Goal: Task Accomplishment & Management: Use online tool/utility

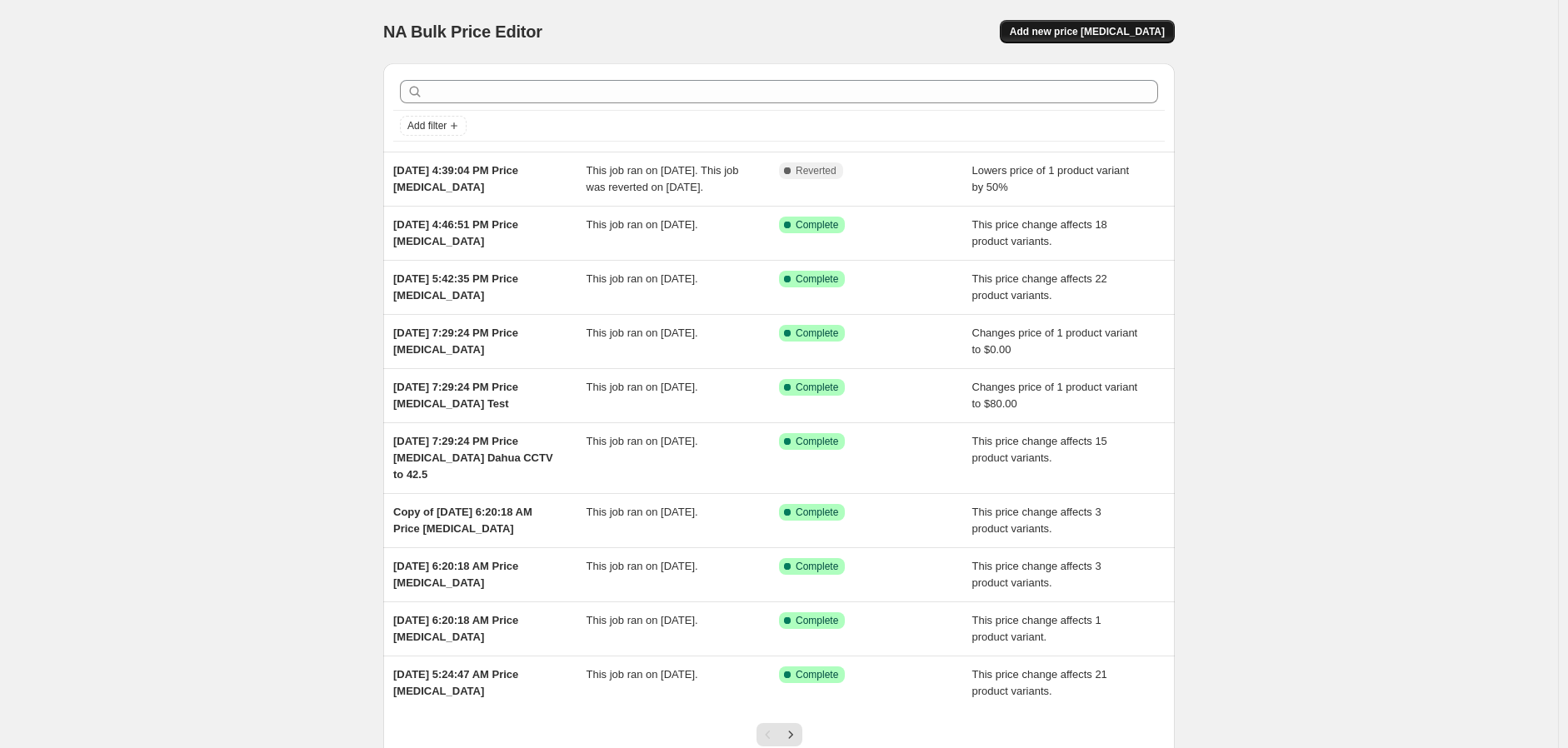
click at [1117, 34] on span "Add new price [MEDICAL_DATA]" at bounding box center [1086, 32] width 155 height 13
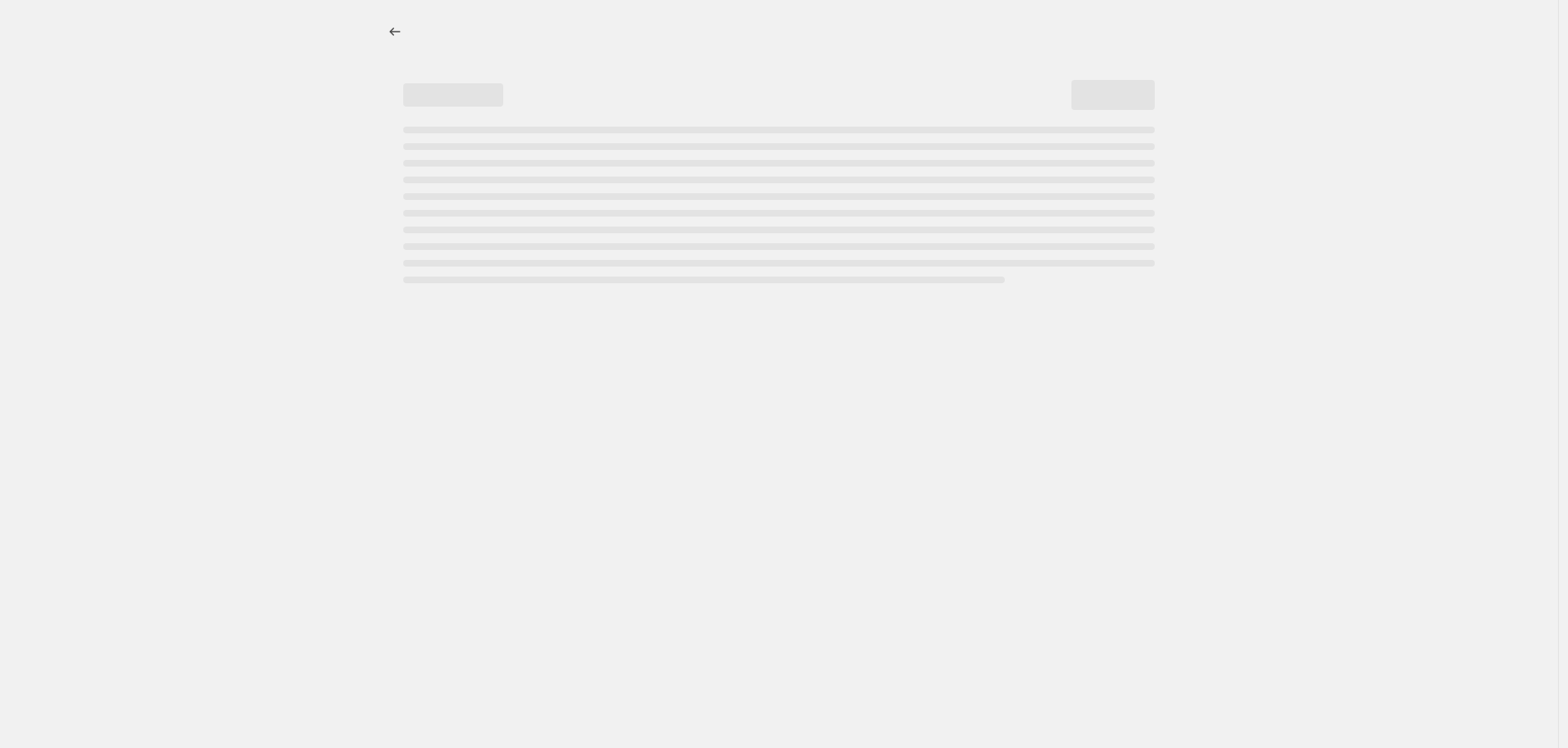
select select "percentage"
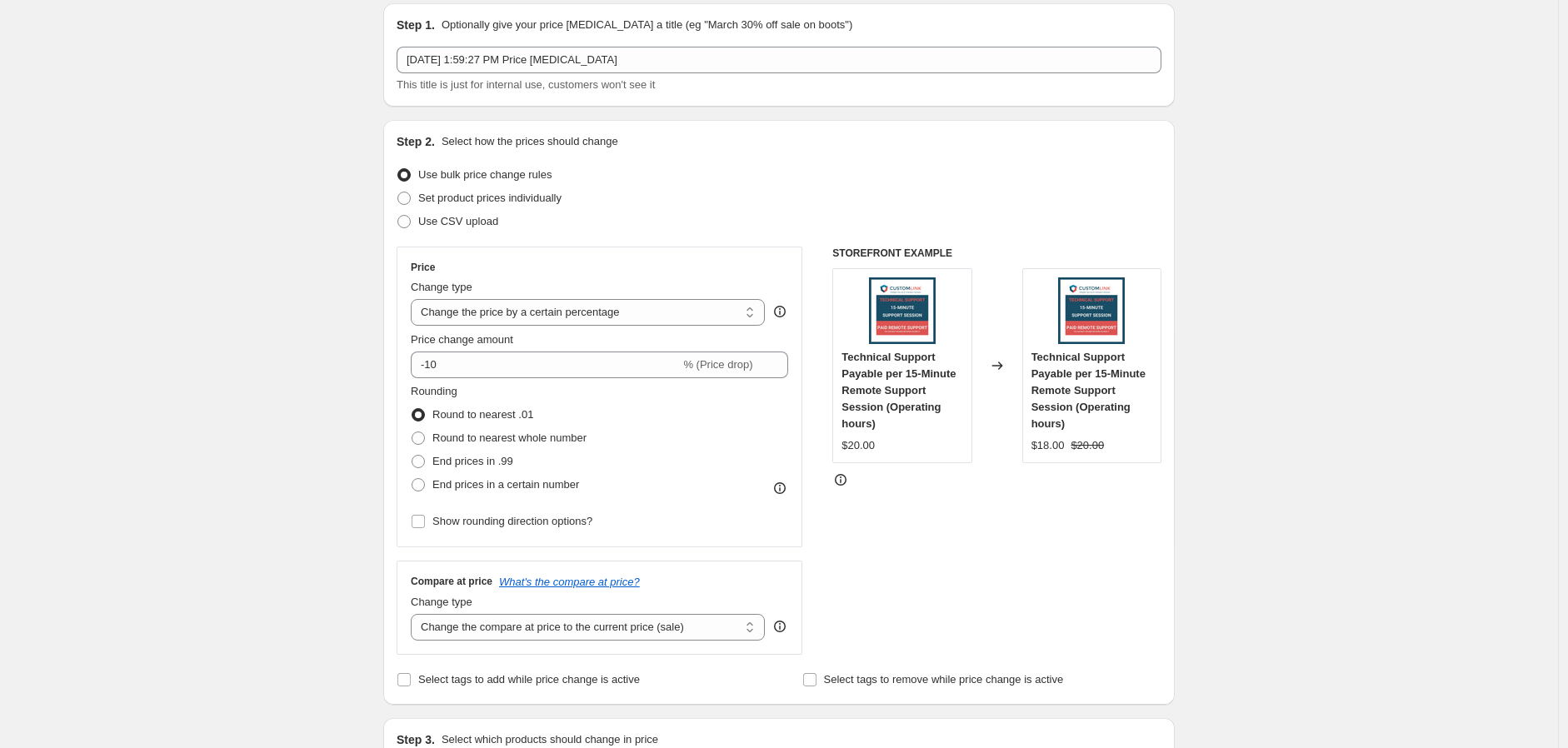
scroll to position [93, 0]
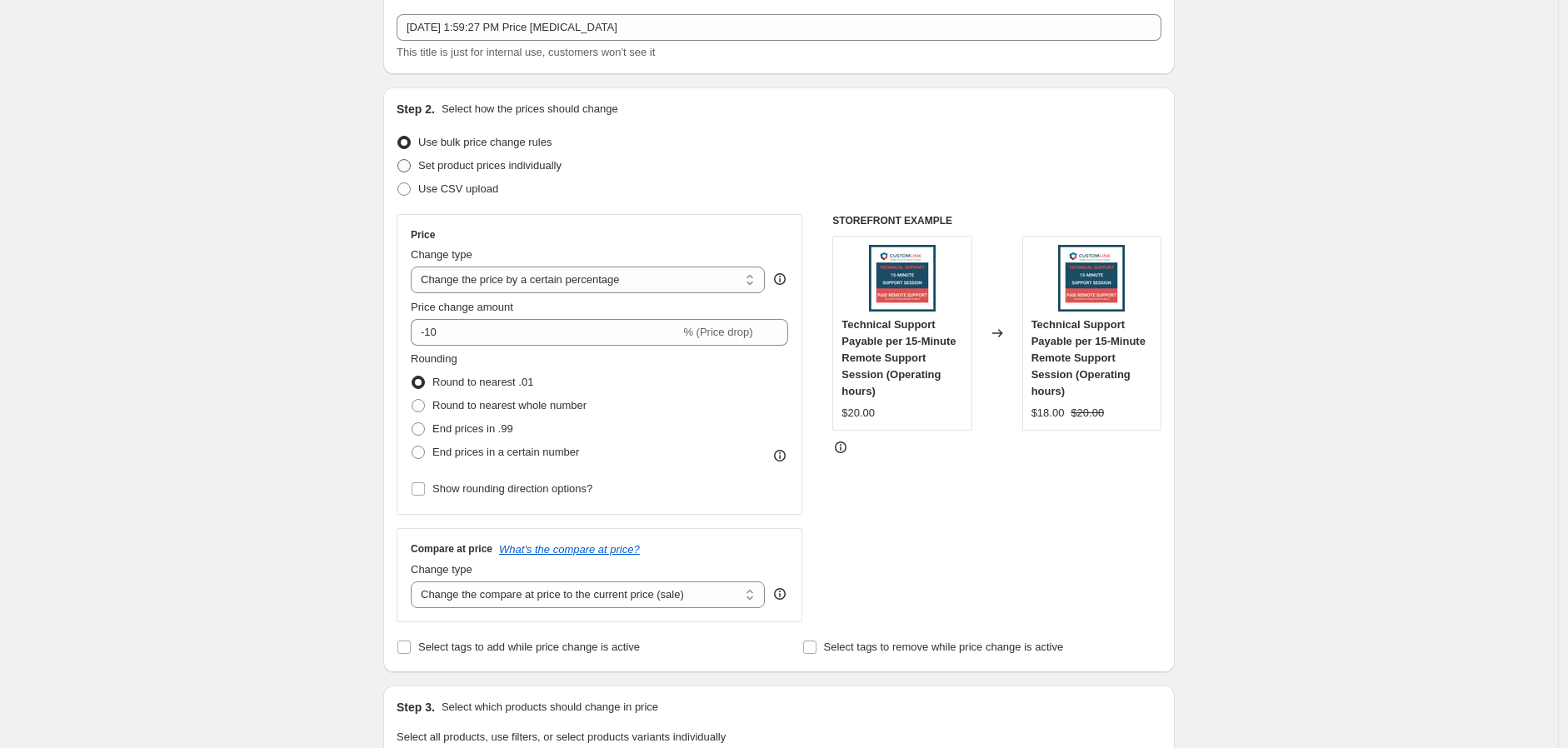
click at [534, 171] on span "Set product prices individually" at bounding box center [489, 166] width 144 height 17
click at [398, 160] on input "Set product prices individually" at bounding box center [398, 159] width 1 height 1
radio input "true"
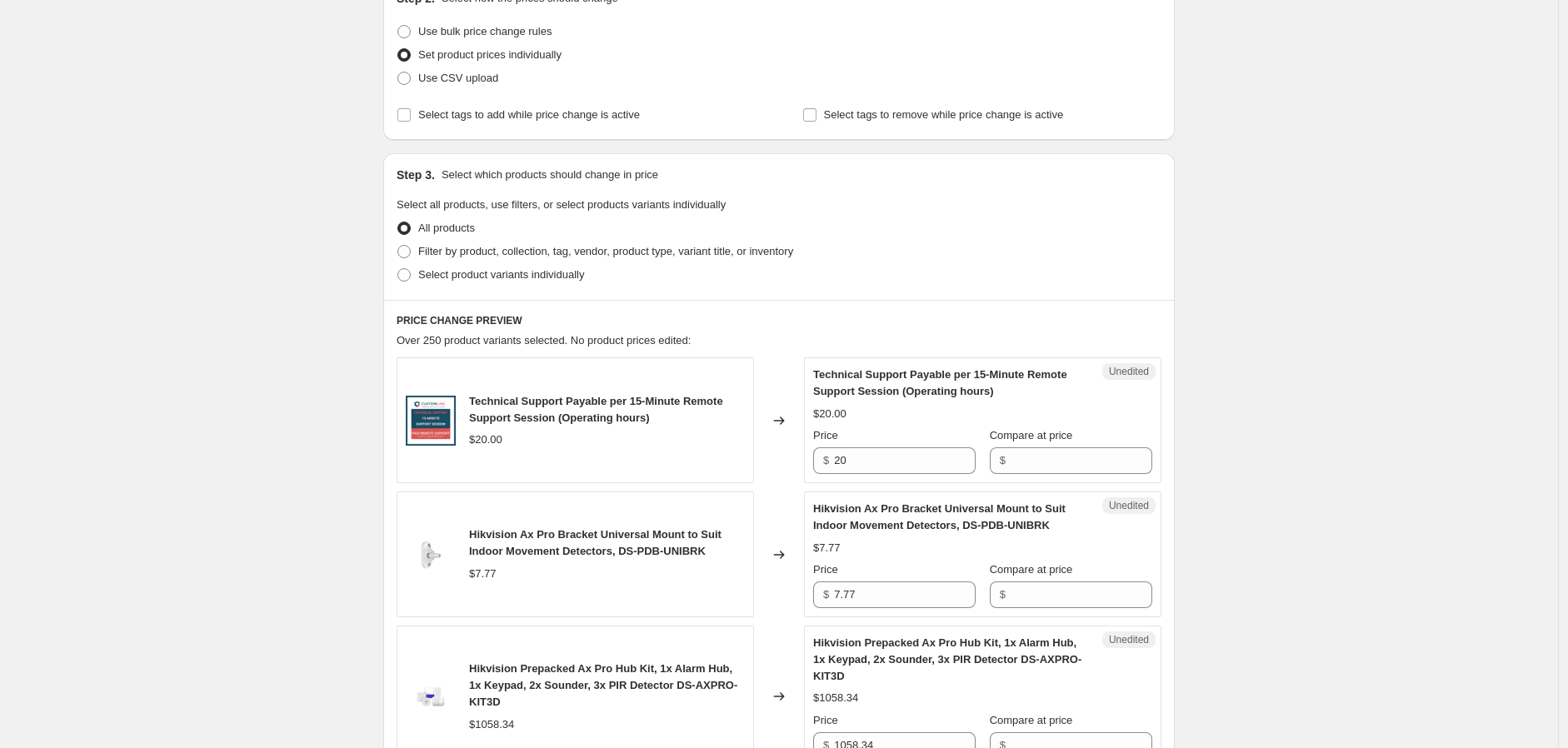
scroll to position [185, 0]
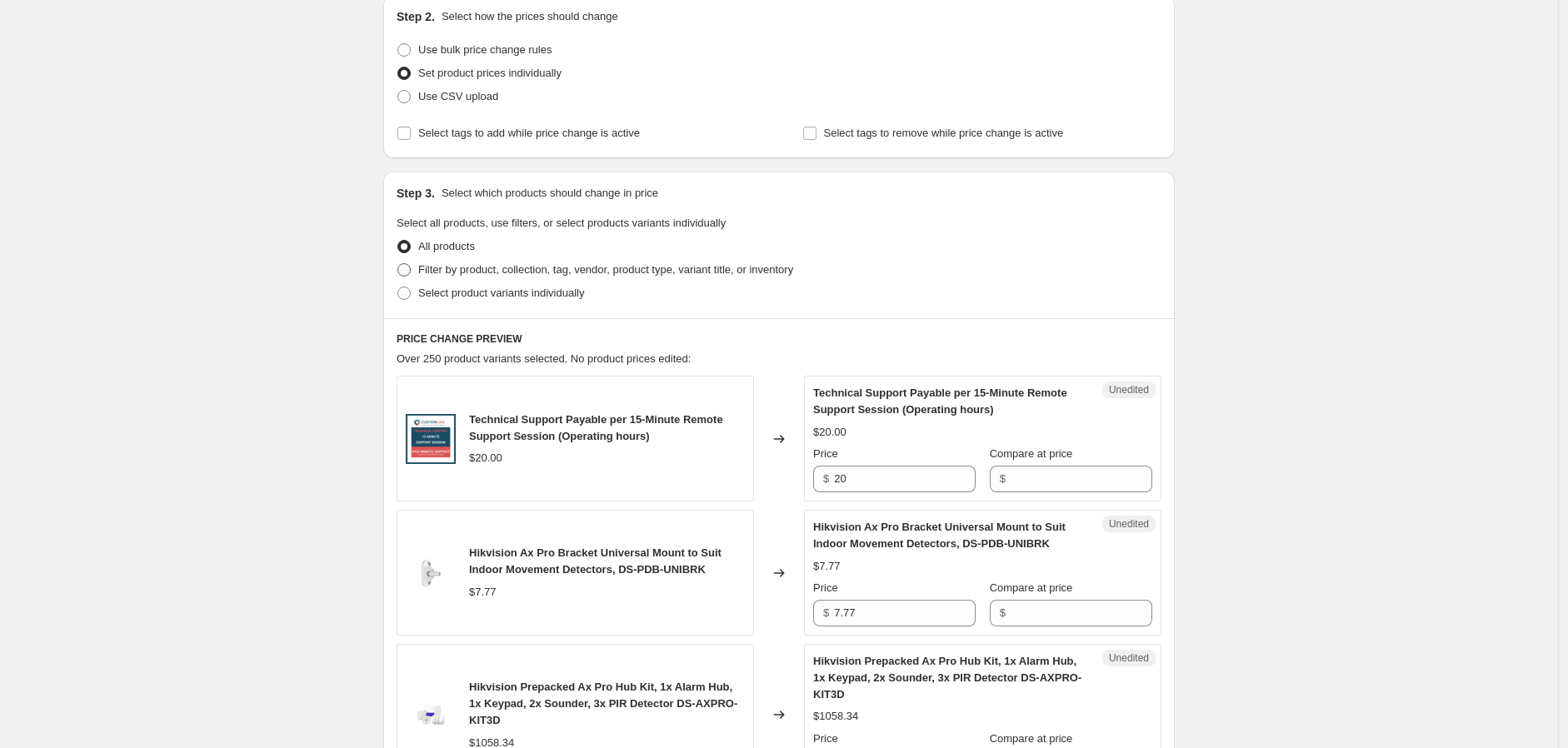
click at [409, 272] on span at bounding box center [404, 270] width 13 height 13
click at [398, 264] on input "Filter by product, collection, tag, vendor, product type, variant title, or inv…" at bounding box center [398, 263] width 1 height 1
radio input "true"
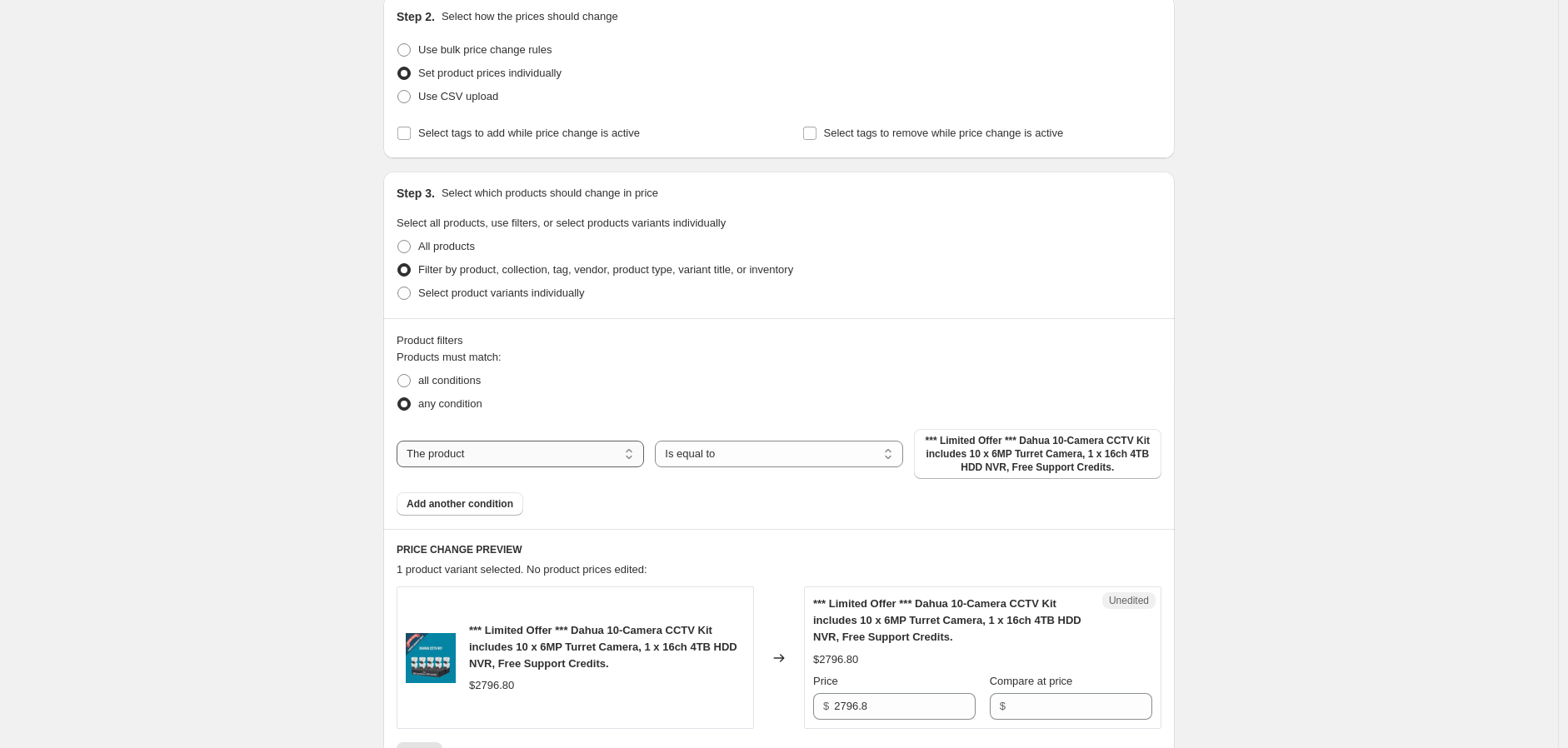
click at [576, 452] on select "The product The product's collection The product's tag The product's vendor The…" at bounding box center [520, 454] width 247 height 27
select select "tag"
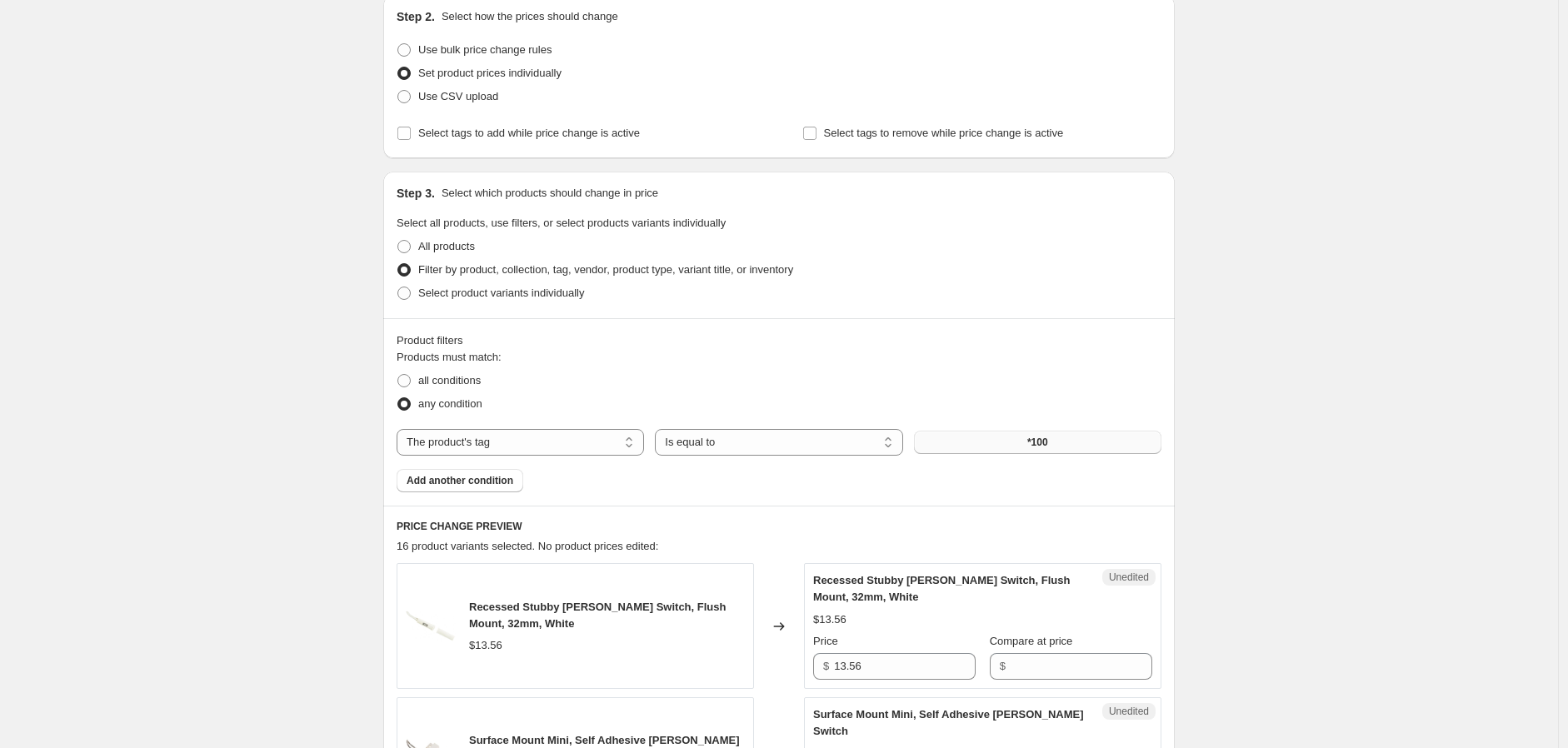
click at [1025, 442] on button "*100" at bounding box center [1037, 442] width 247 height 23
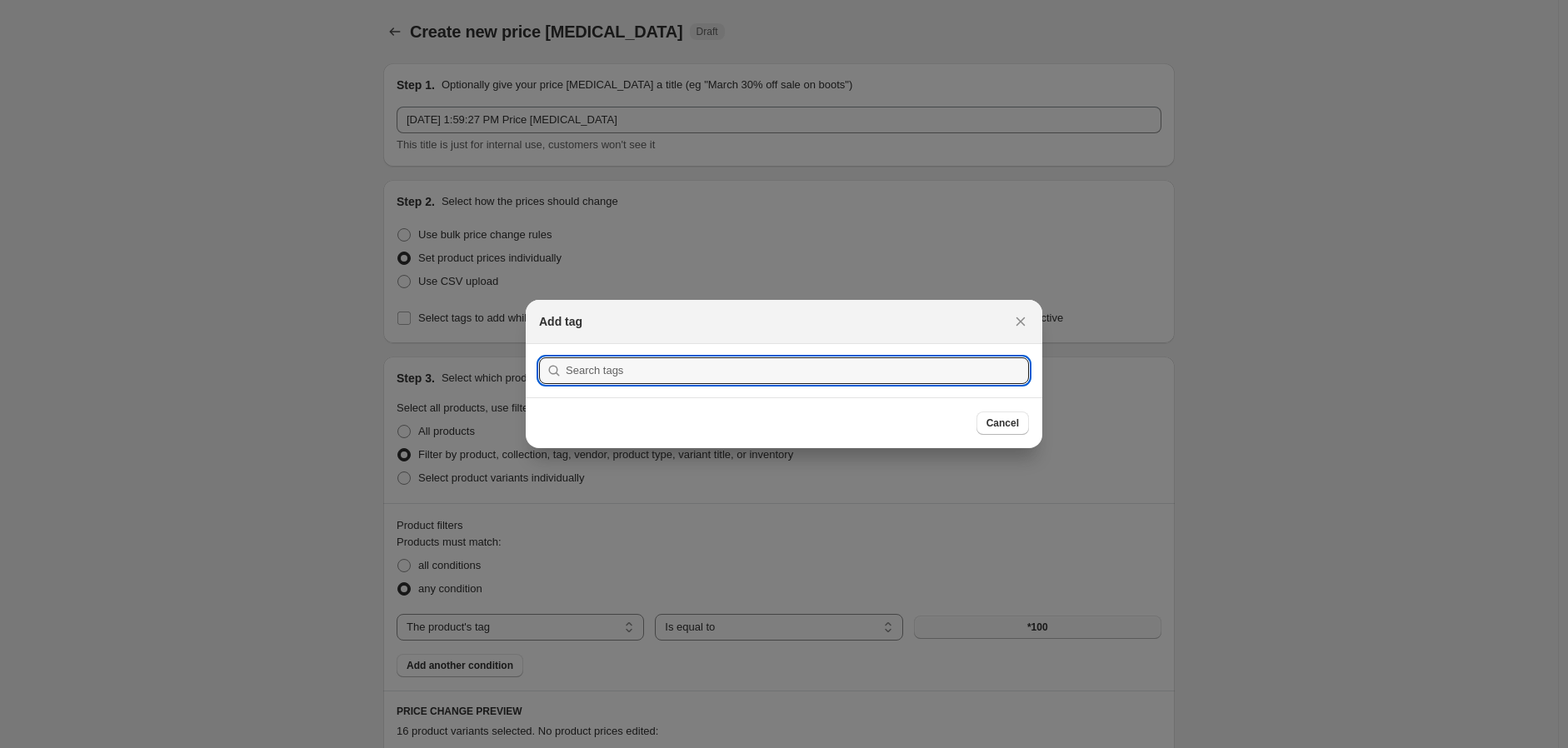
scroll to position [0, 0]
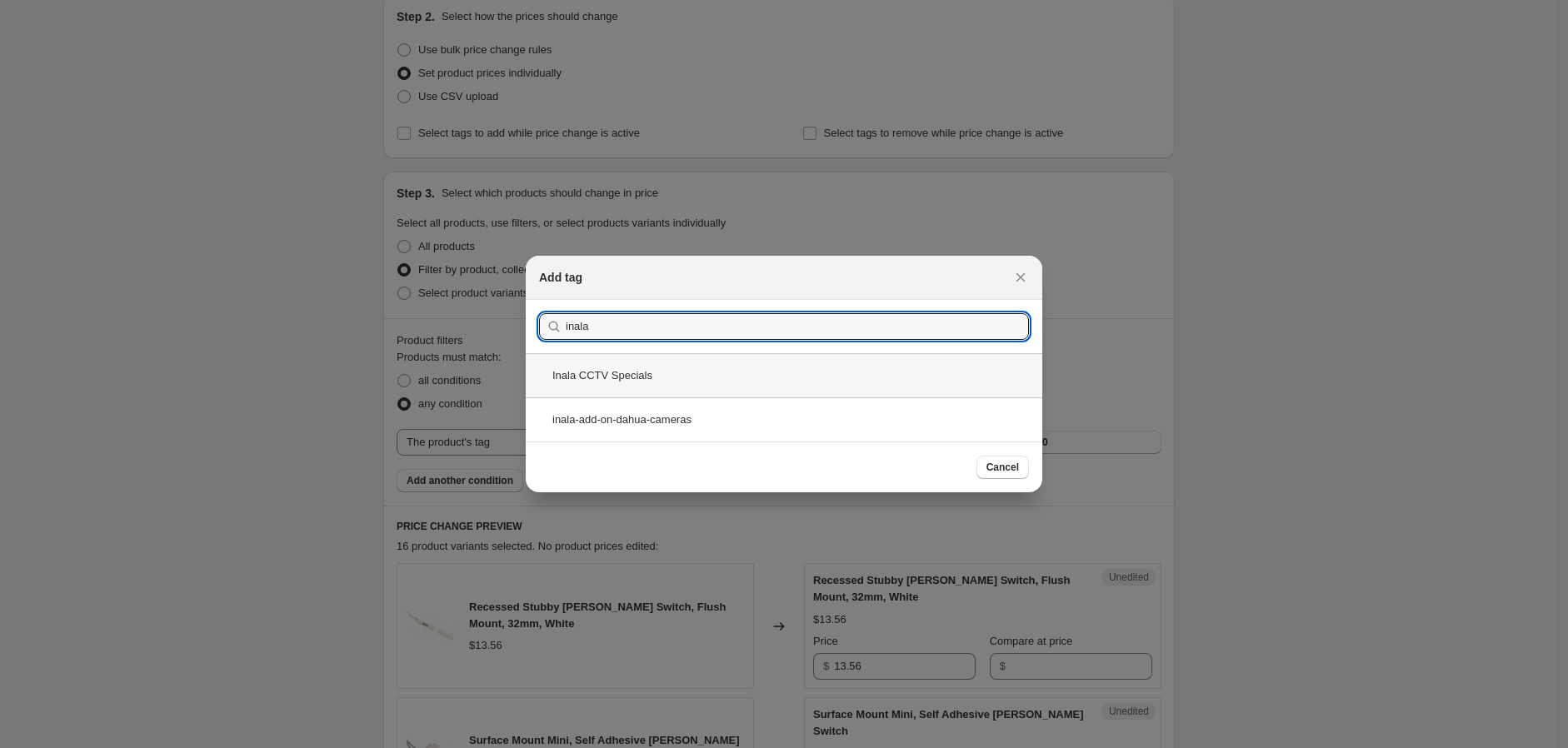
type input "inala"
click at [935, 390] on div "Inala CCTV Specials" at bounding box center [783, 375] width 516 height 44
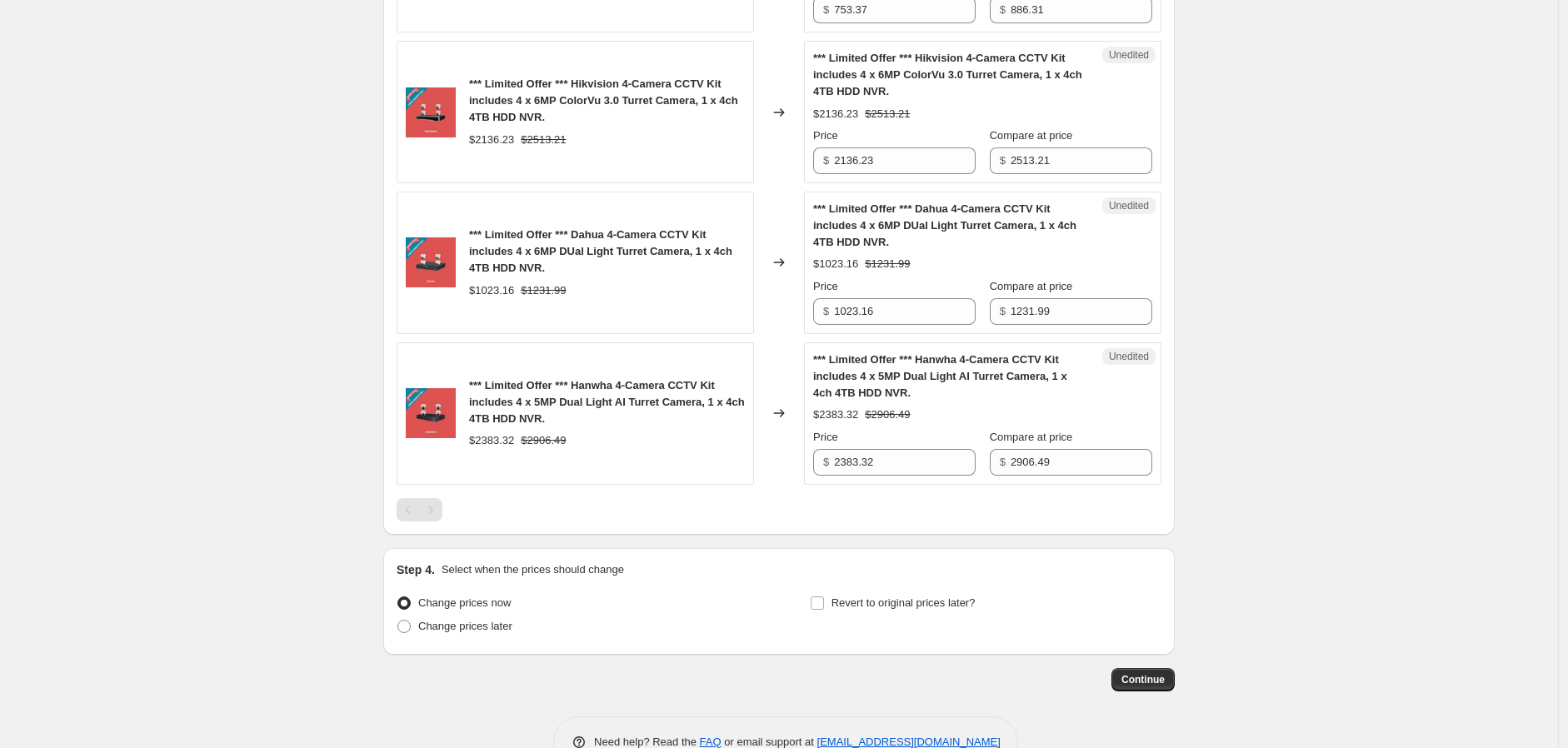
scroll to position [903, 0]
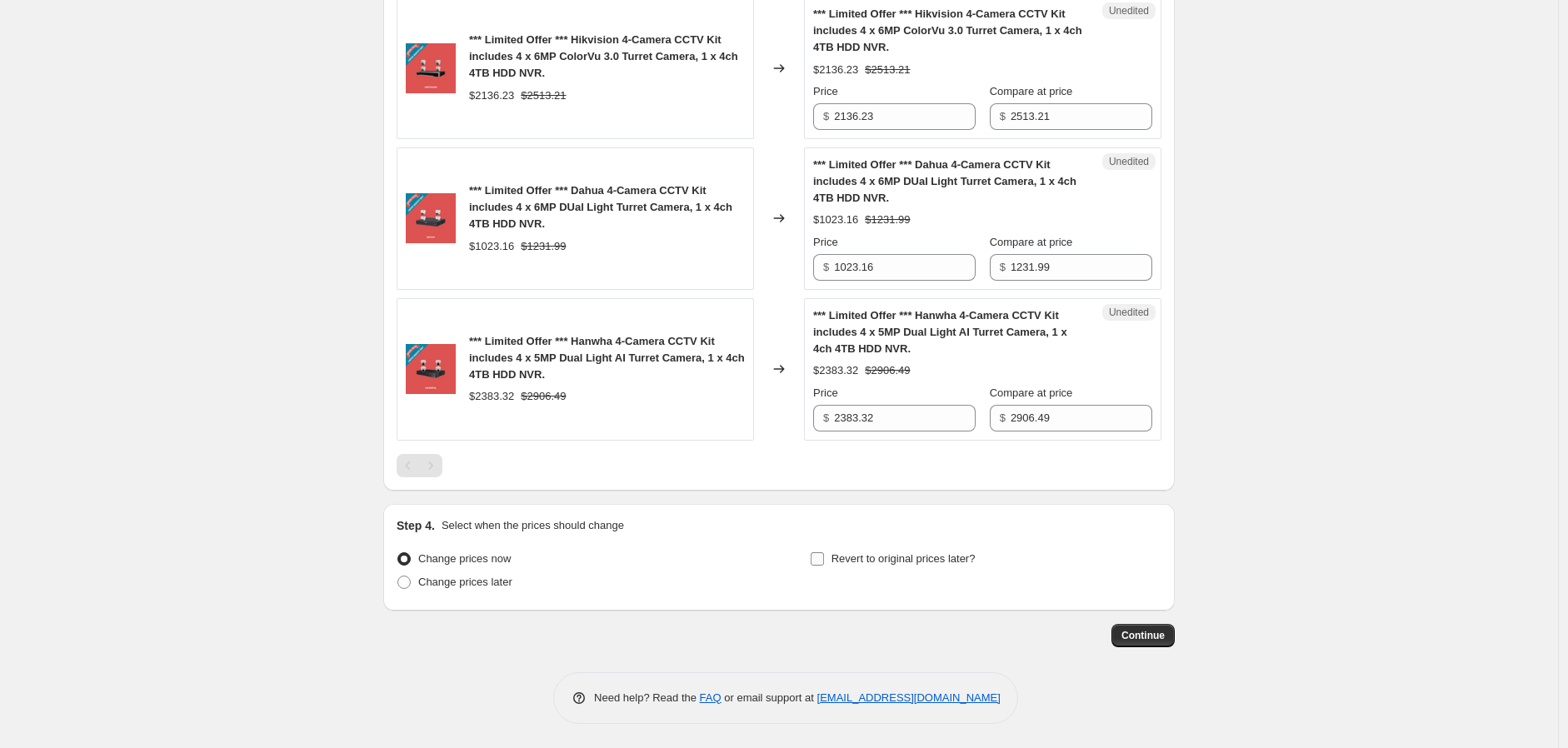
click at [947, 560] on span "Revert to original prices later?" at bounding box center [904, 558] width 145 height 12
click at [824, 560] on input "Revert to original prices later?" at bounding box center [817, 559] width 13 height 13
checkbox input "true"
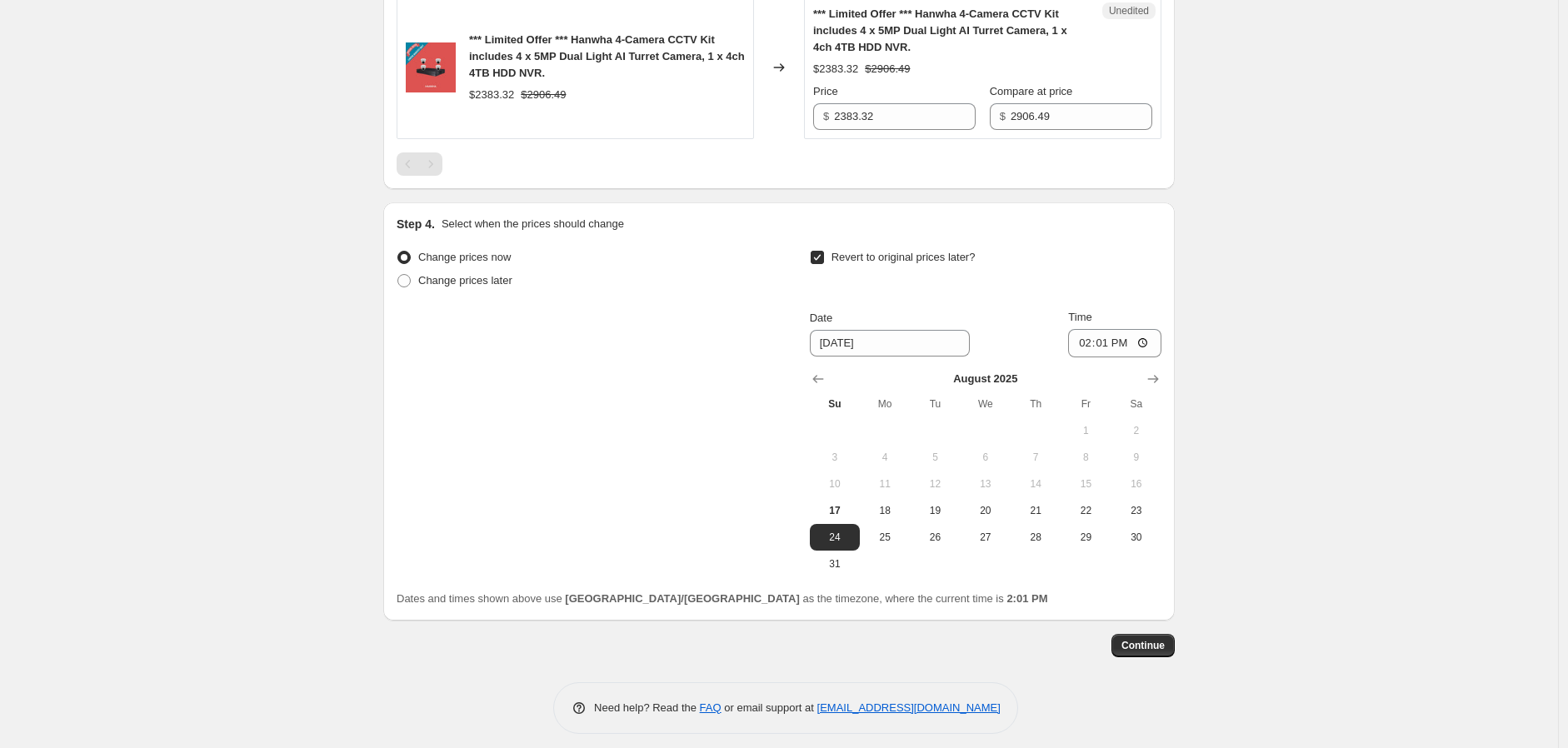
scroll to position [1213, 0]
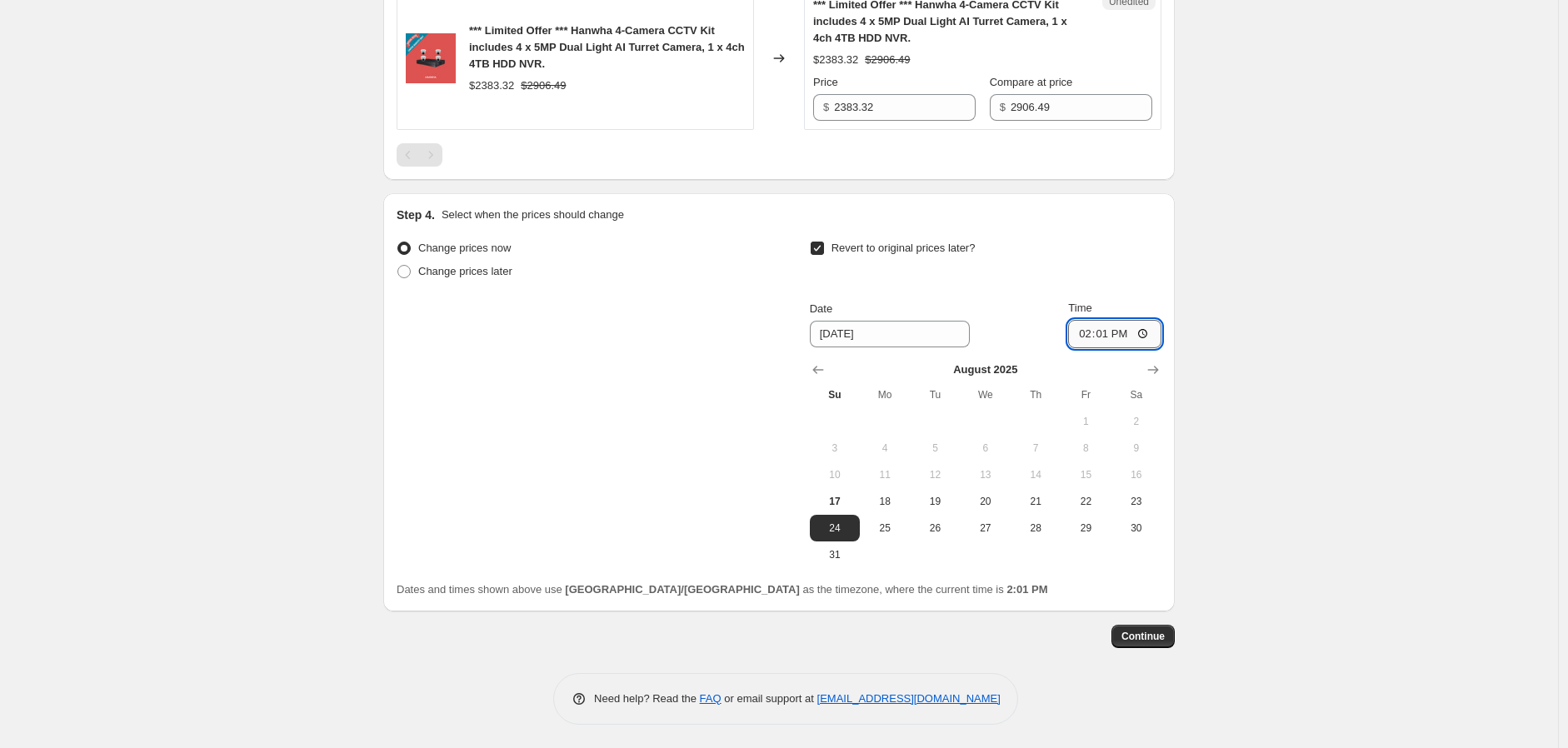
click at [1095, 334] on input "14:01" at bounding box center [1114, 334] width 94 height 29
type input "14:03"
click at [1151, 638] on span "Continue" at bounding box center [1143, 637] width 44 height 13
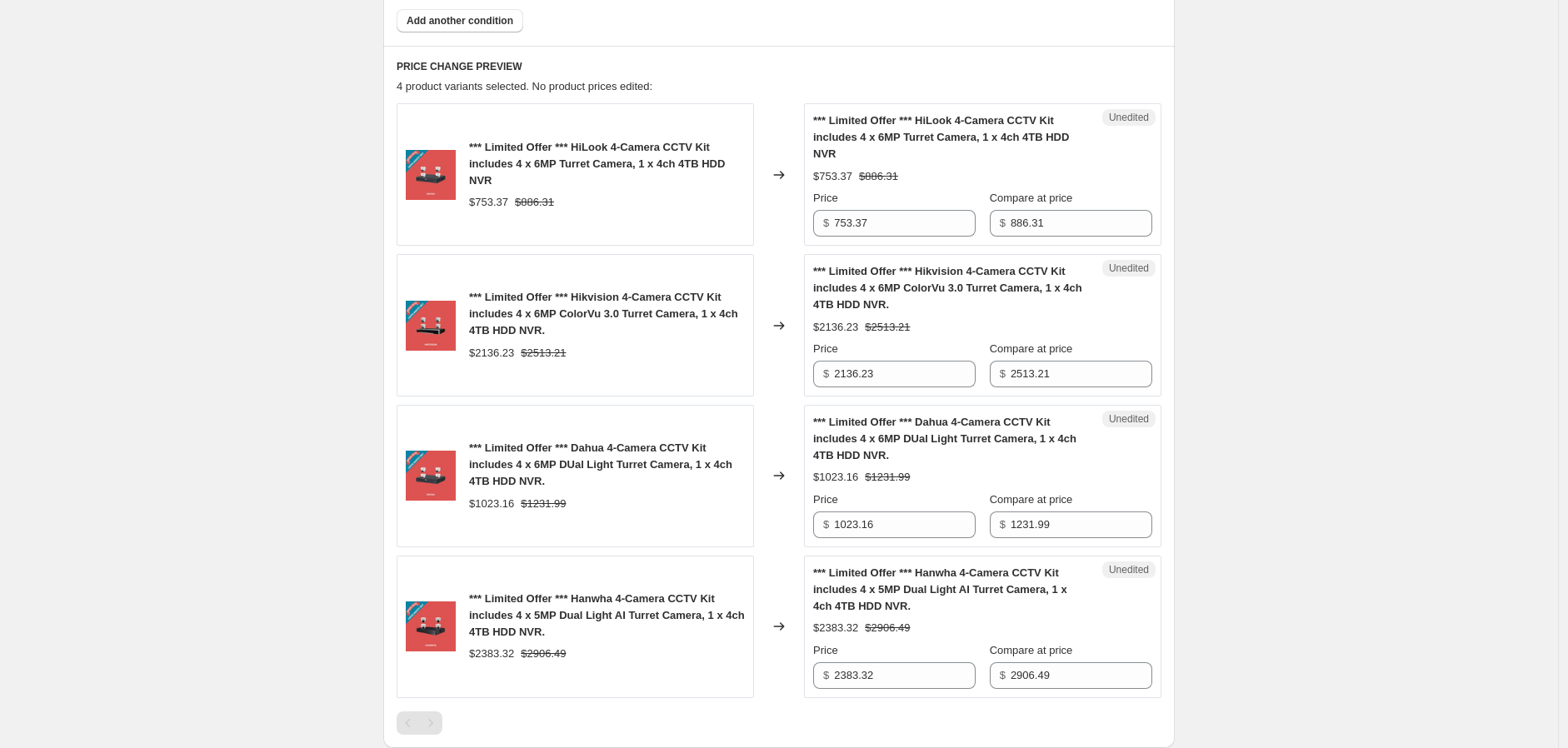
scroll to position [740, 0]
click at [1104, 218] on input "886.31" at bounding box center [1081, 222] width 142 height 27
type input "886.30"
click at [1114, 380] on input "2513.21" at bounding box center [1081, 372] width 142 height 27
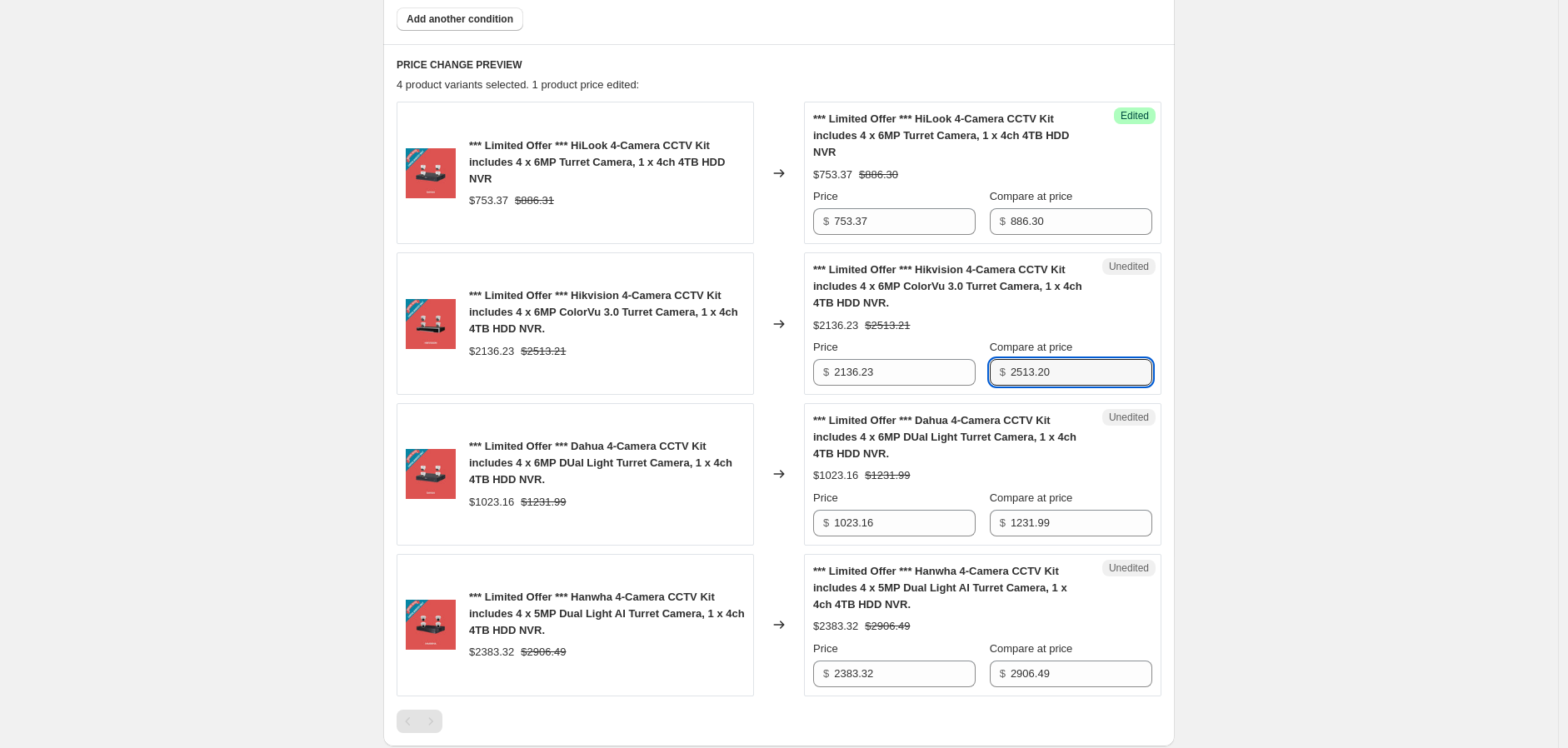
type input "2513.20"
click at [1133, 536] on div "Unedited *** Limited Offer *** Dahua 4-Camera CCTV Kit includes 4 x 6MP DUal Li…" at bounding box center [982, 475] width 358 height 143
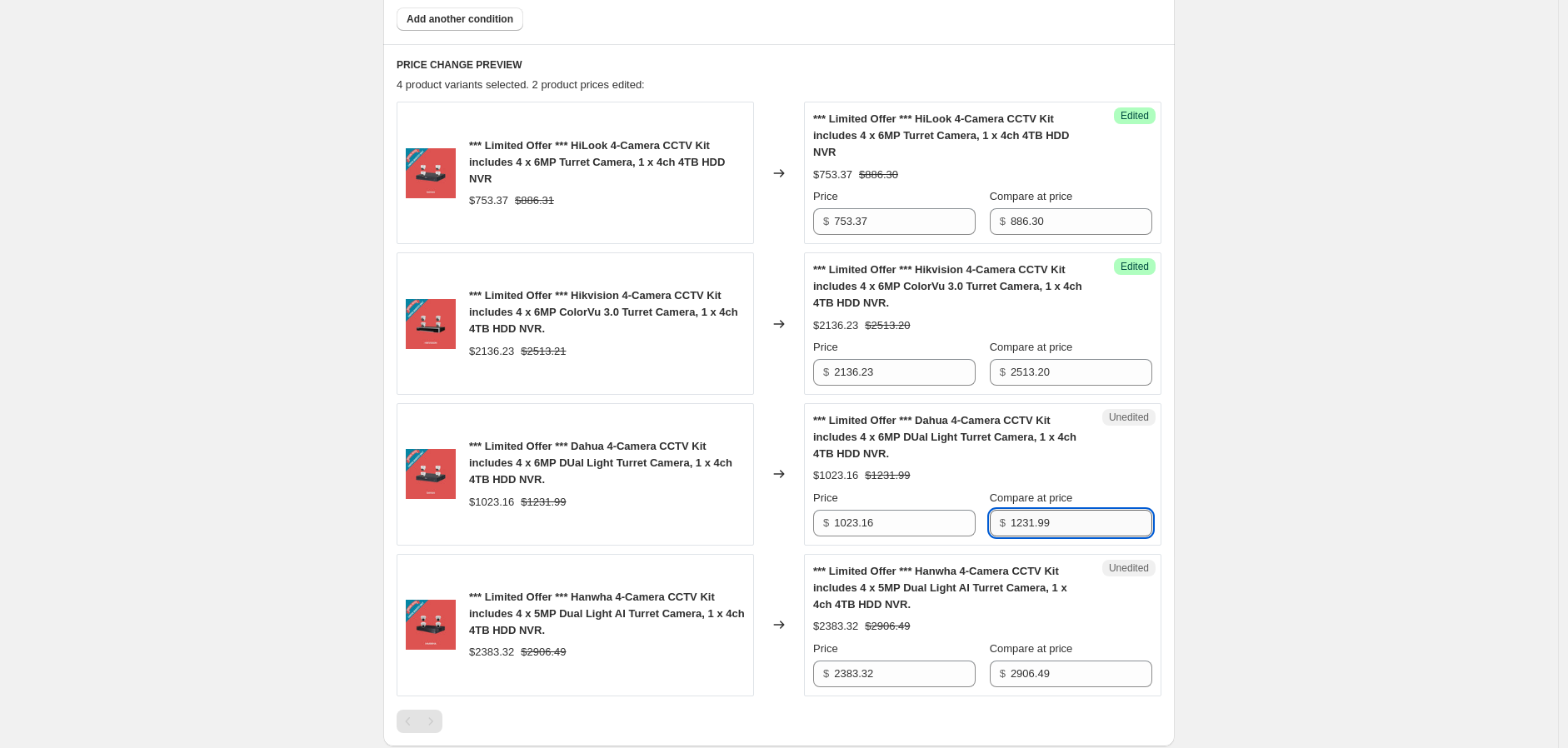
click at [1125, 527] on input "1231.99" at bounding box center [1081, 523] width 142 height 27
type input "1232"
click at [1110, 678] on input "2906.49" at bounding box center [1081, 674] width 142 height 27
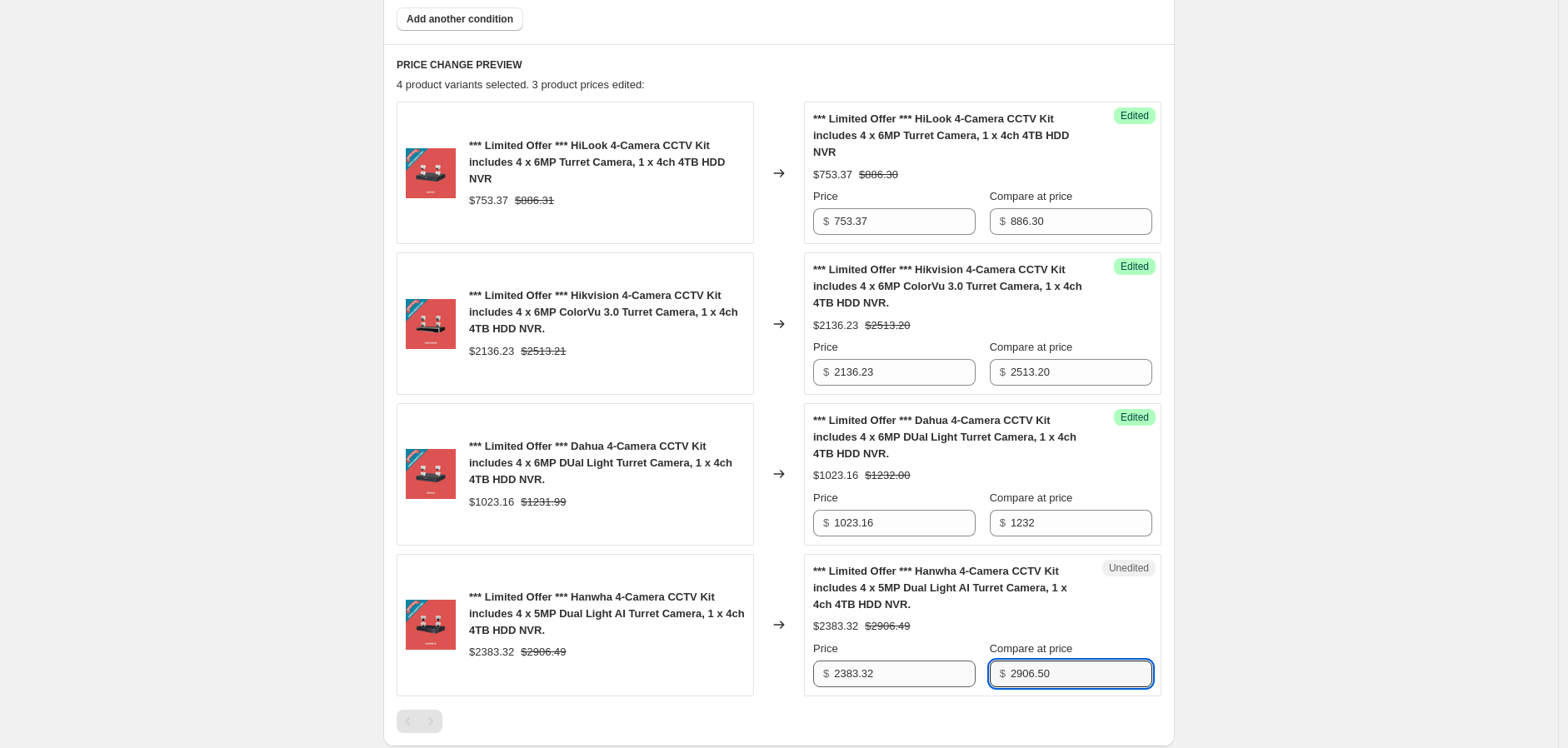
type input "2906.50"
click at [942, 670] on input "2383.32" at bounding box center [904, 674] width 142 height 27
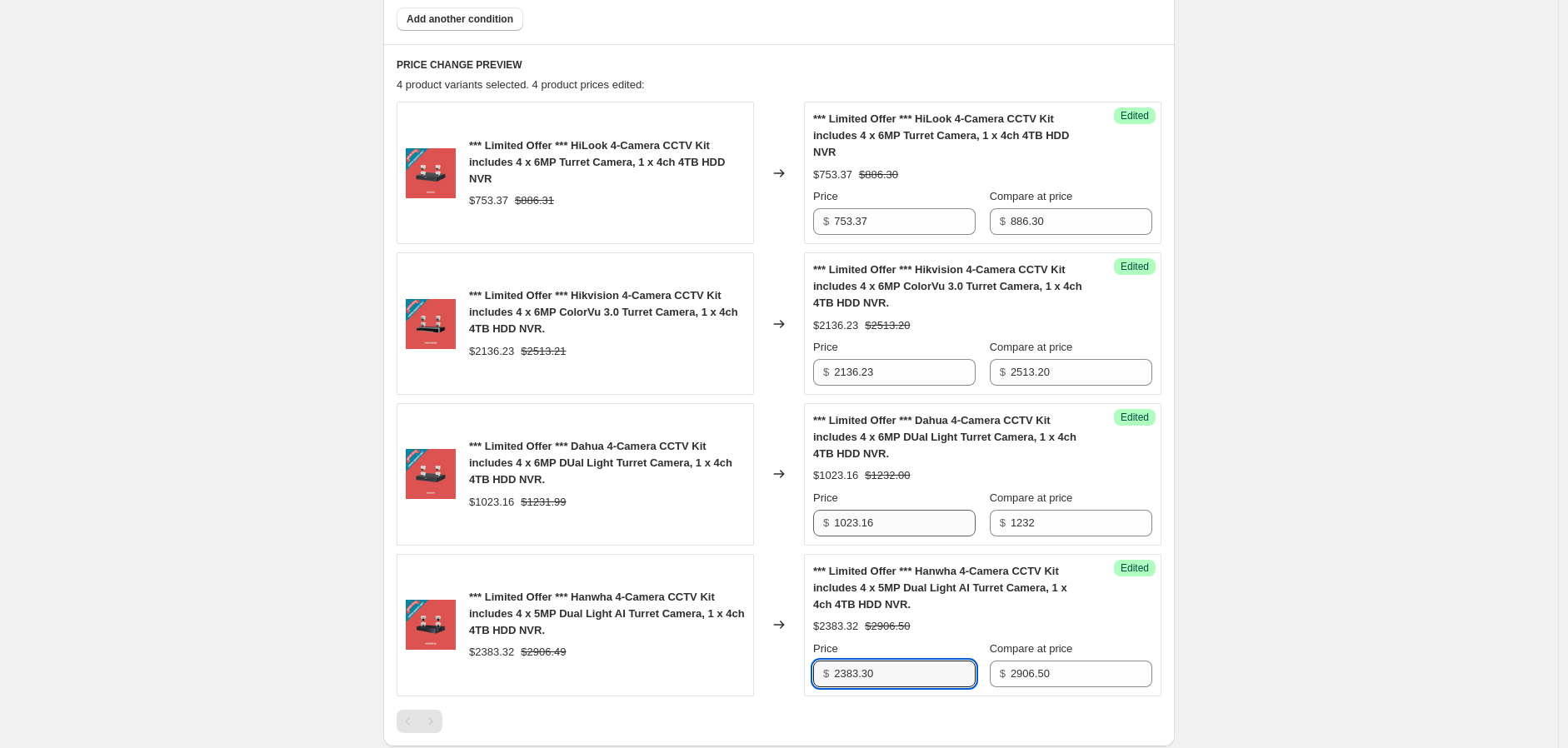
type input "2383.30"
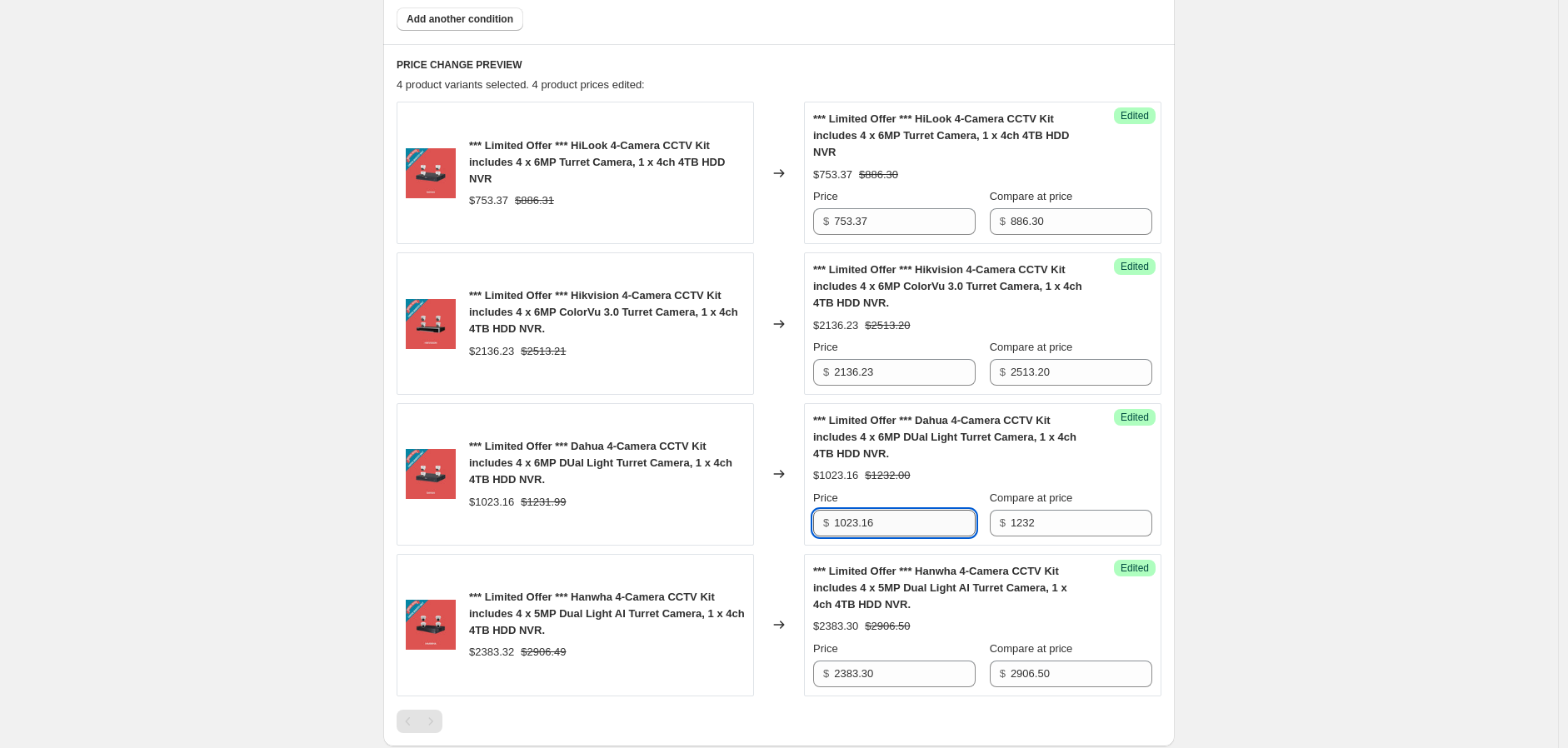
click at [903, 522] on input "1023.16" at bounding box center [904, 523] width 142 height 27
type input "1023.10"
click at [903, 369] on input "2136.23" at bounding box center [904, 372] width 142 height 27
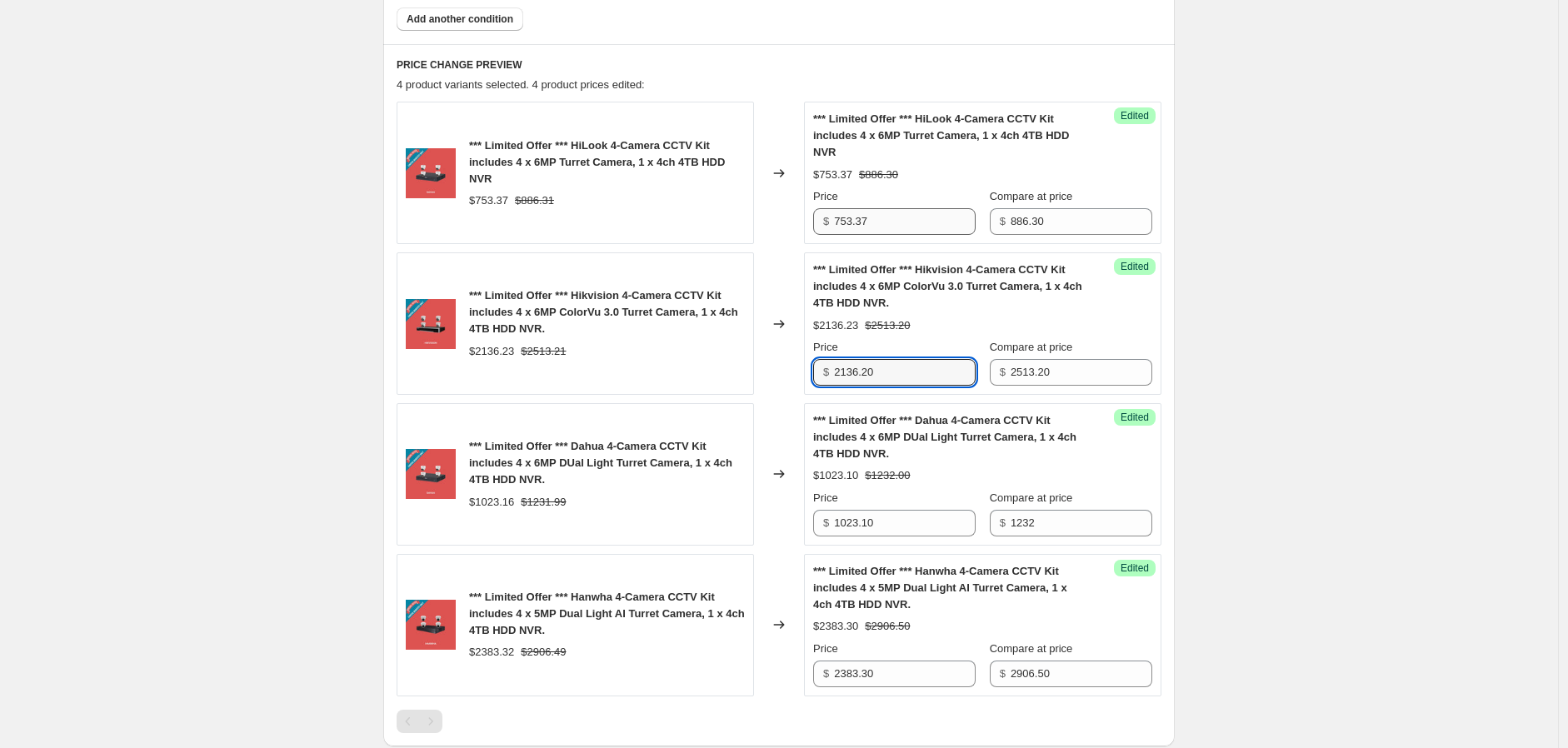
type input "2136.20"
click at [919, 226] on input "753.37" at bounding box center [904, 222] width 142 height 27
type input "753.30"
drag, startPoint x: 1225, startPoint y: 333, endPoint x: 1225, endPoint y: 320, distance: 13.0
click at [1225, 327] on div "Create new price change job. This page is ready Create new price change job Dra…" at bounding box center [778, 288] width 1558 height 2057
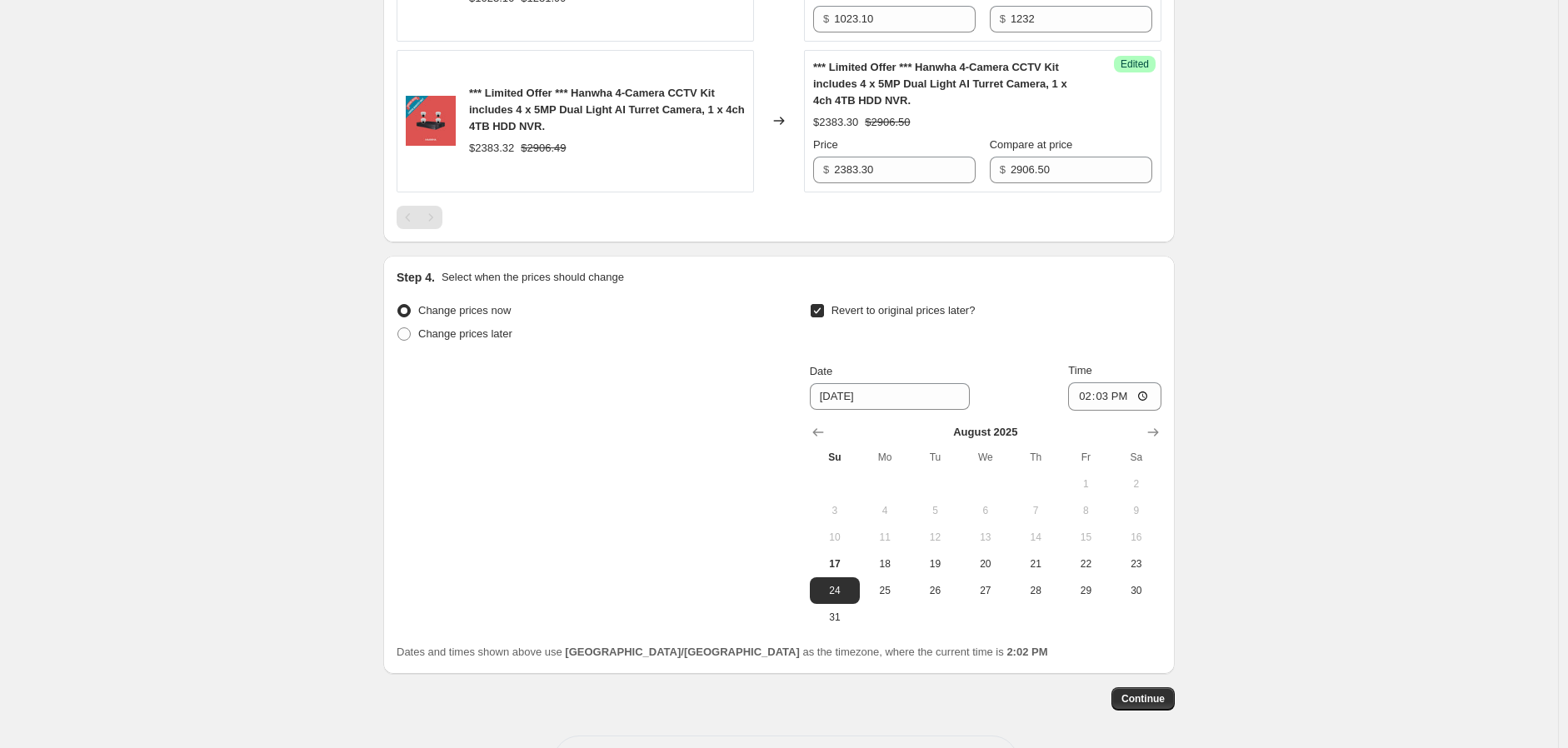
scroll to position [1307, 0]
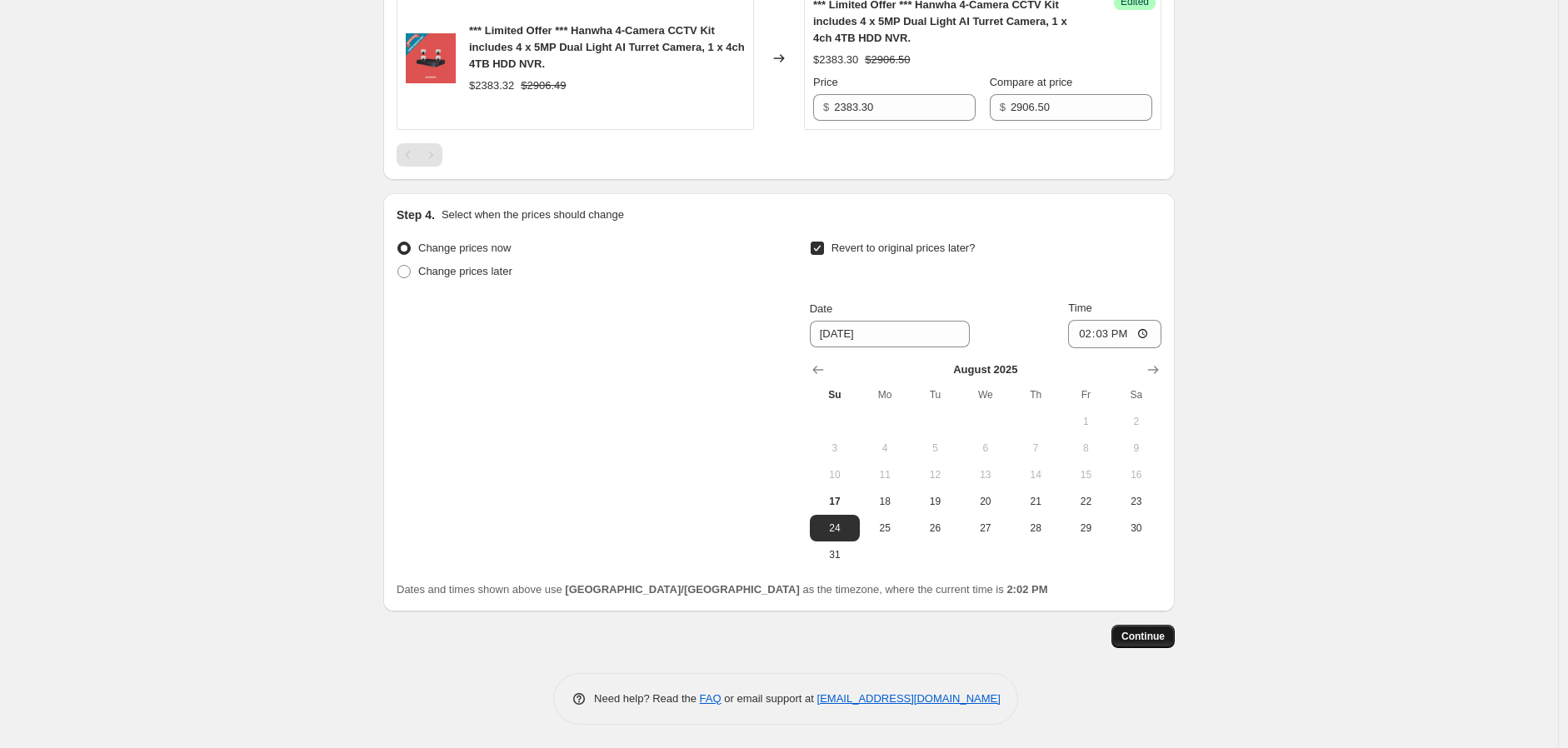
click at [1151, 633] on span "Continue" at bounding box center [1143, 637] width 44 height 13
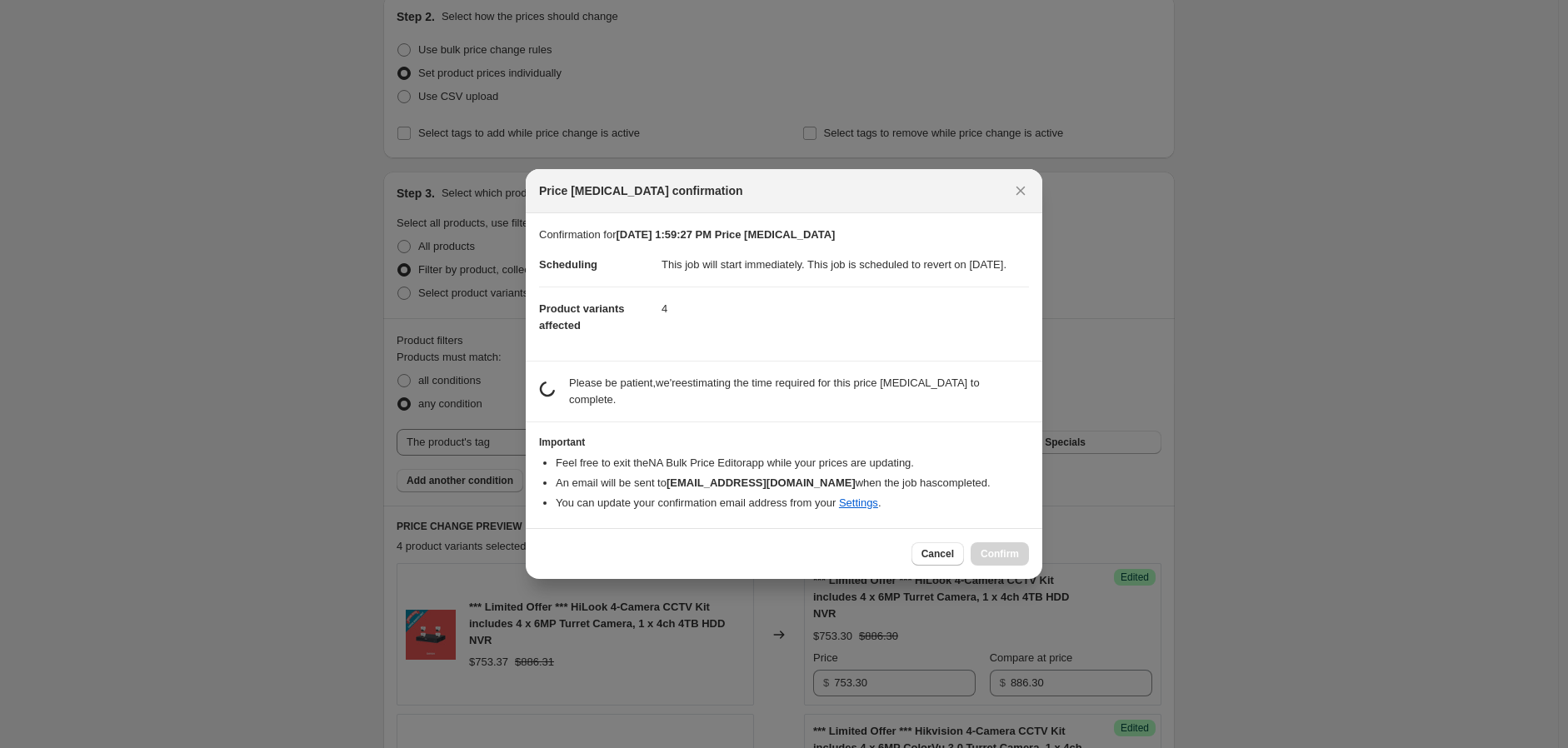
scroll to position [1213, 0]
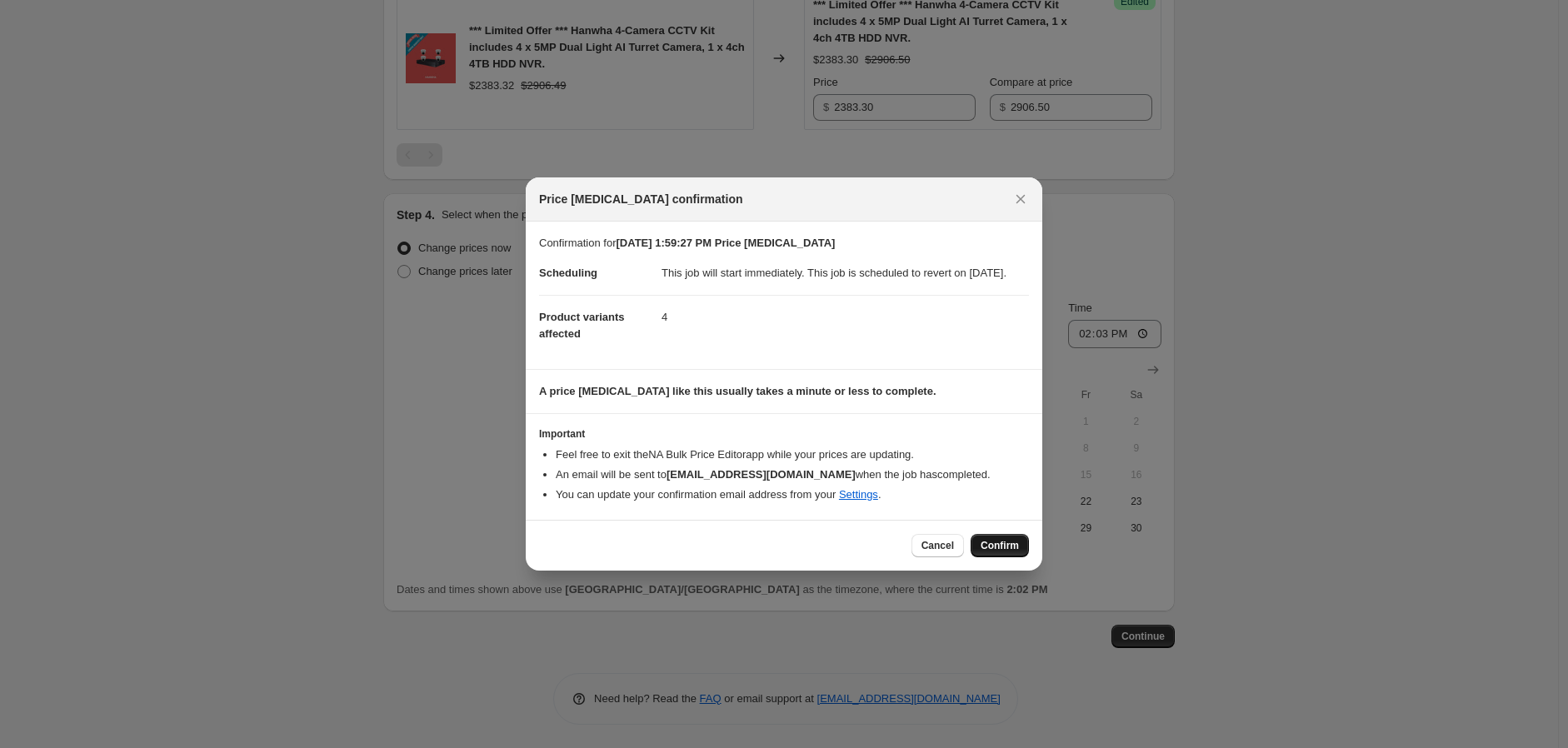
click at [1021, 550] on button "Confirm" at bounding box center [999, 545] width 58 height 23
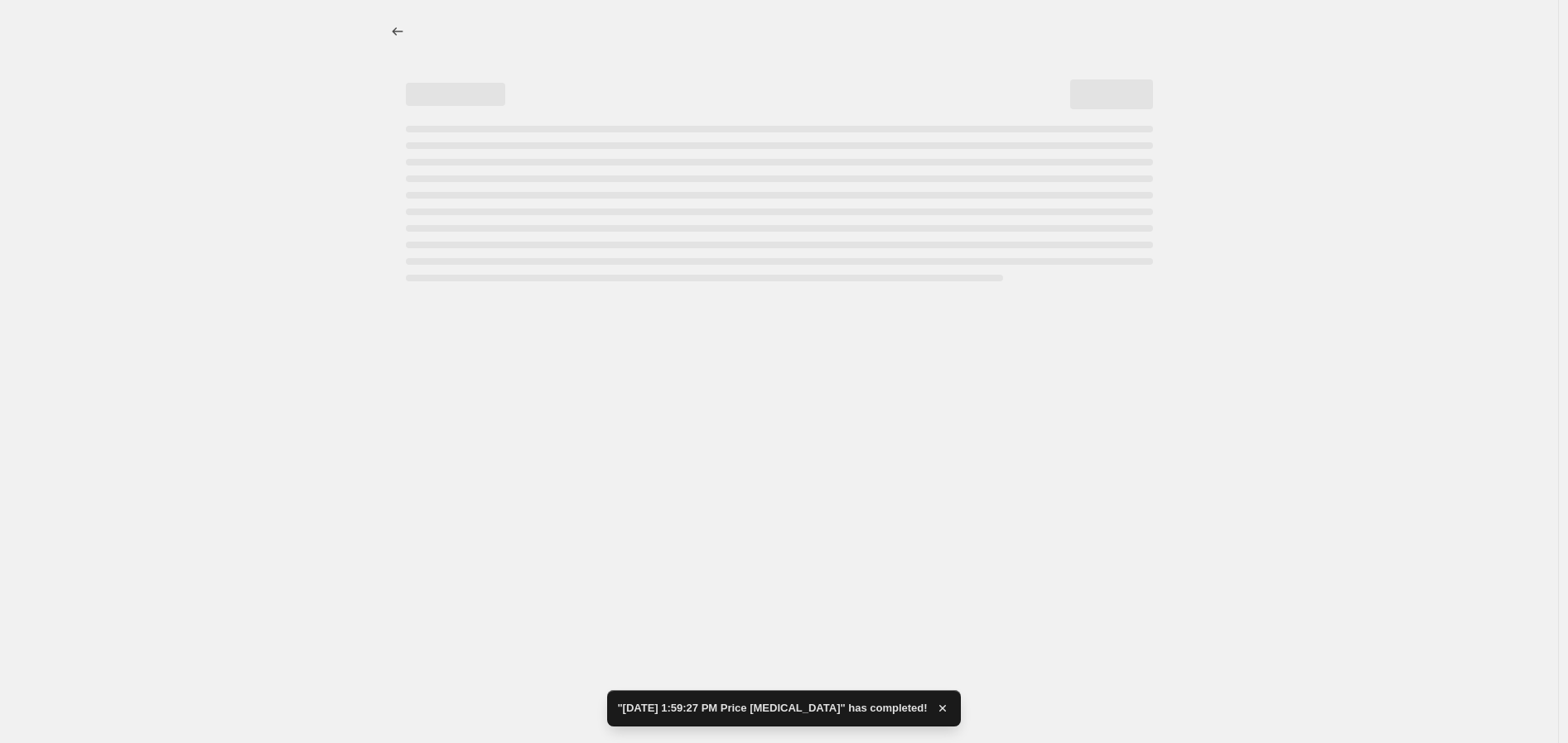
select select "tag"
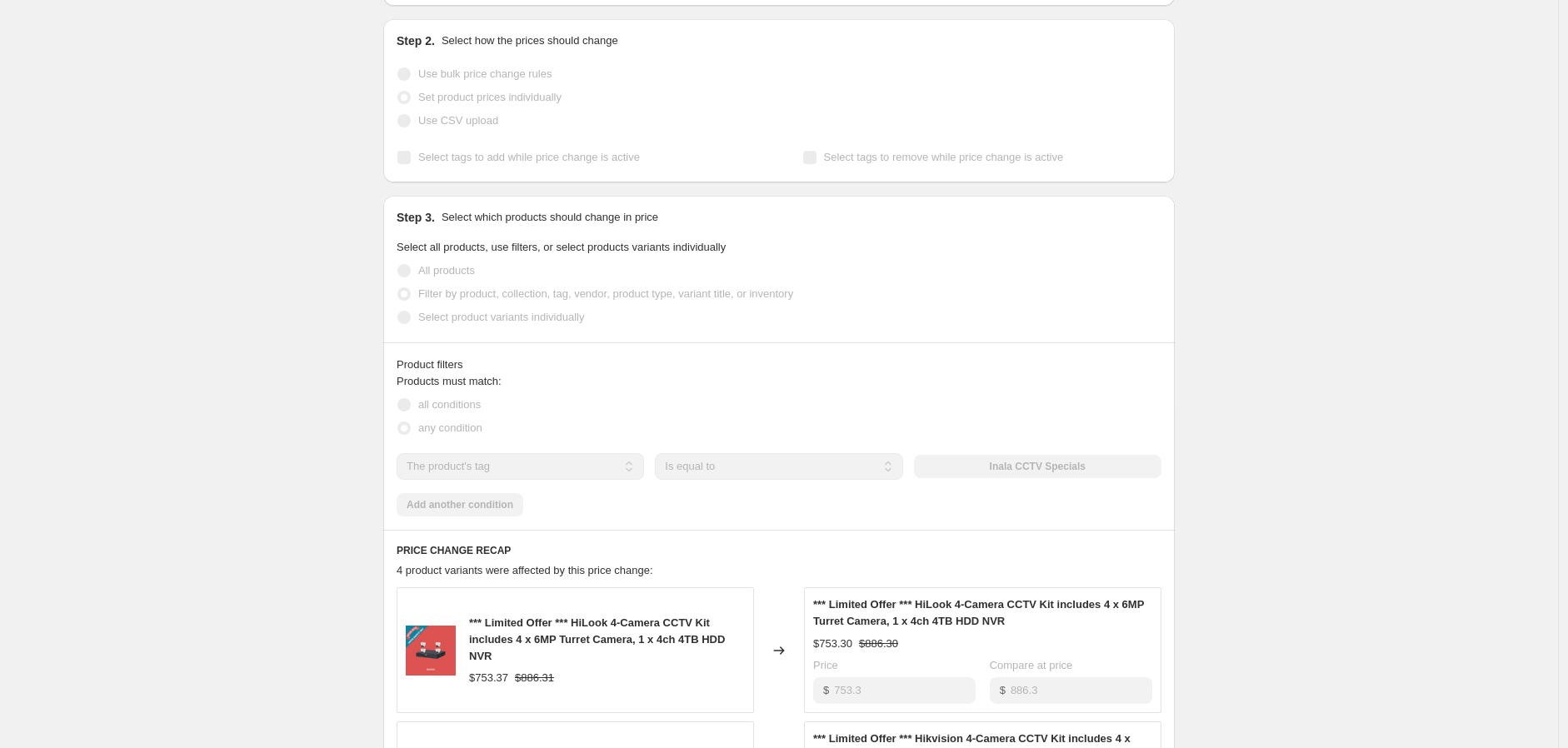
scroll to position [82, 0]
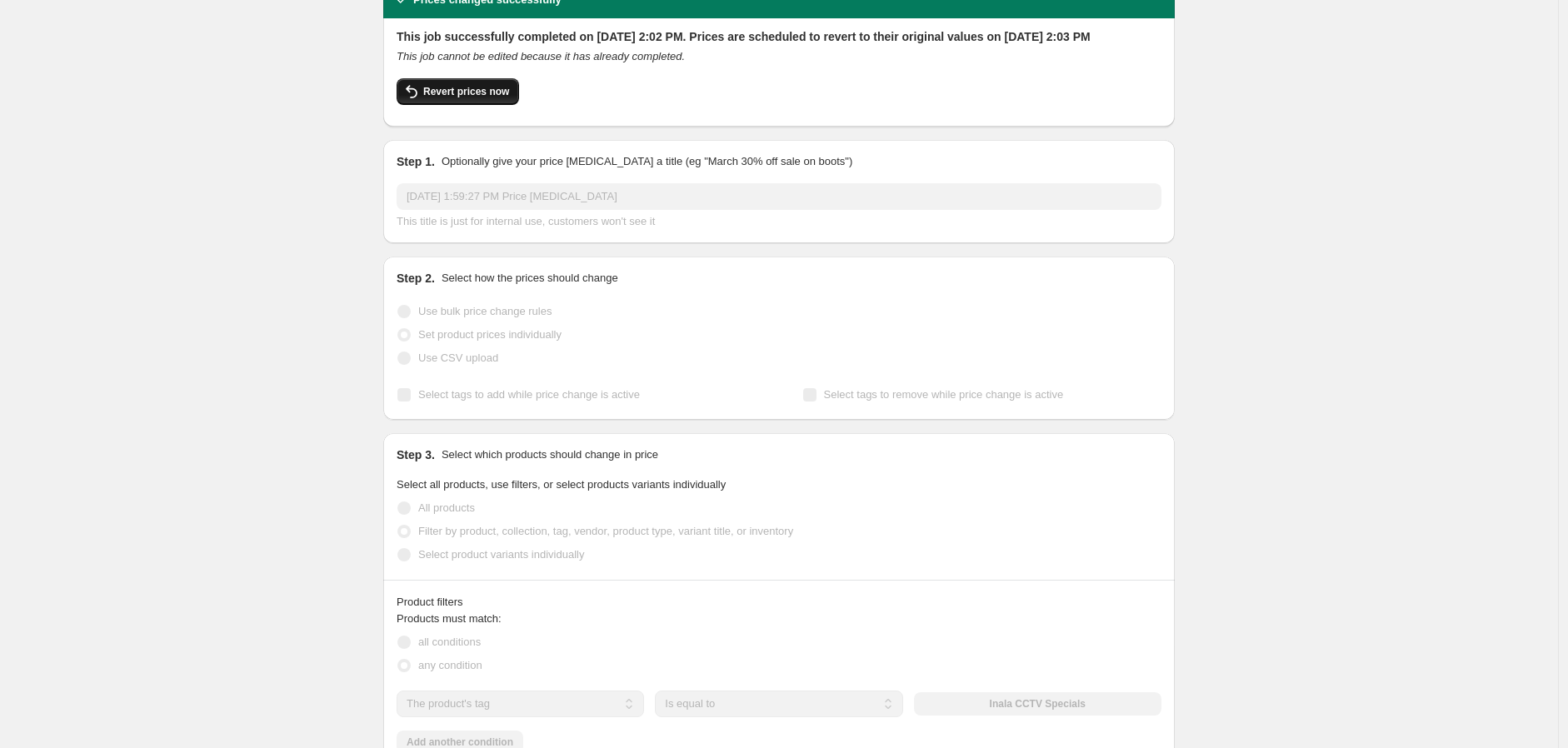
click at [491, 98] on span "Revert prices now" at bounding box center [466, 92] width 86 height 13
checkbox input "false"
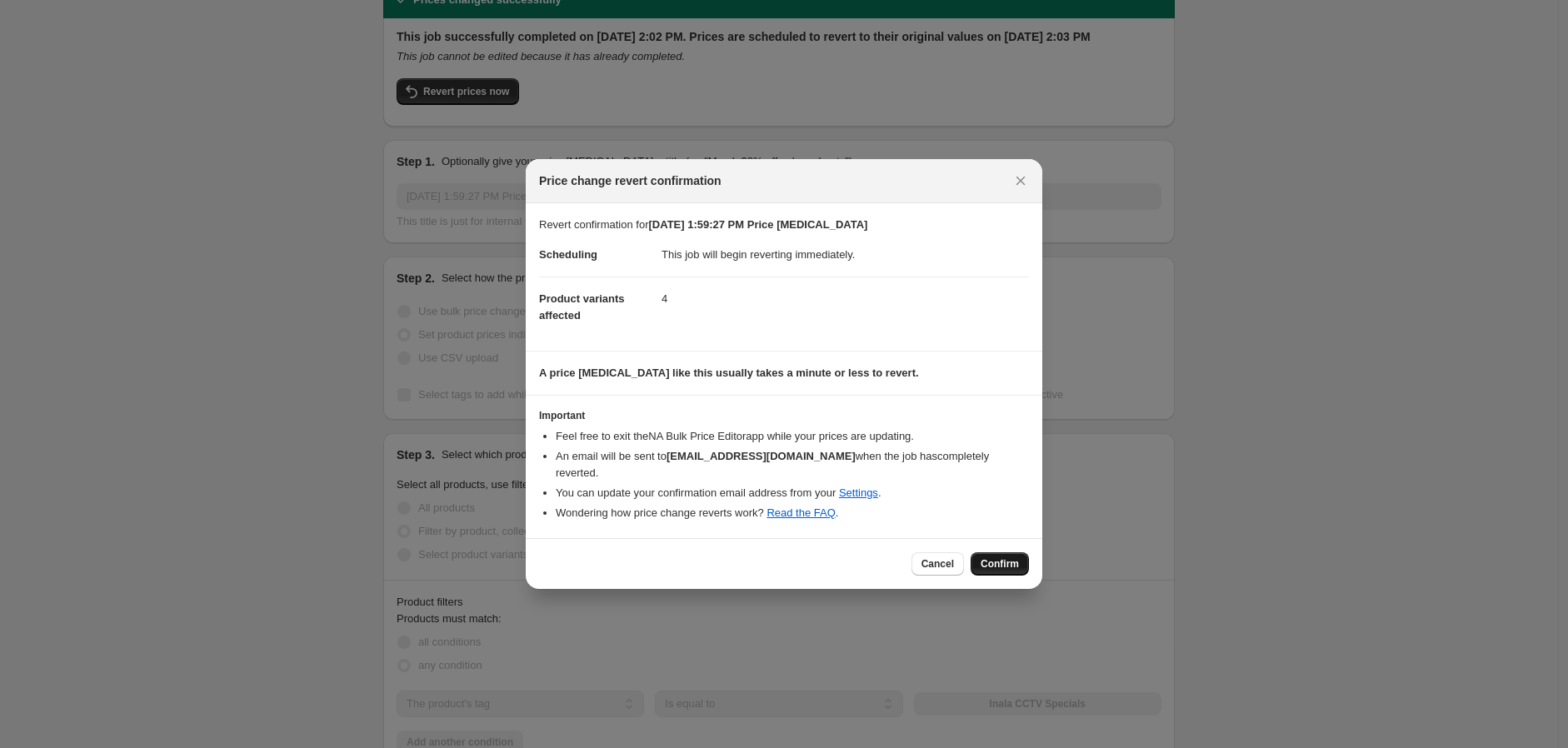
click at [1011, 552] on button "Confirm" at bounding box center [999, 564] width 58 height 23
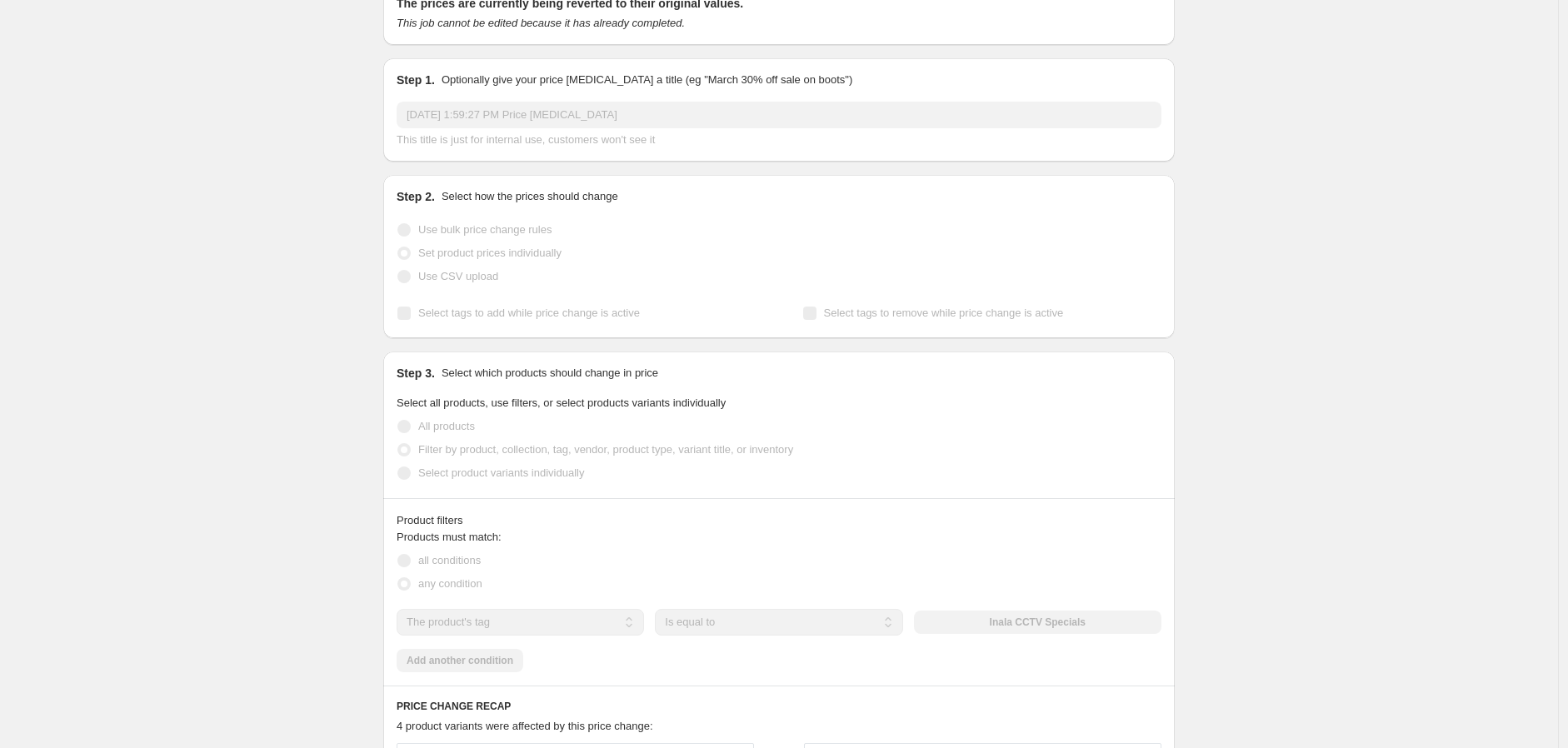
scroll to position [0, 0]
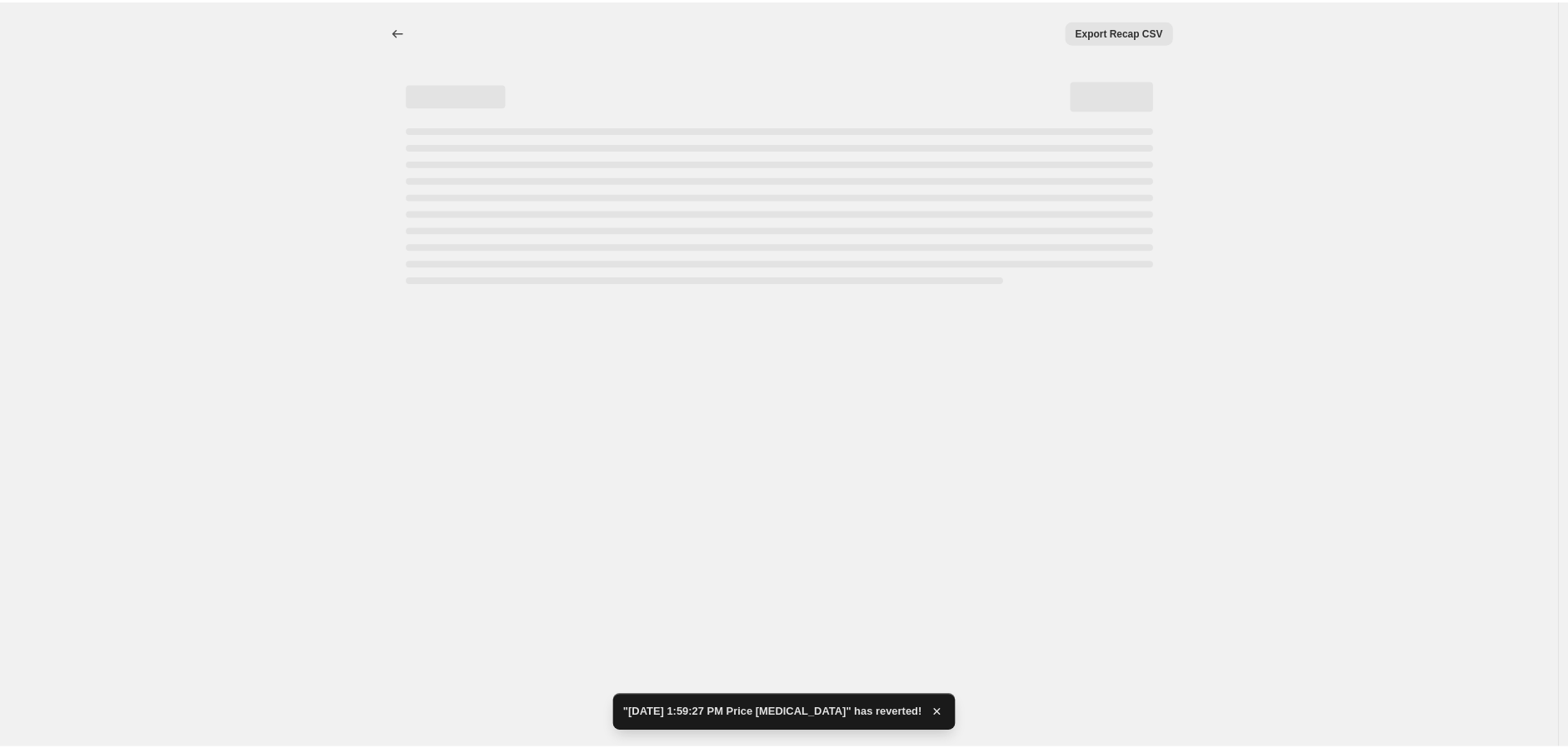
select select "tag"
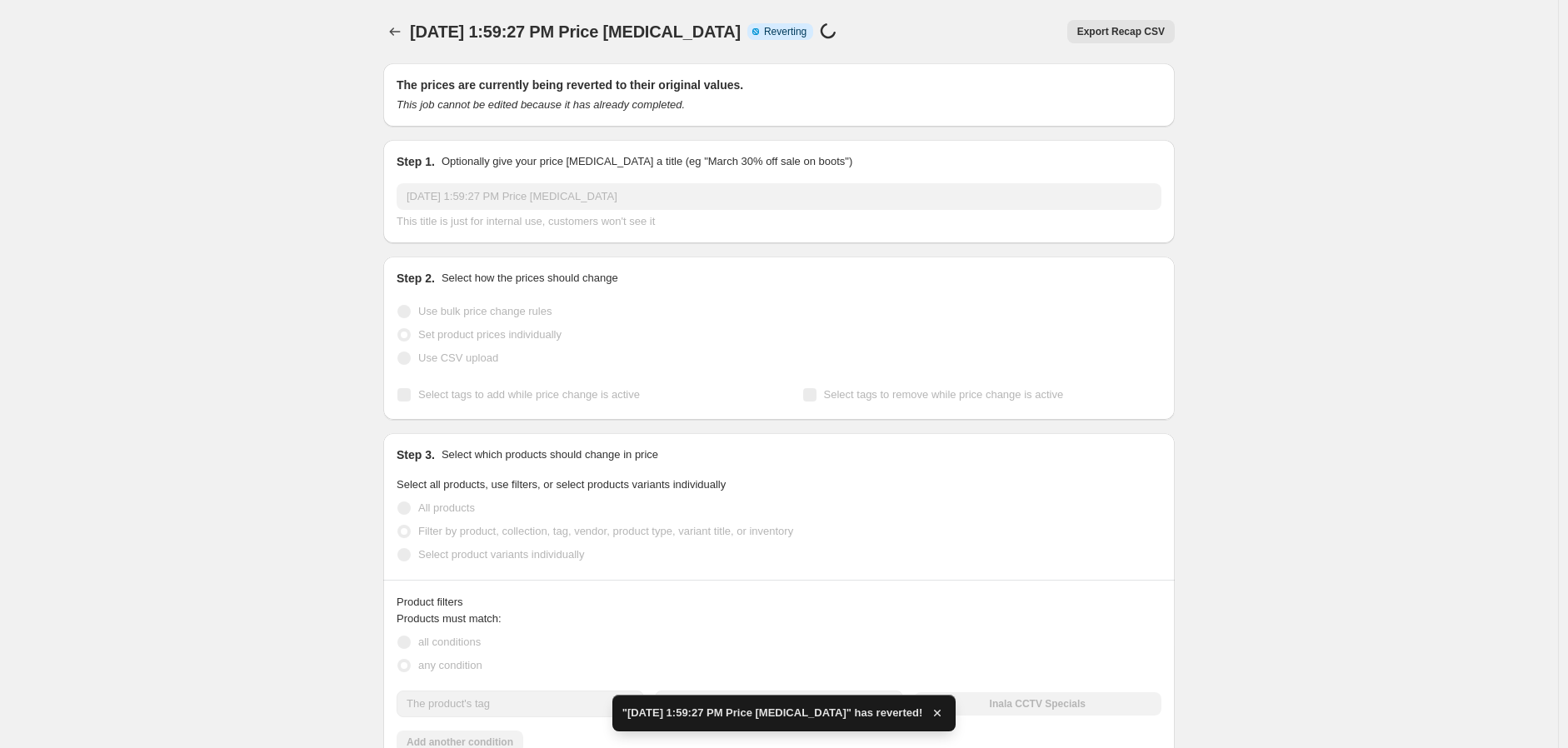
checkbox input "true"
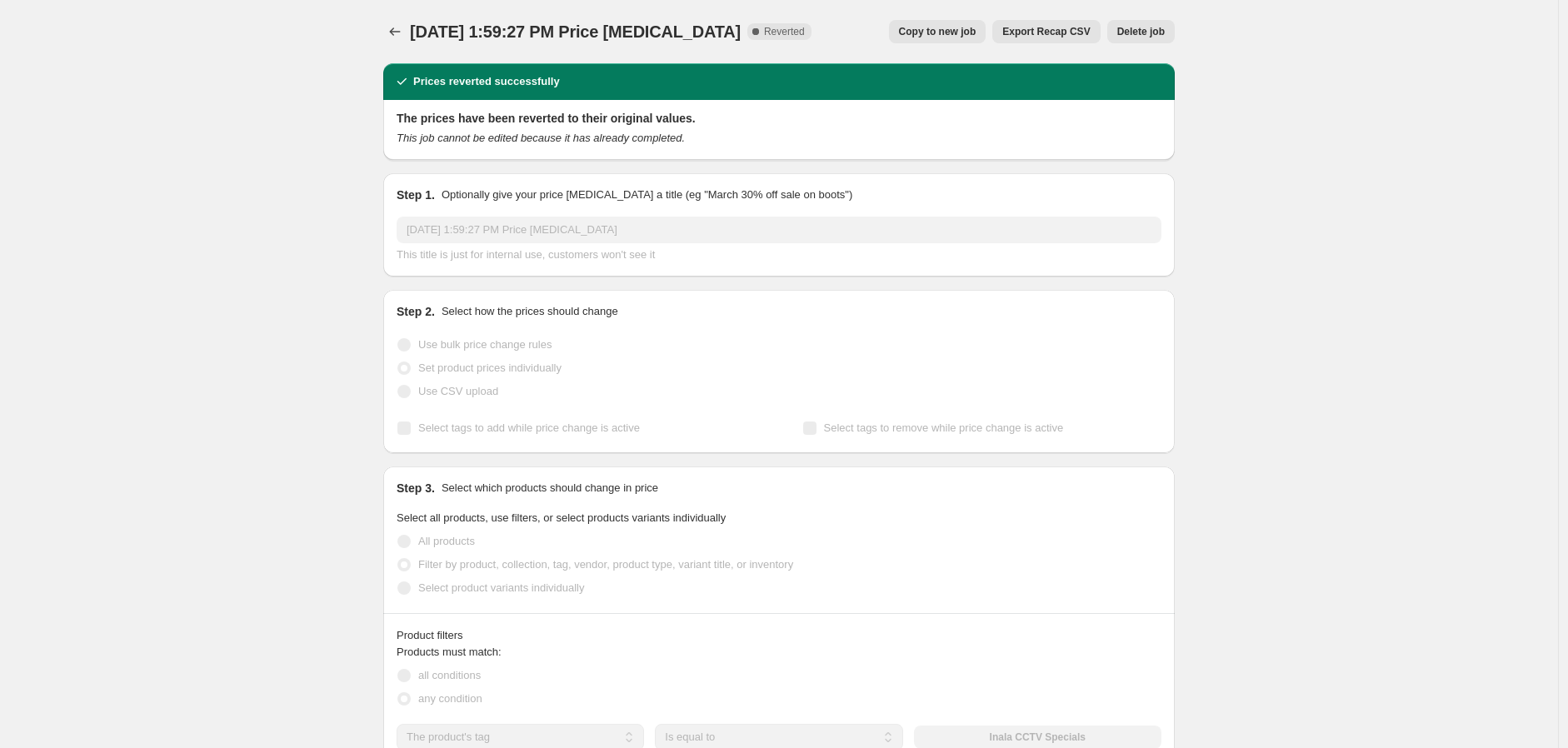
click at [948, 29] on span "Copy to new job" at bounding box center [938, 32] width 78 height 13
select select "tag"
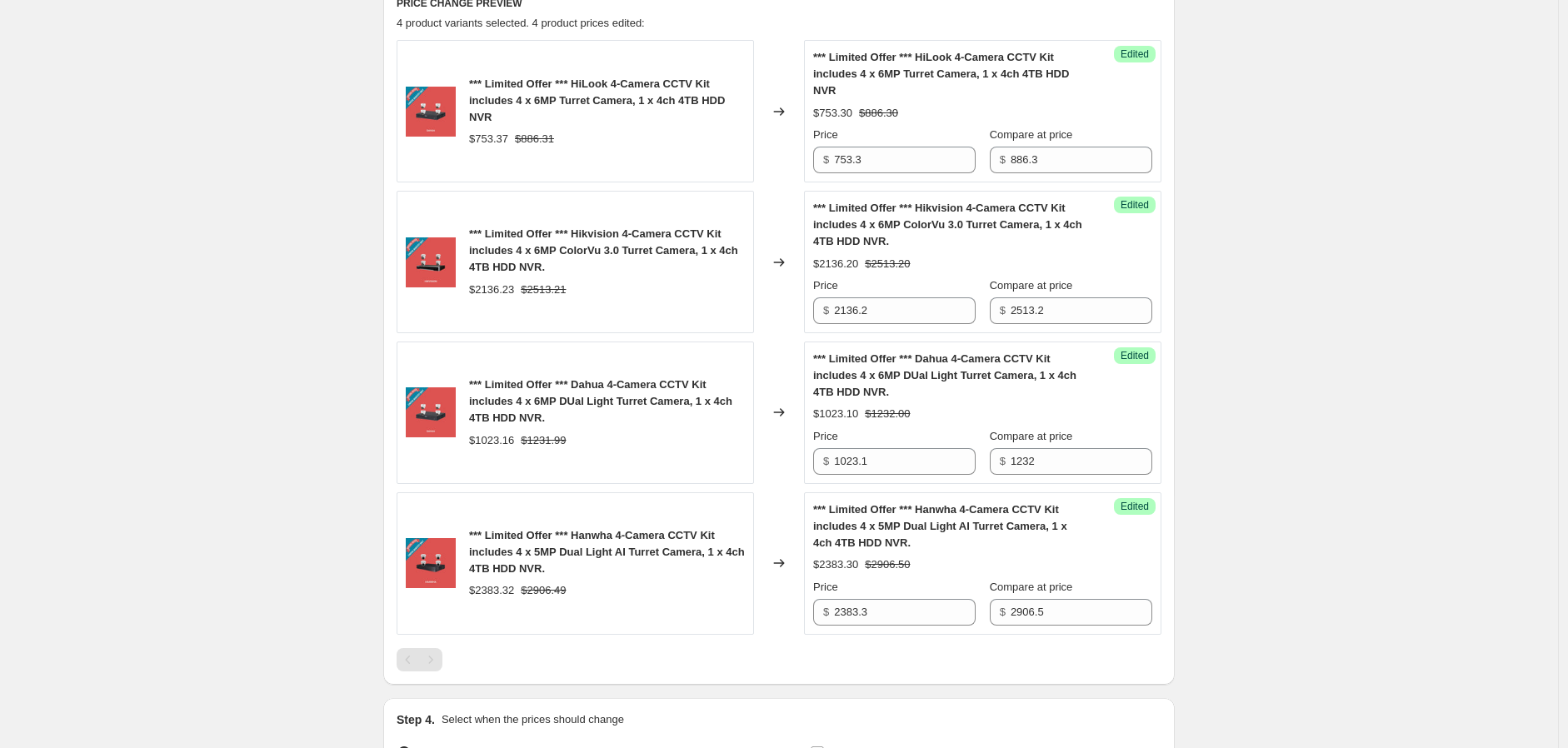
scroll to position [740, 0]
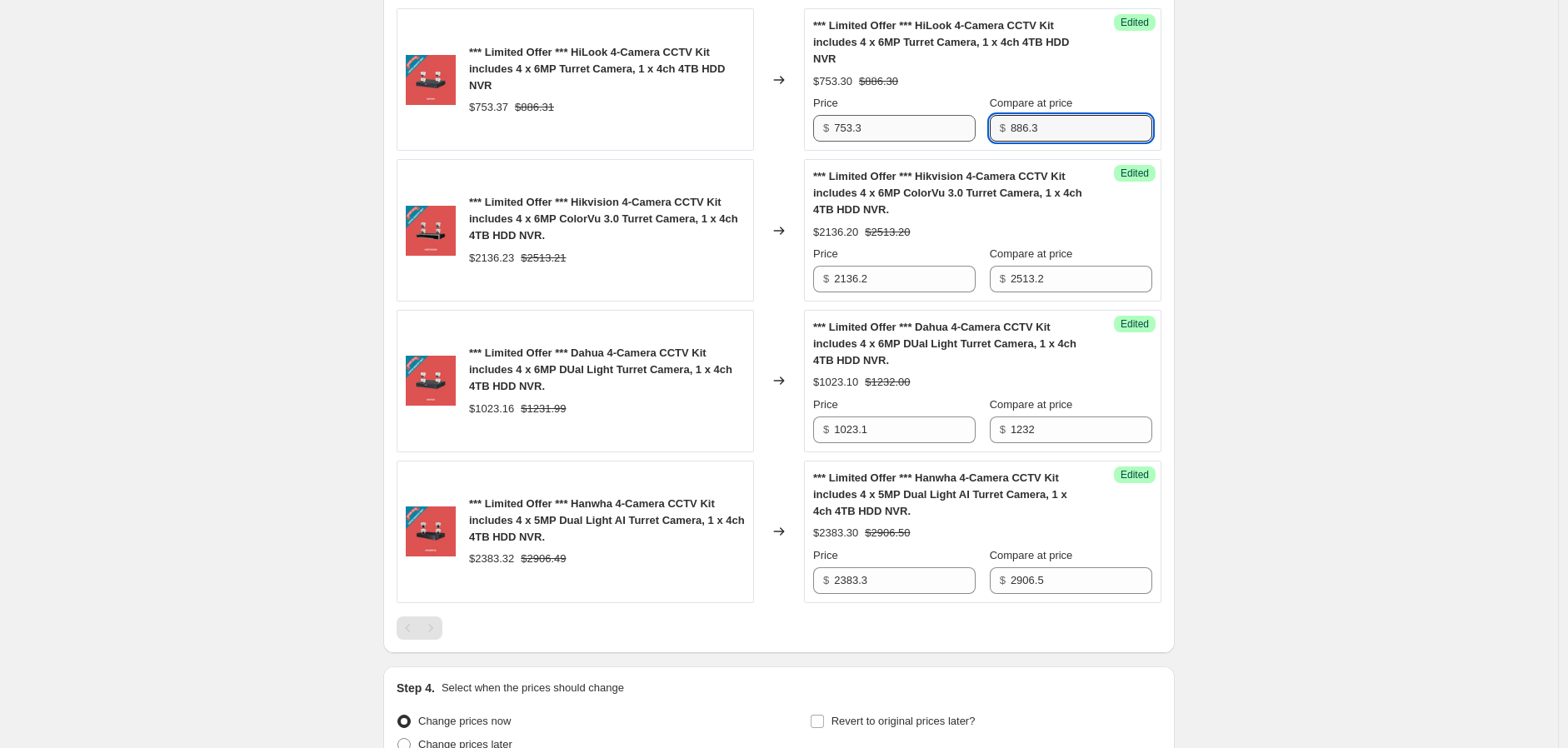
drag, startPoint x: 1092, startPoint y: 129, endPoint x: 965, endPoint y: 129, distance: 127.0
click at [965, 129] on div "Price $ 753.3 Compare at price $ 886.3" at bounding box center [982, 118] width 339 height 46
click at [951, 128] on input "753.3" at bounding box center [904, 128] width 142 height 27
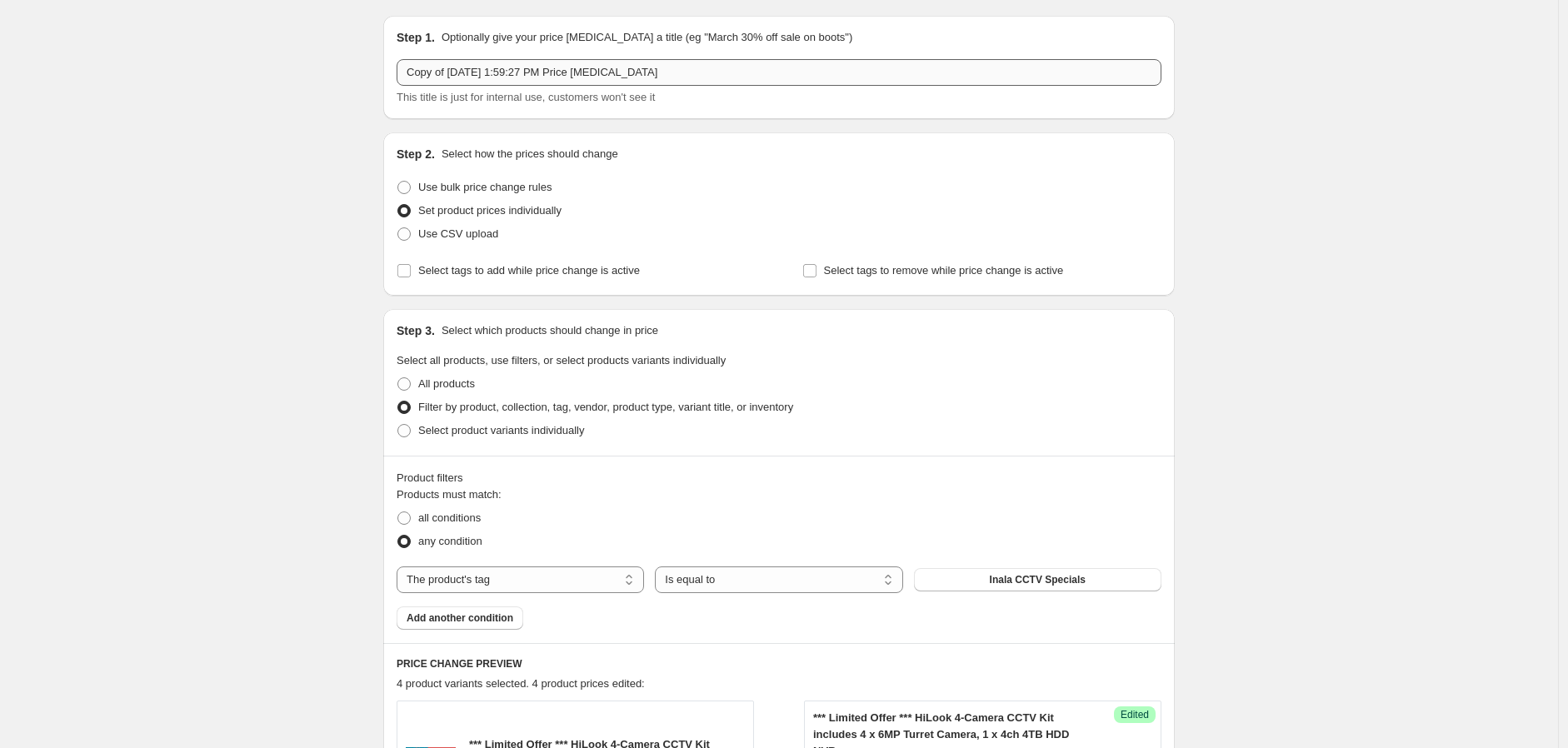
scroll to position [0, 0]
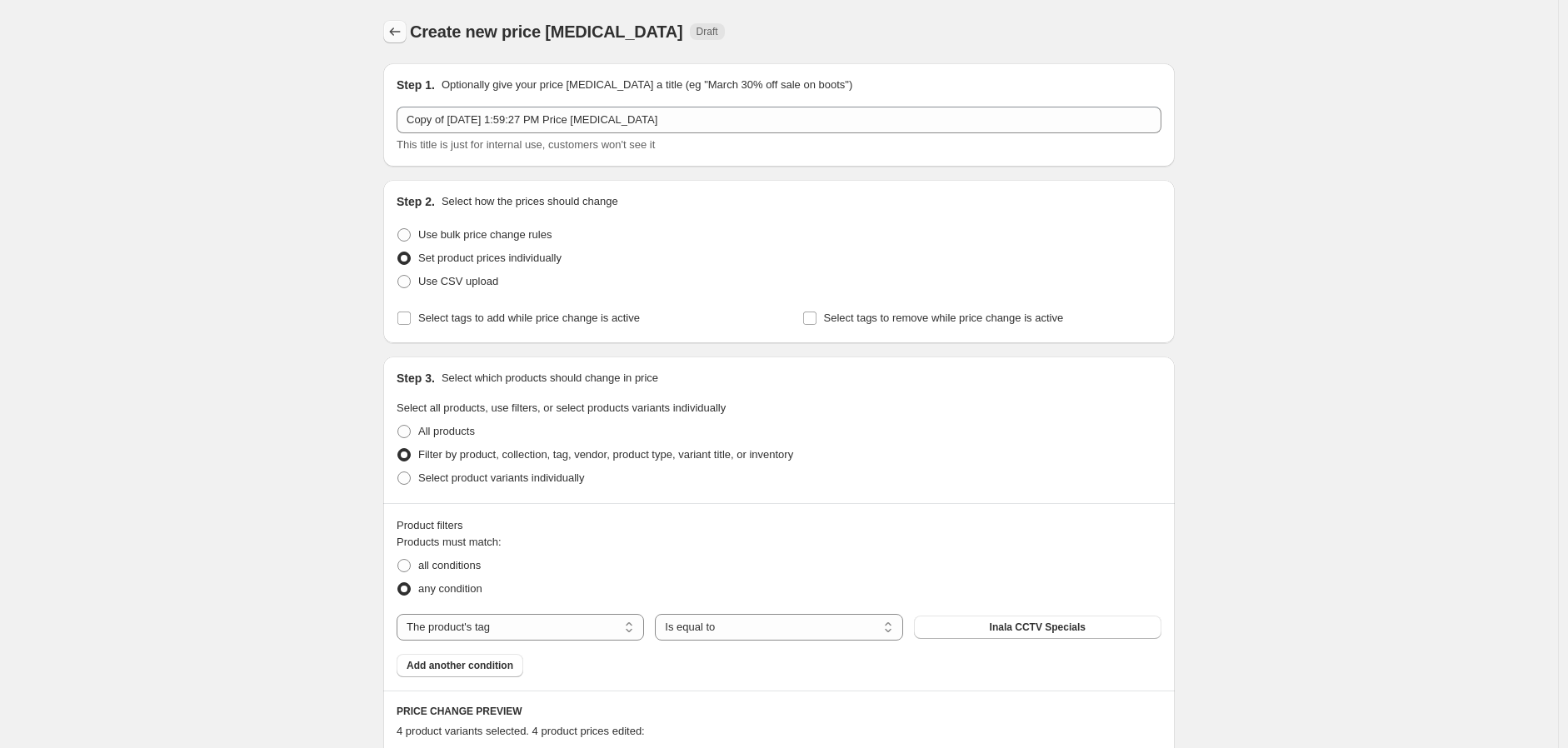
click at [403, 25] on icon "Price change jobs" at bounding box center [395, 32] width 17 height 17
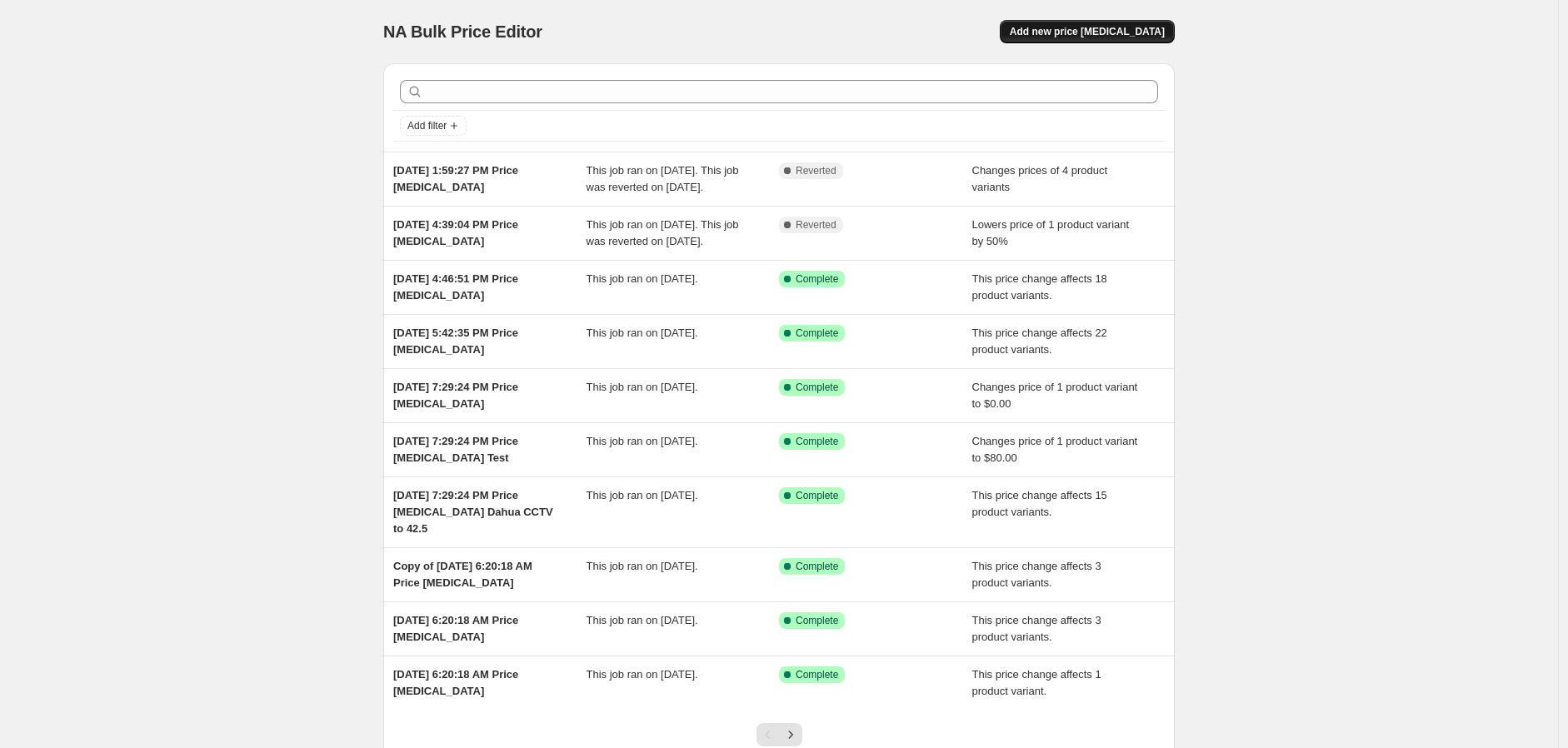
click at [1072, 32] on span "Add new price change job" at bounding box center [1086, 32] width 155 height 13
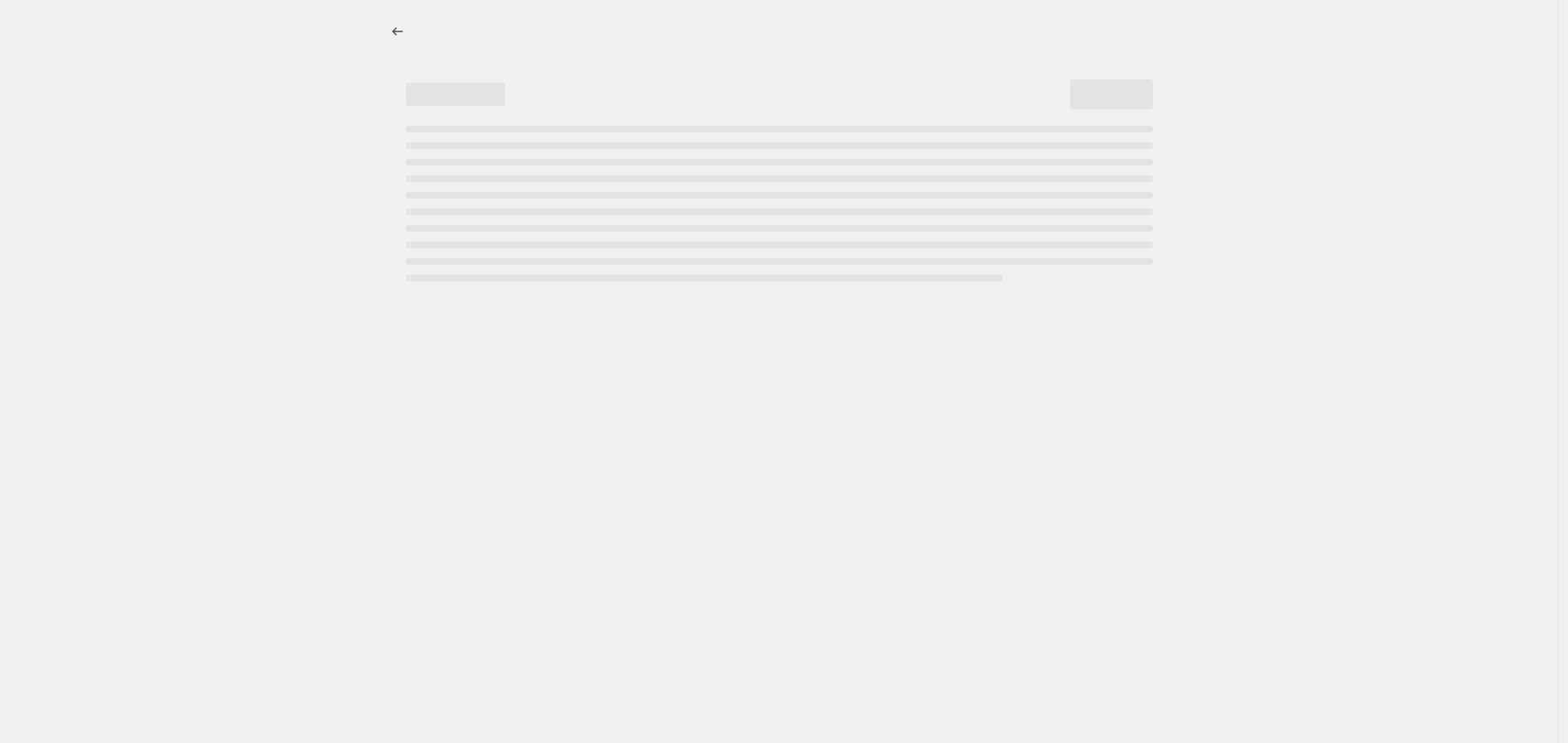
select select "percentage"
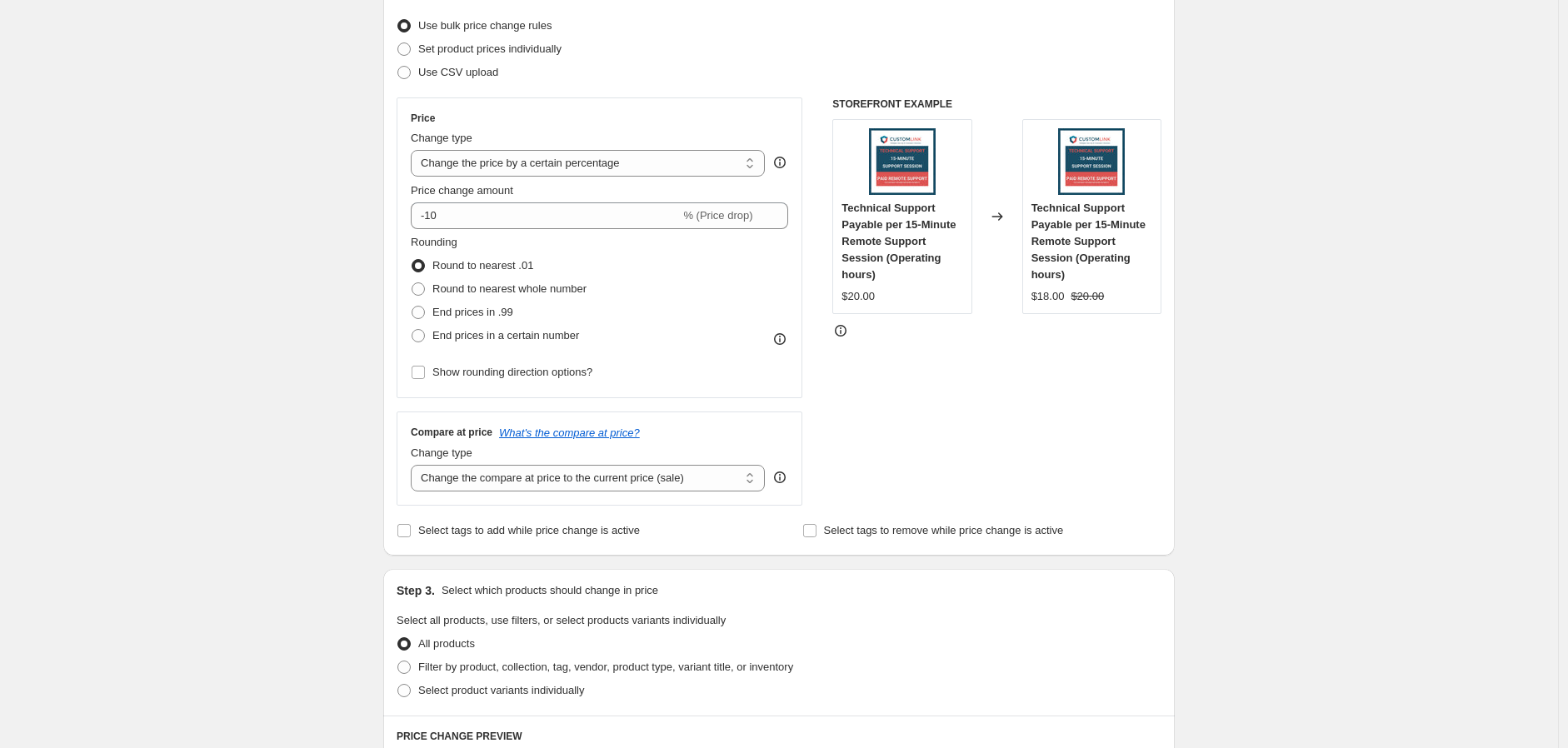
scroll to position [93, 0]
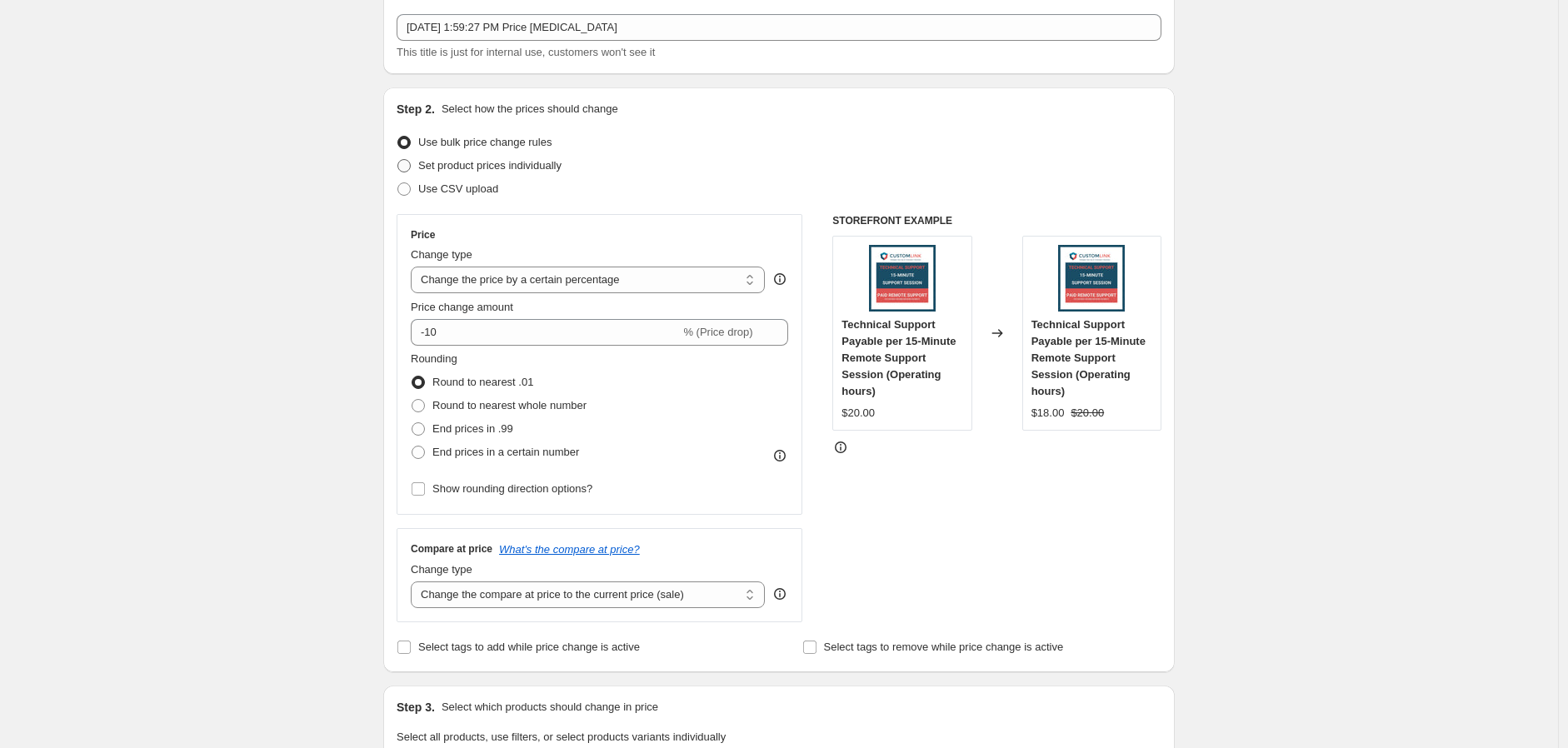
click at [411, 161] on span at bounding box center [404, 166] width 15 height 15
click at [398, 160] on input "Set product prices individually" at bounding box center [398, 159] width 1 height 1
radio input "true"
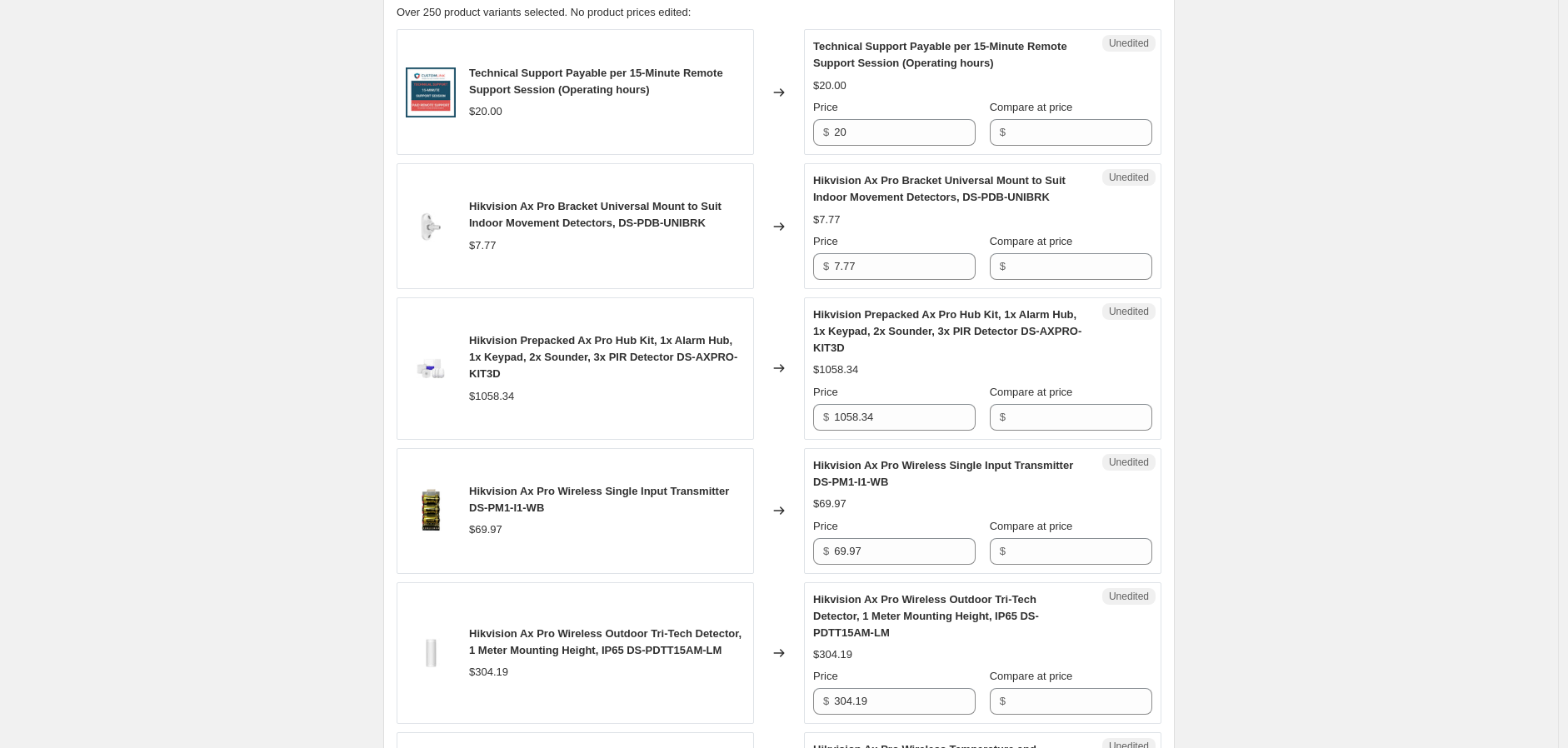
scroll to position [277, 0]
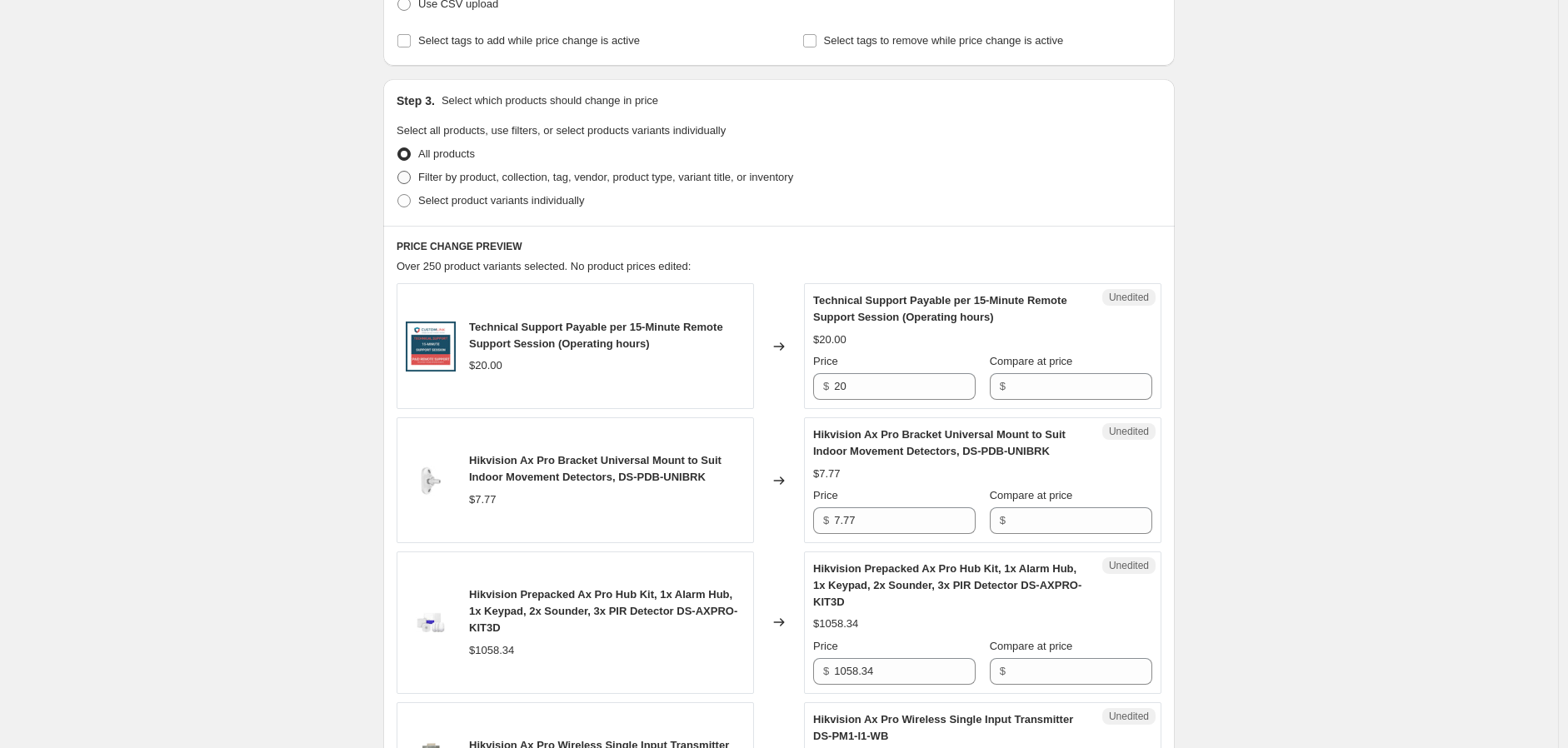
click at [495, 178] on span "Filter by product, collection, tag, vendor, product type, variant title, or inv…" at bounding box center [605, 176] width 375 height 12
click at [398, 171] on input "Filter by product, collection, tag, vendor, product type, variant title, or inv…" at bounding box center [398, 171] width 1 height 1
radio input "true"
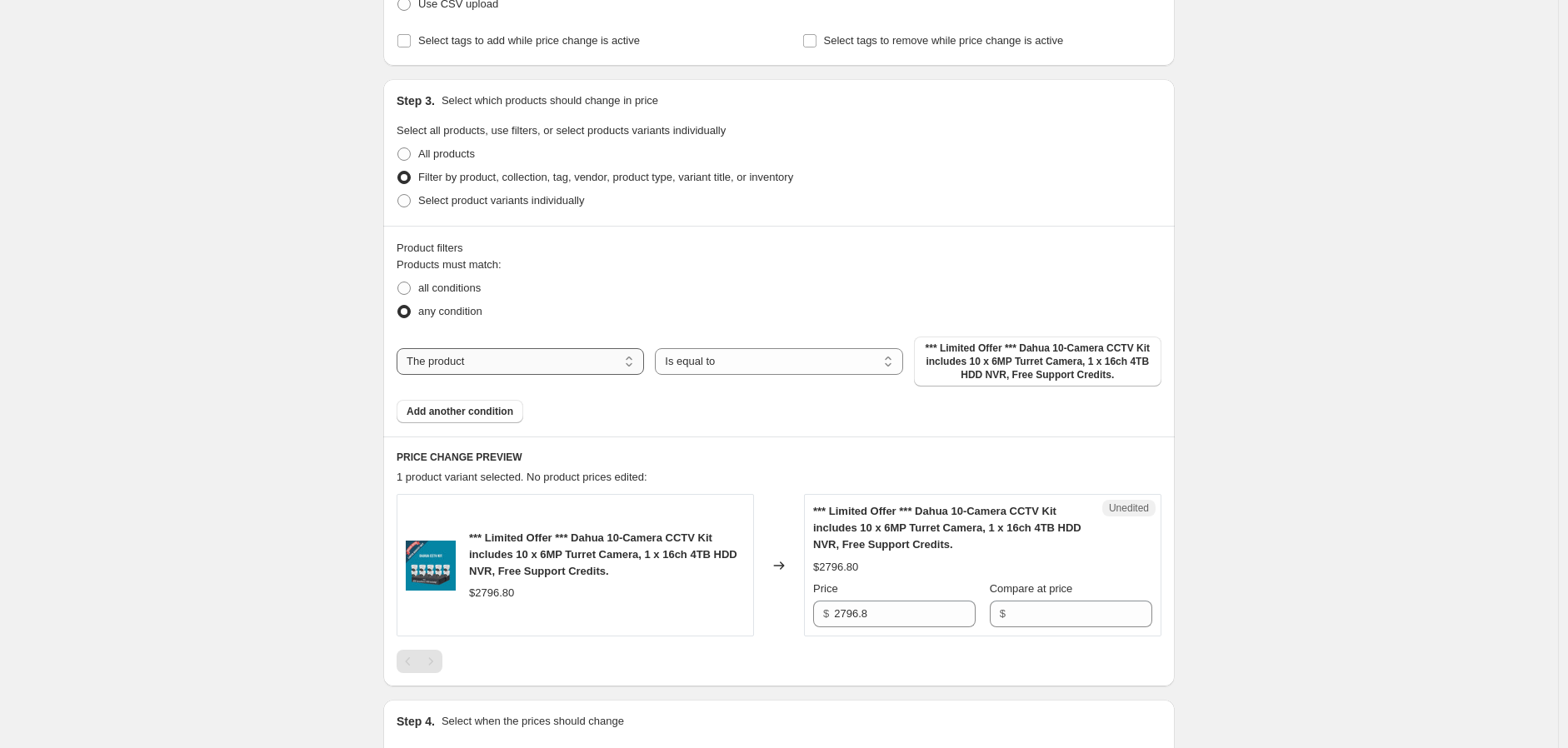
click at [593, 350] on select "The product The product's collection The product's tag The product's vendor The…" at bounding box center [520, 361] width 247 height 27
select select "tag"
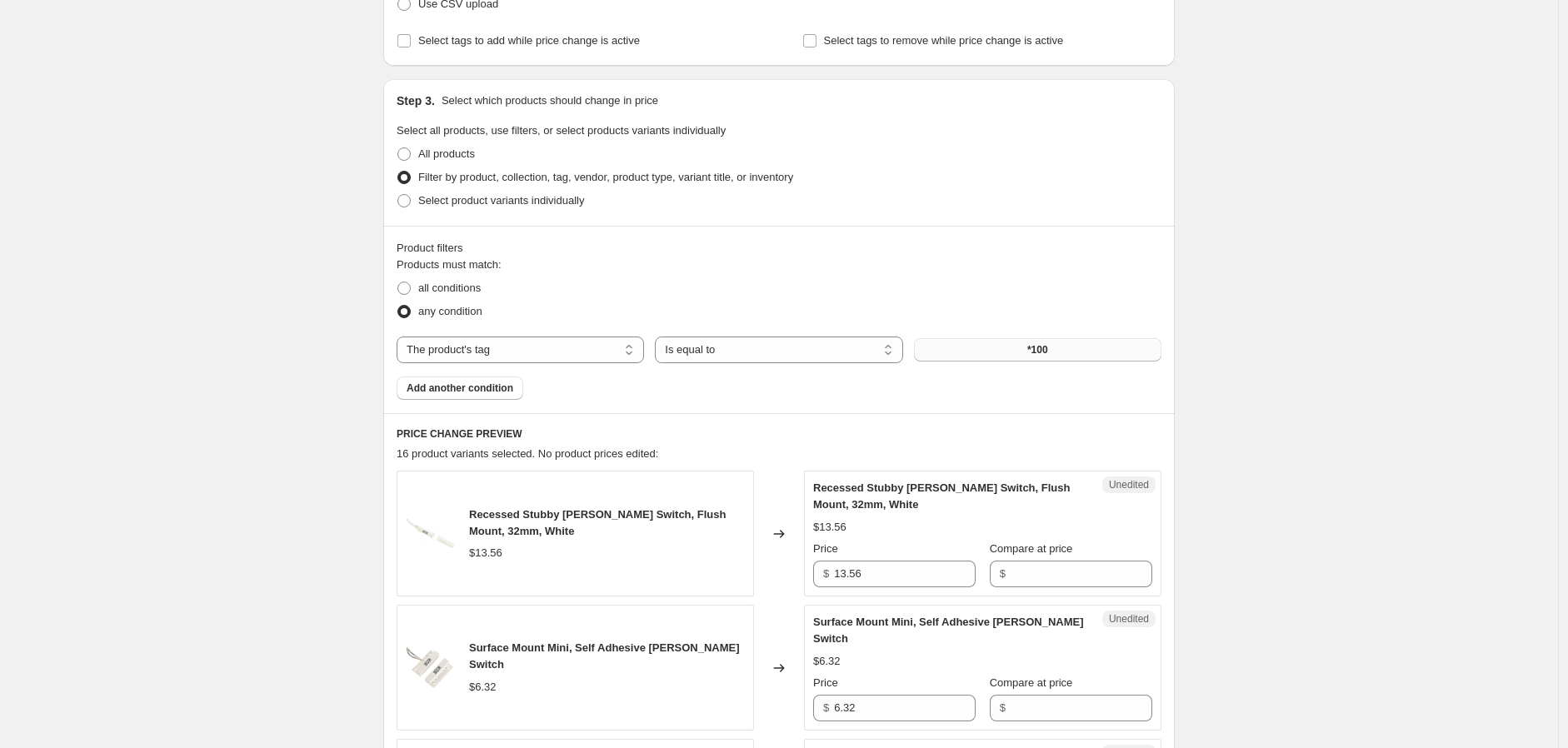
click at [1097, 349] on button "*100" at bounding box center [1037, 349] width 247 height 23
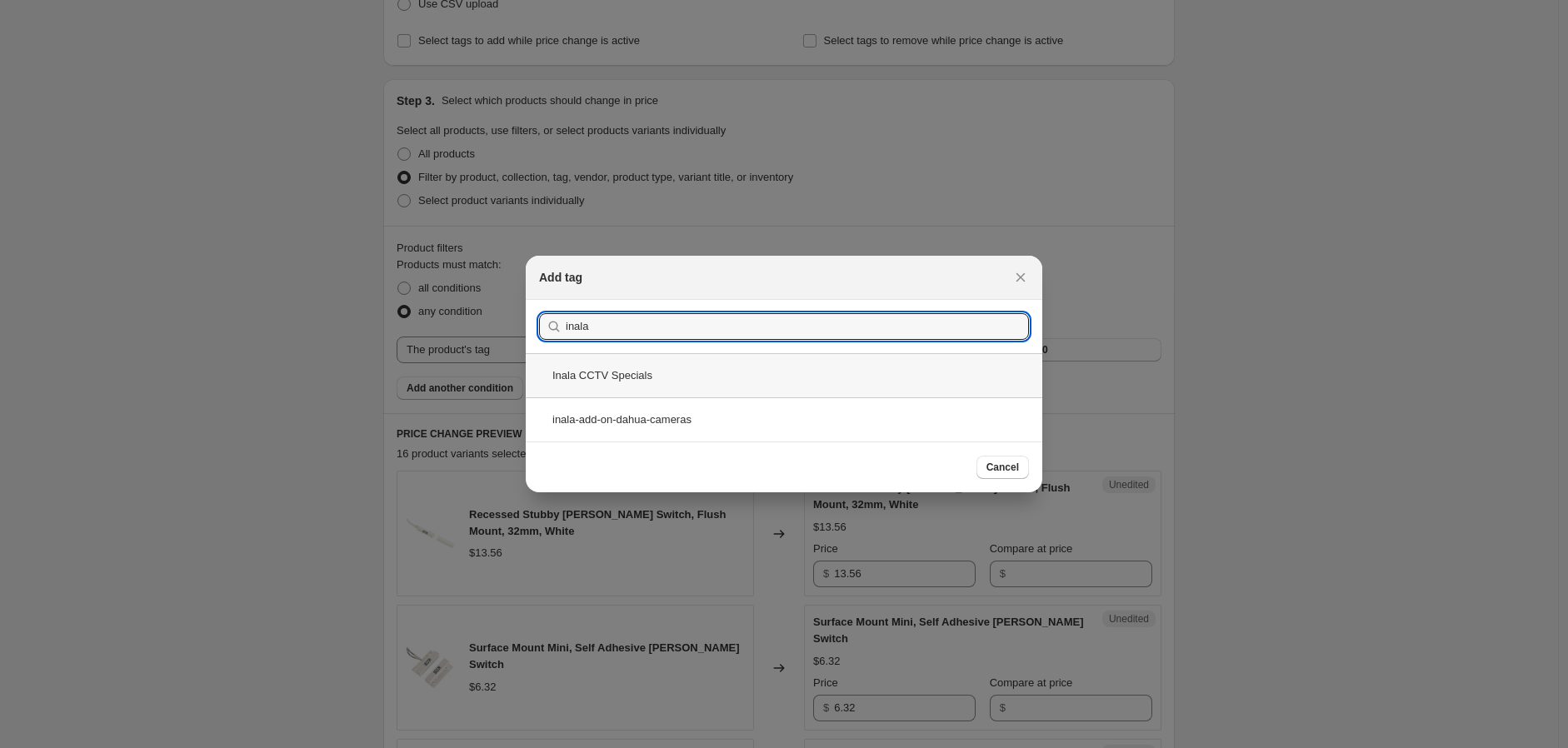
type input "inala"
click at [837, 375] on div "Inala CCTV Specials" at bounding box center [783, 375] width 516 height 44
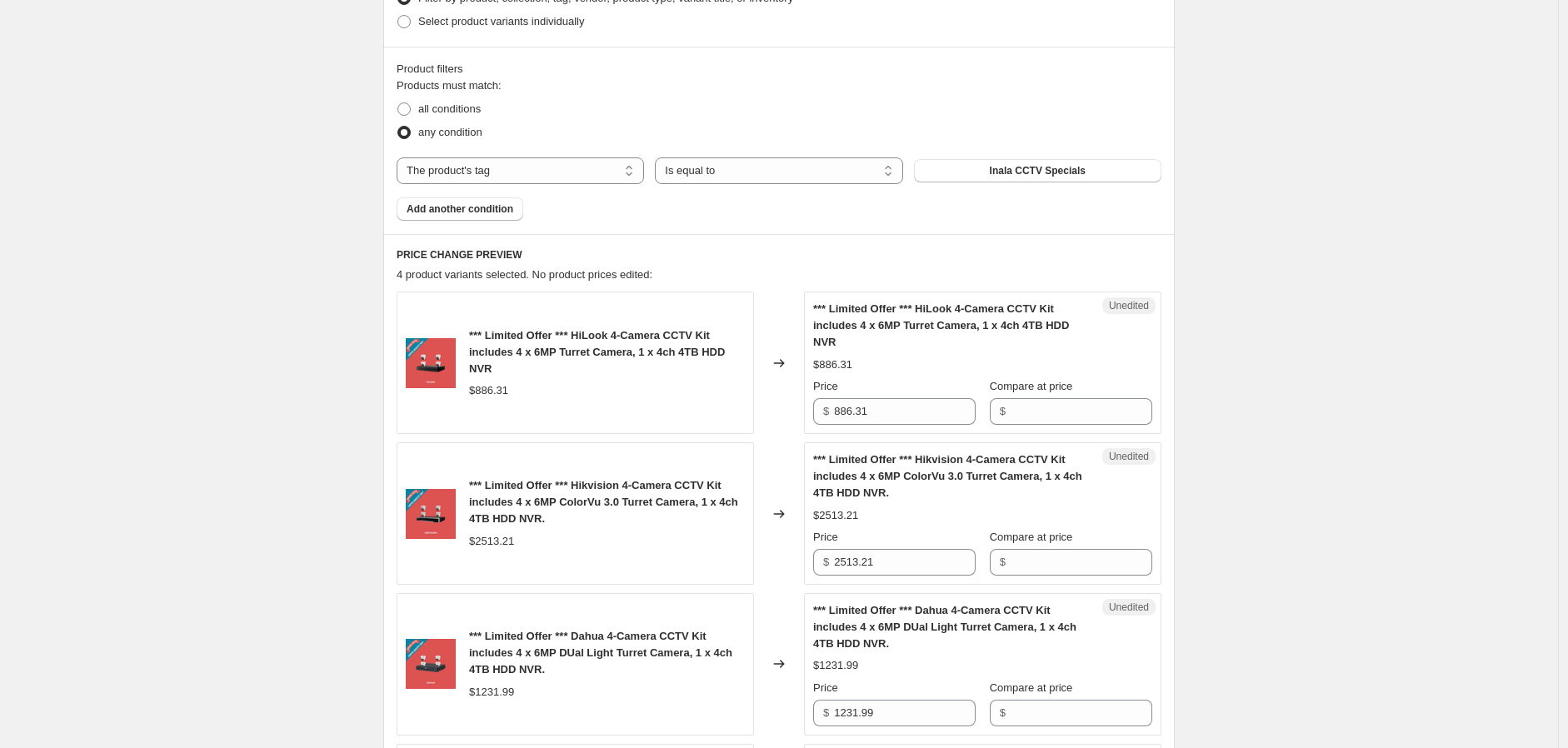
scroll to position [463, 0]
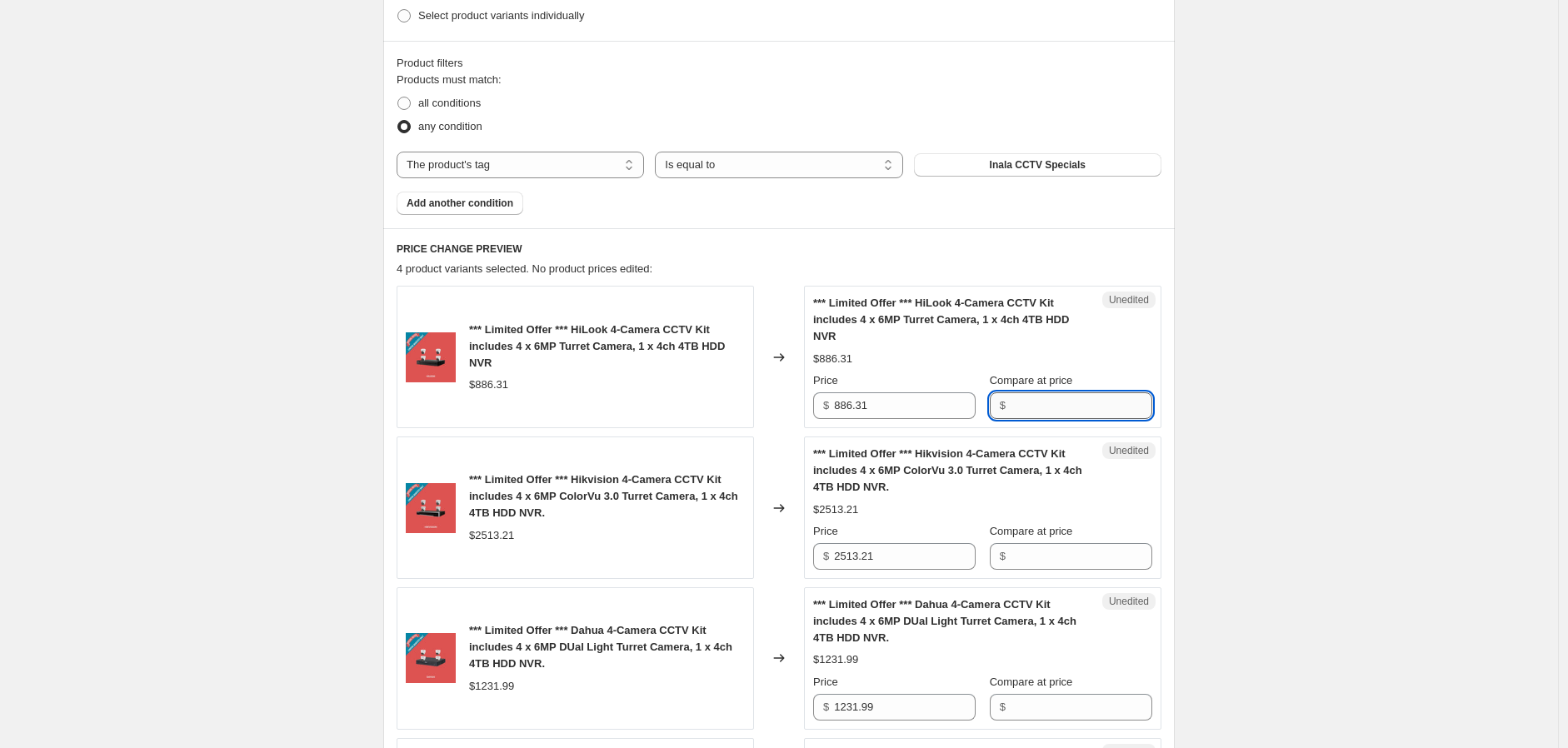
click at [1093, 399] on input "Compare at price" at bounding box center [1081, 405] width 142 height 27
type input "753.37"
drag, startPoint x: 1101, startPoint y: 399, endPoint x: 985, endPoint y: 399, distance: 116.0
click at [985, 399] on div "Price $ 886.31 Compare at price $ 753.37" at bounding box center [982, 396] width 339 height 46
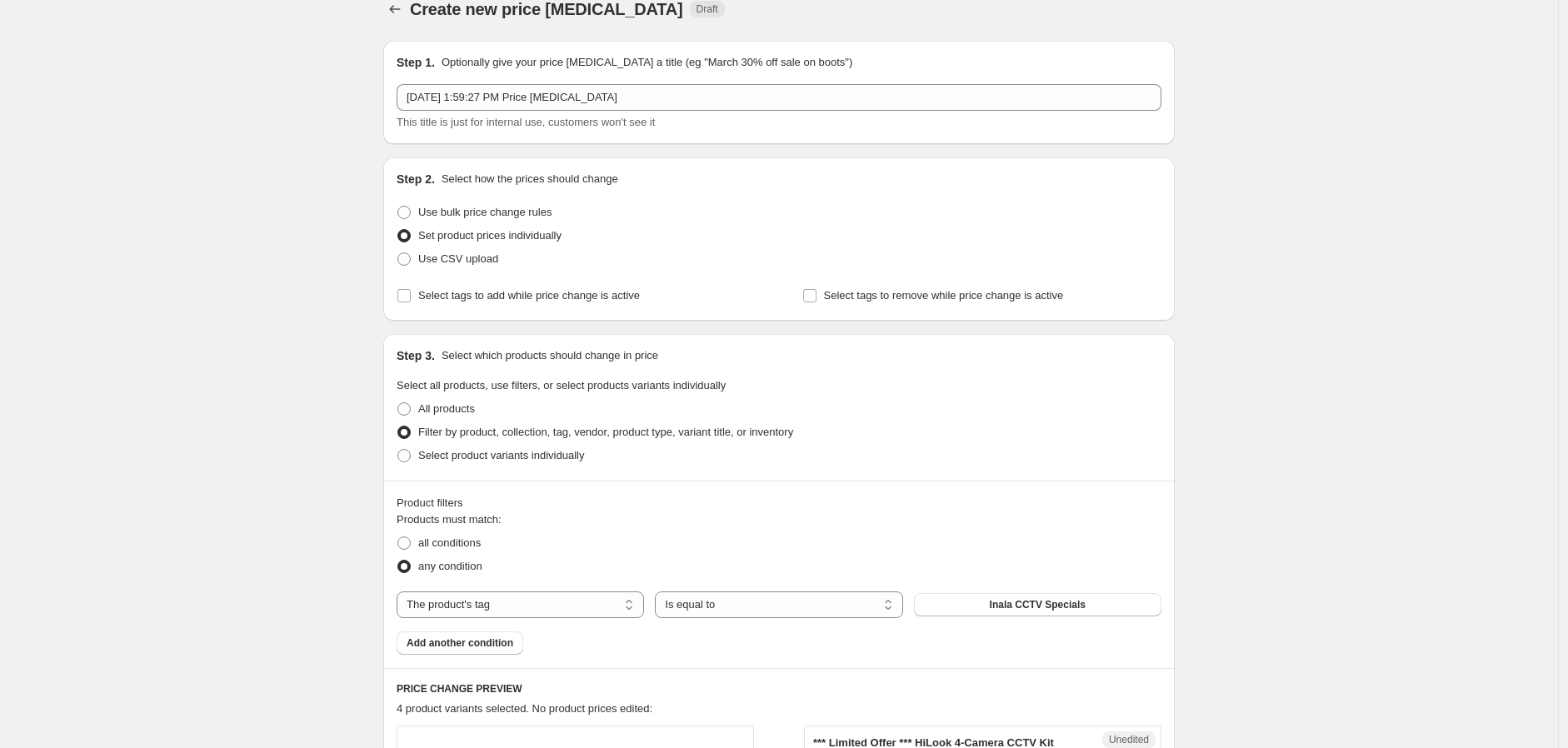
scroll to position [0, 0]
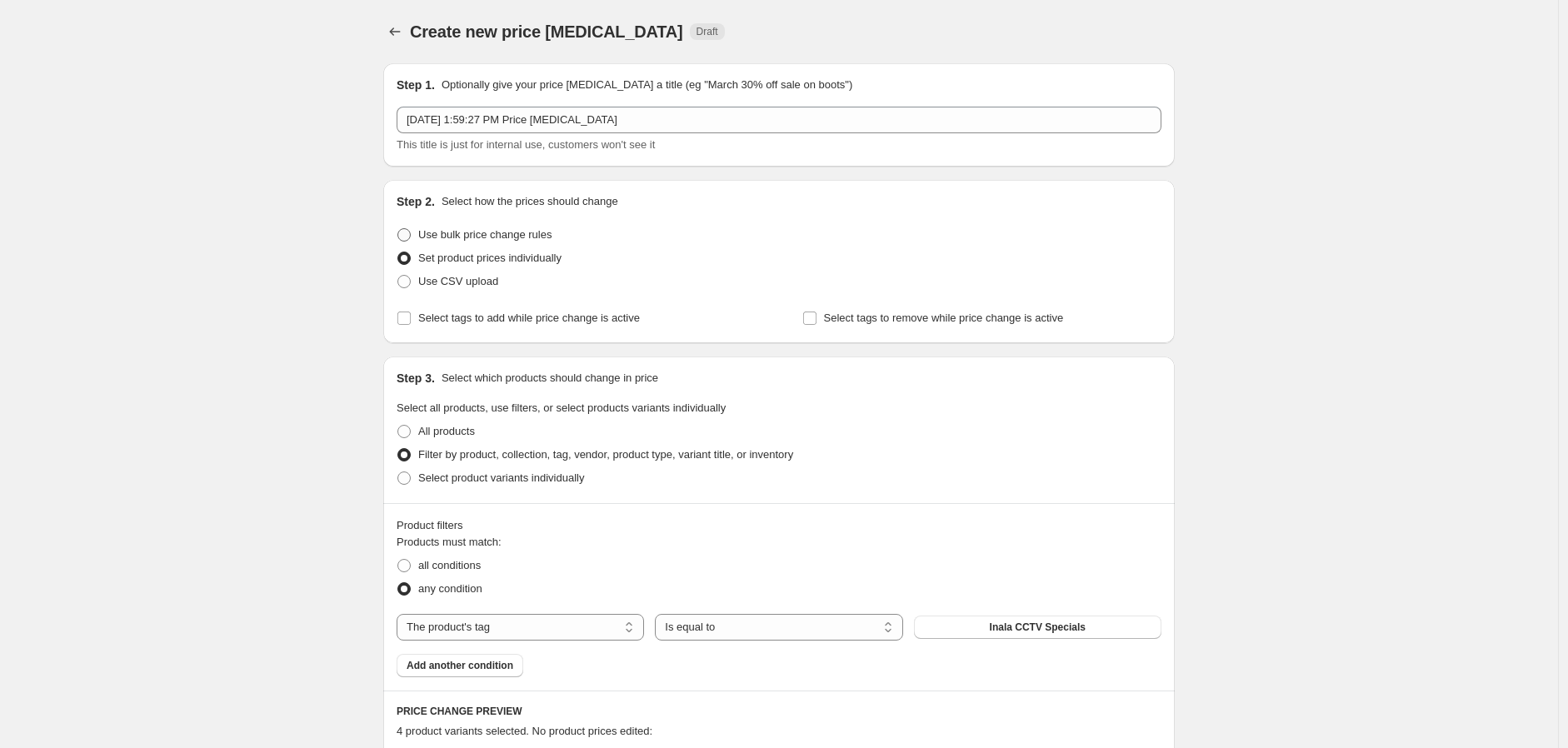
click at [550, 228] on span "Use bulk price change rules" at bounding box center [485, 234] width 133 height 12
click at [398, 228] on input "Use bulk price change rules" at bounding box center [398, 228] width 1 height 1
radio input "true"
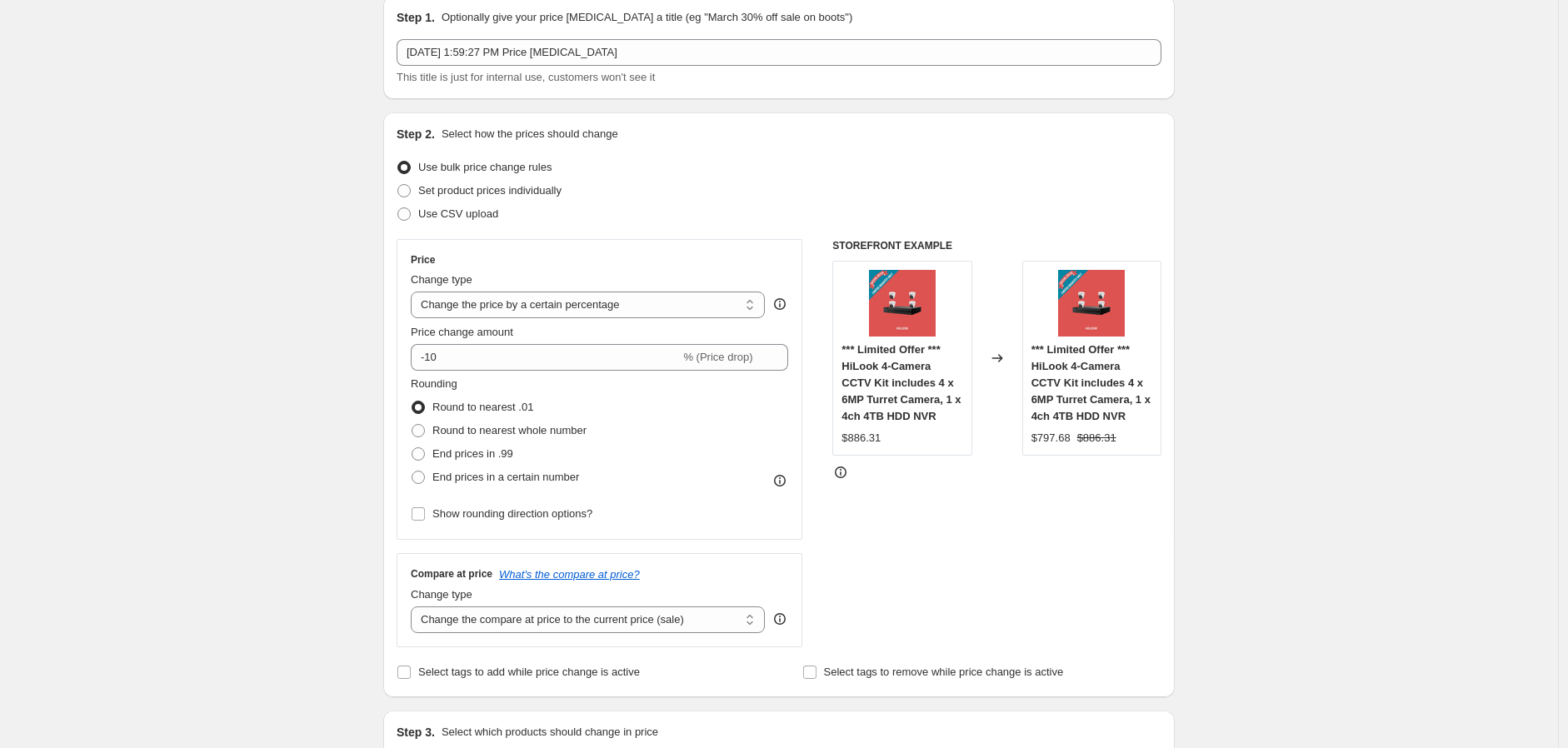
scroll to position [93, 0]
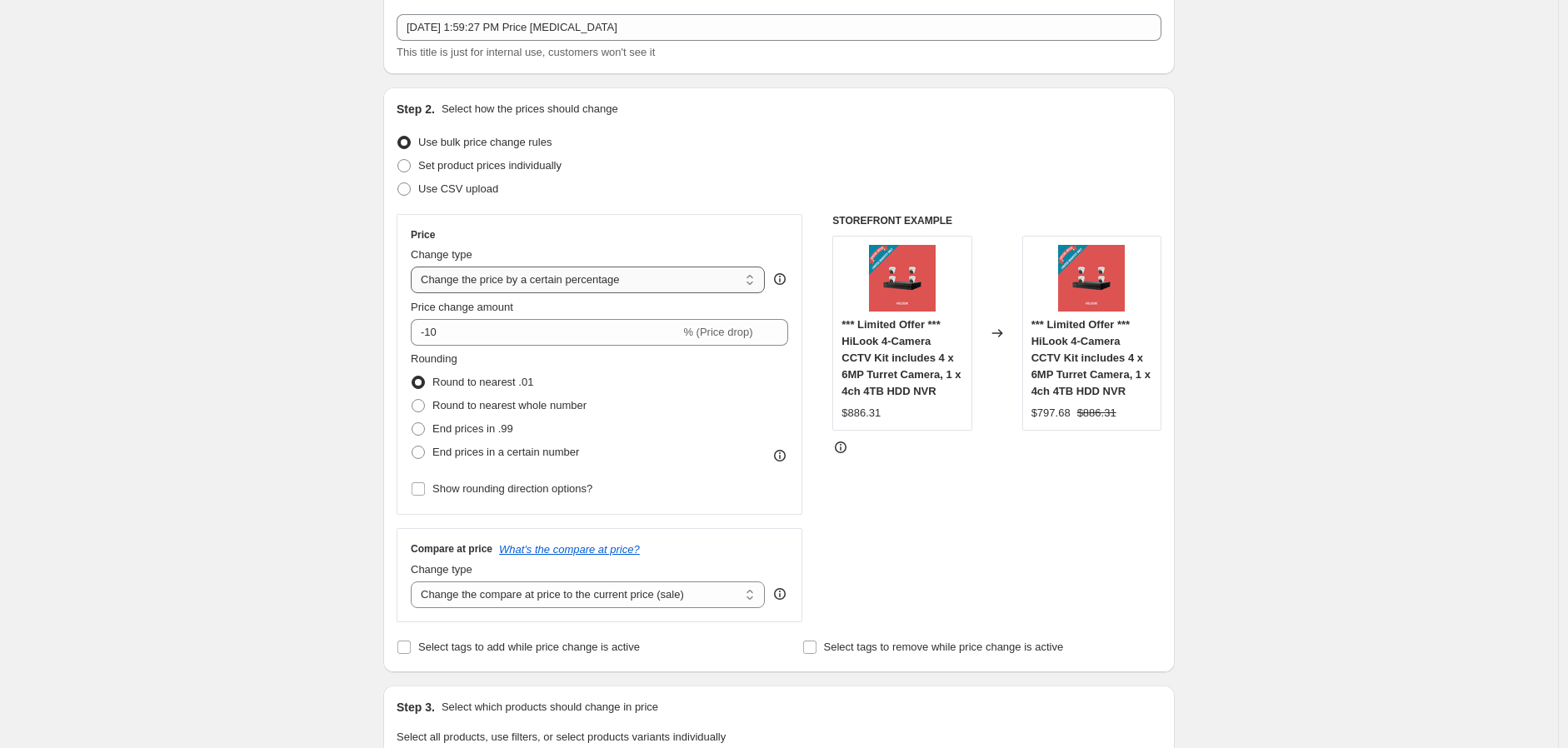
click at [727, 282] on select "Change the price to a certain amount Change the price by a certain amount Chang…" at bounding box center [588, 280] width 354 height 27
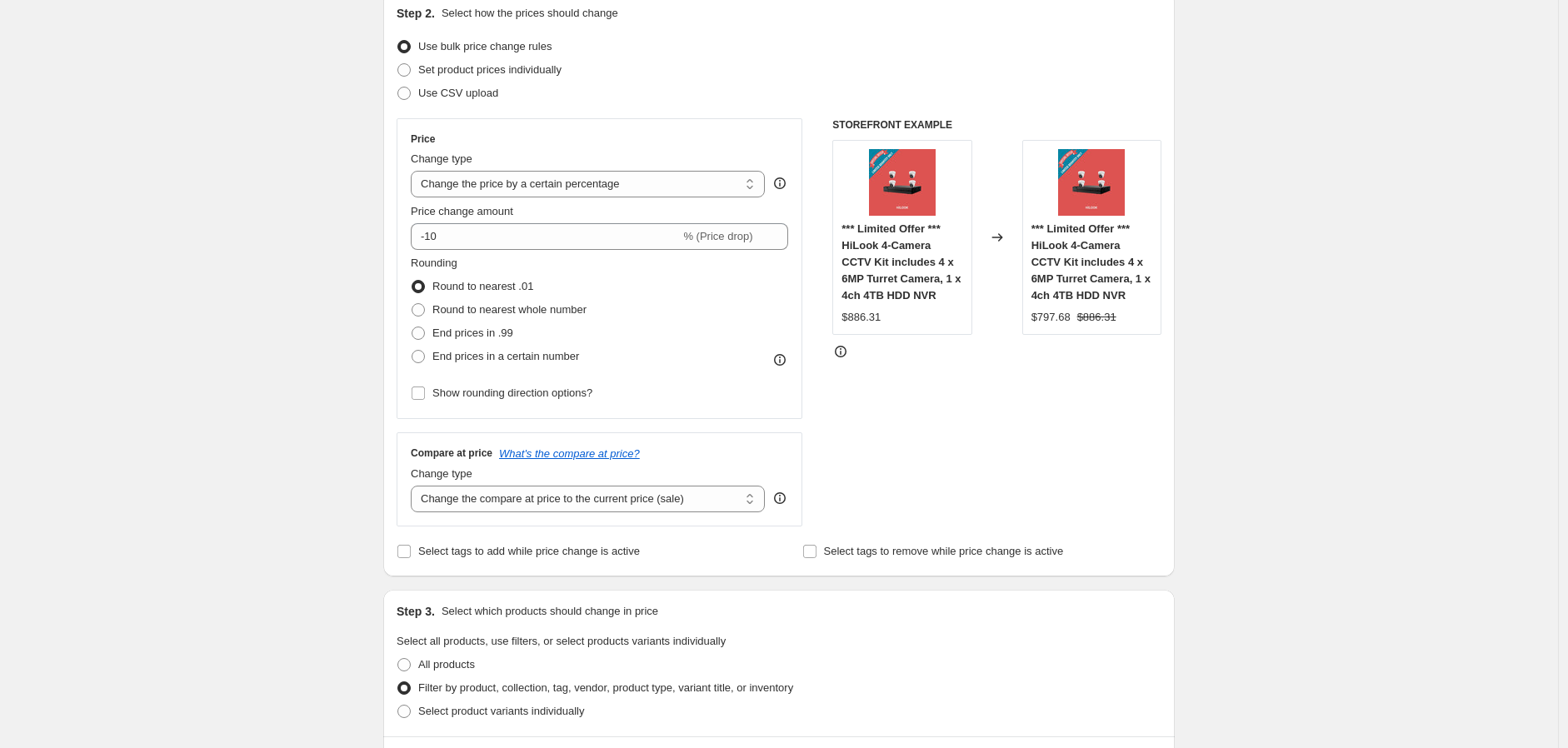
scroll to position [185, 0]
click at [673, 191] on select "Change the price to a certain amount Change the price by a certain amount Chang…" at bounding box center [588, 187] width 354 height 27
select select "ecap"
click at [415, 174] on select "Change the price to a certain amount Change the price by a certain amount Chang…" at bounding box center [588, 187] width 354 height 27
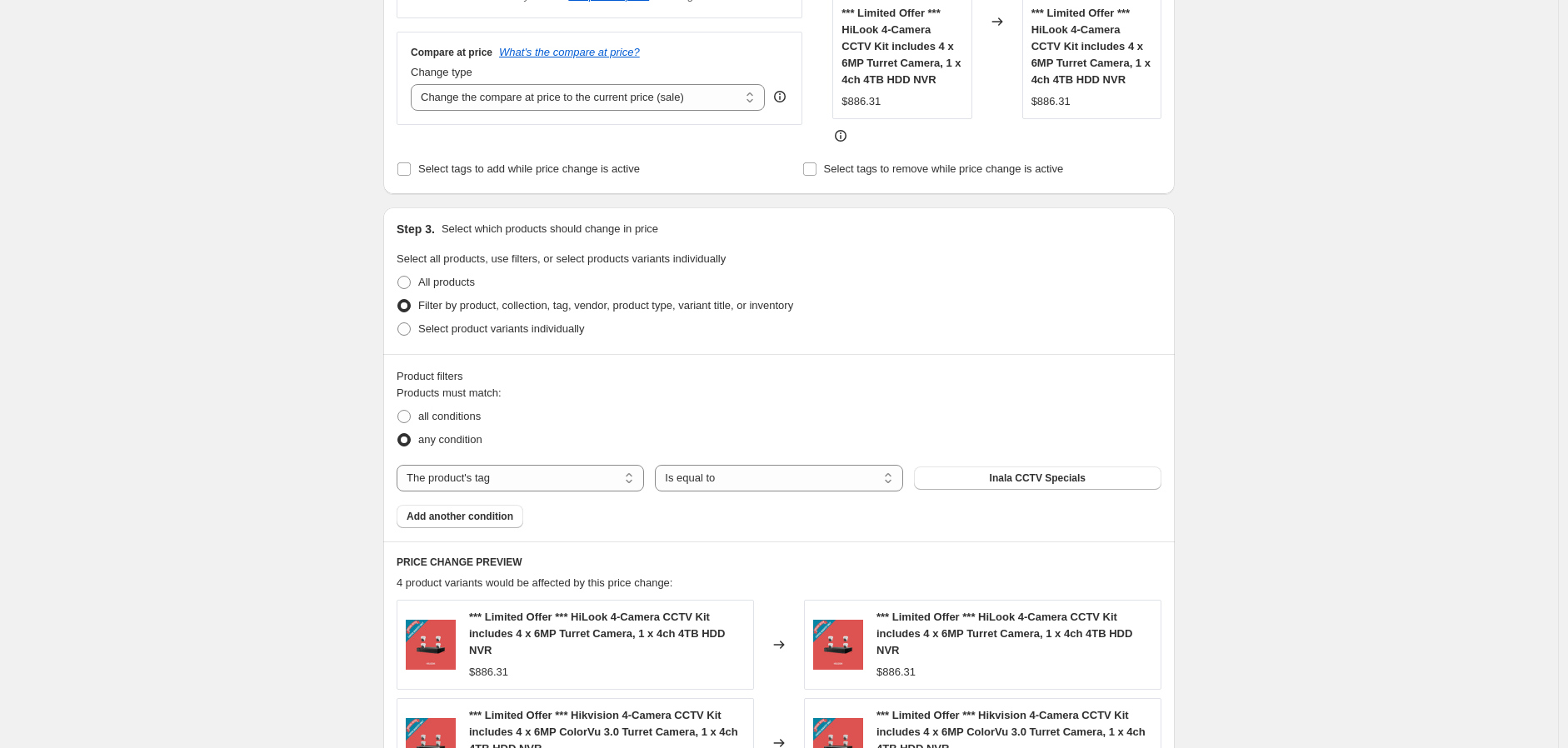
scroll to position [394, 0]
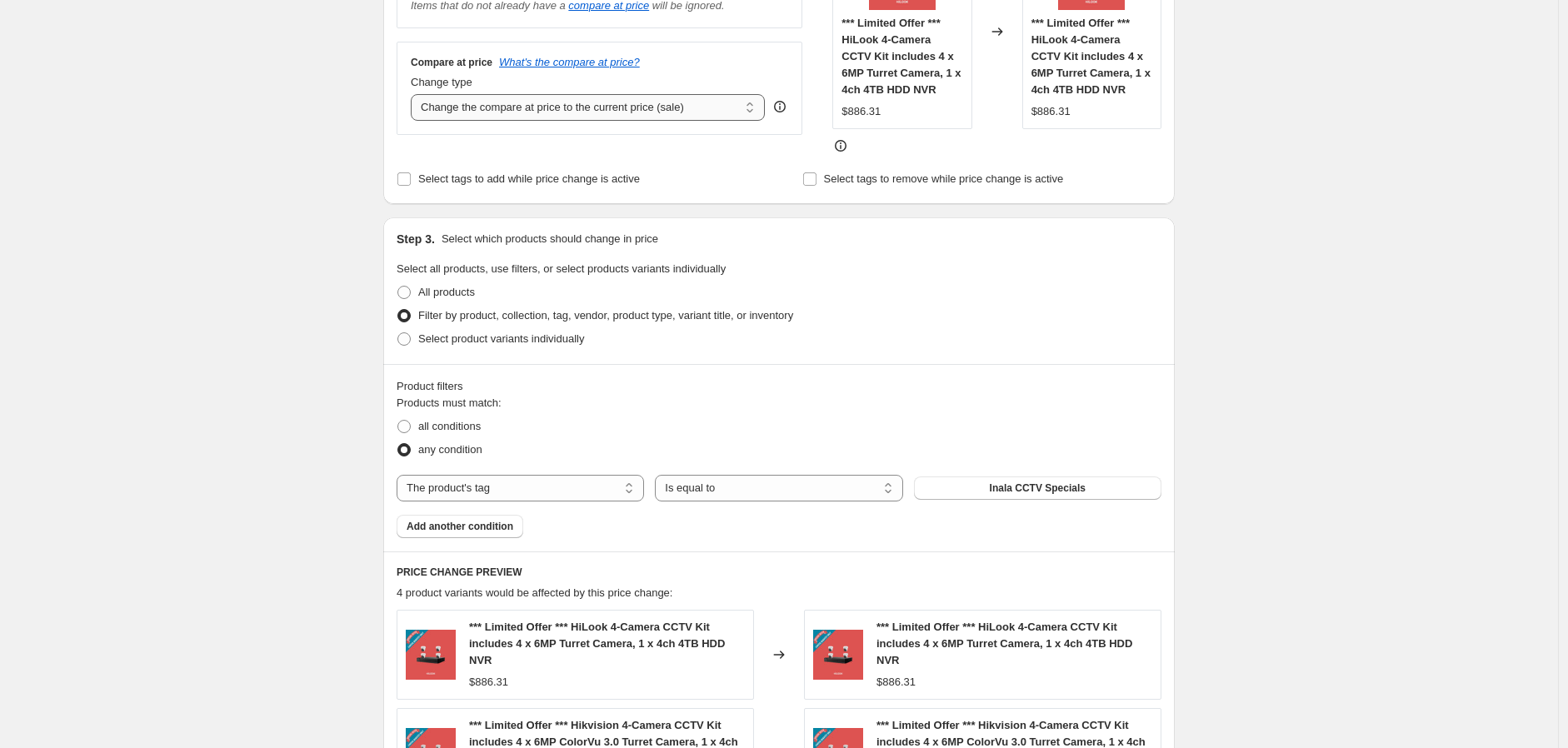
click at [670, 108] on select "Change the compare at price to the current price (sale) Change the compare at p…" at bounding box center [588, 108] width 354 height 27
click at [1320, 251] on div "Create new price change job. This page is ready Create new price change job Dra…" at bounding box center [778, 455] width 1558 height 1698
click at [680, 102] on select "Change the compare at price to the current price (sale) Change the compare at p…" at bounding box center [588, 108] width 354 height 27
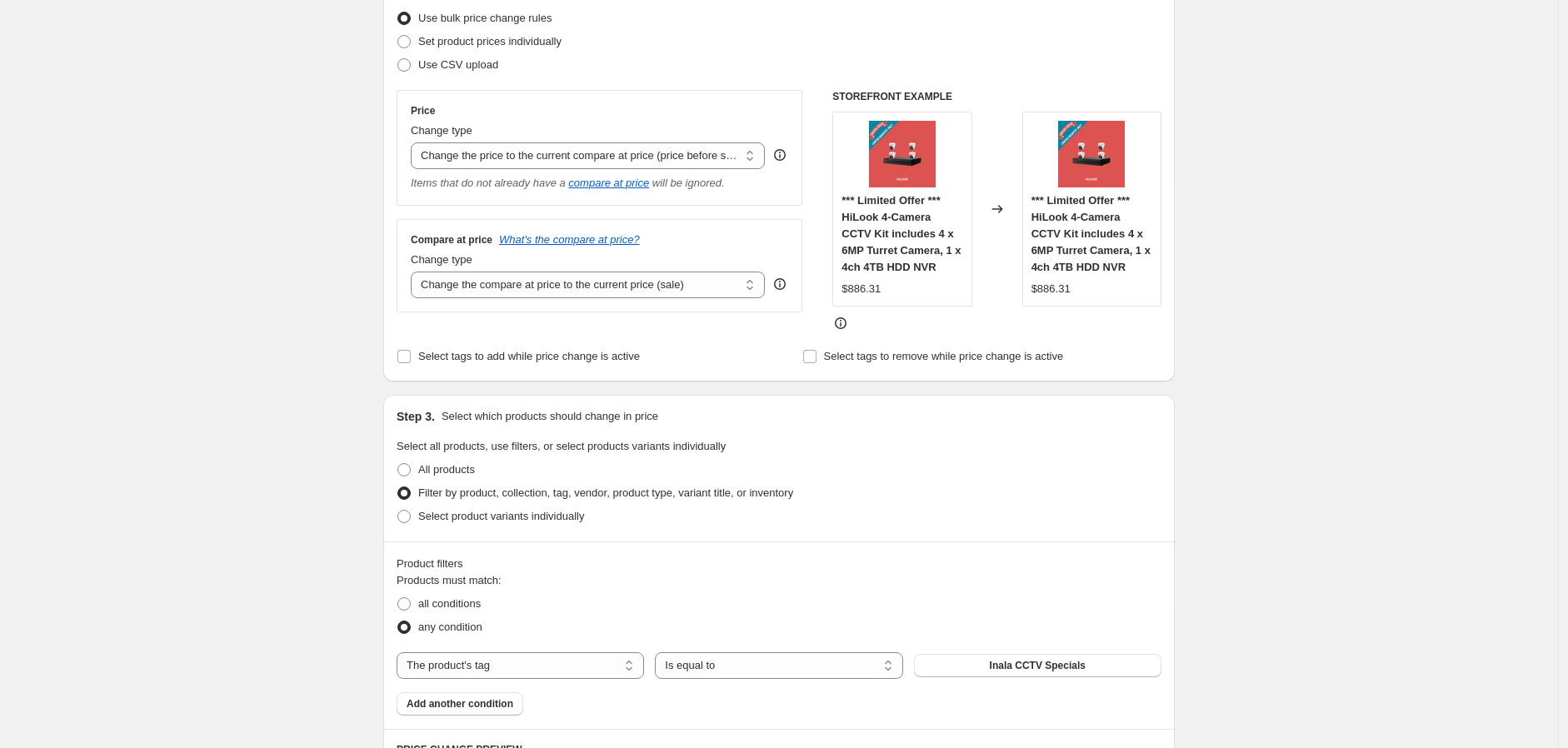
scroll to position [209, 0]
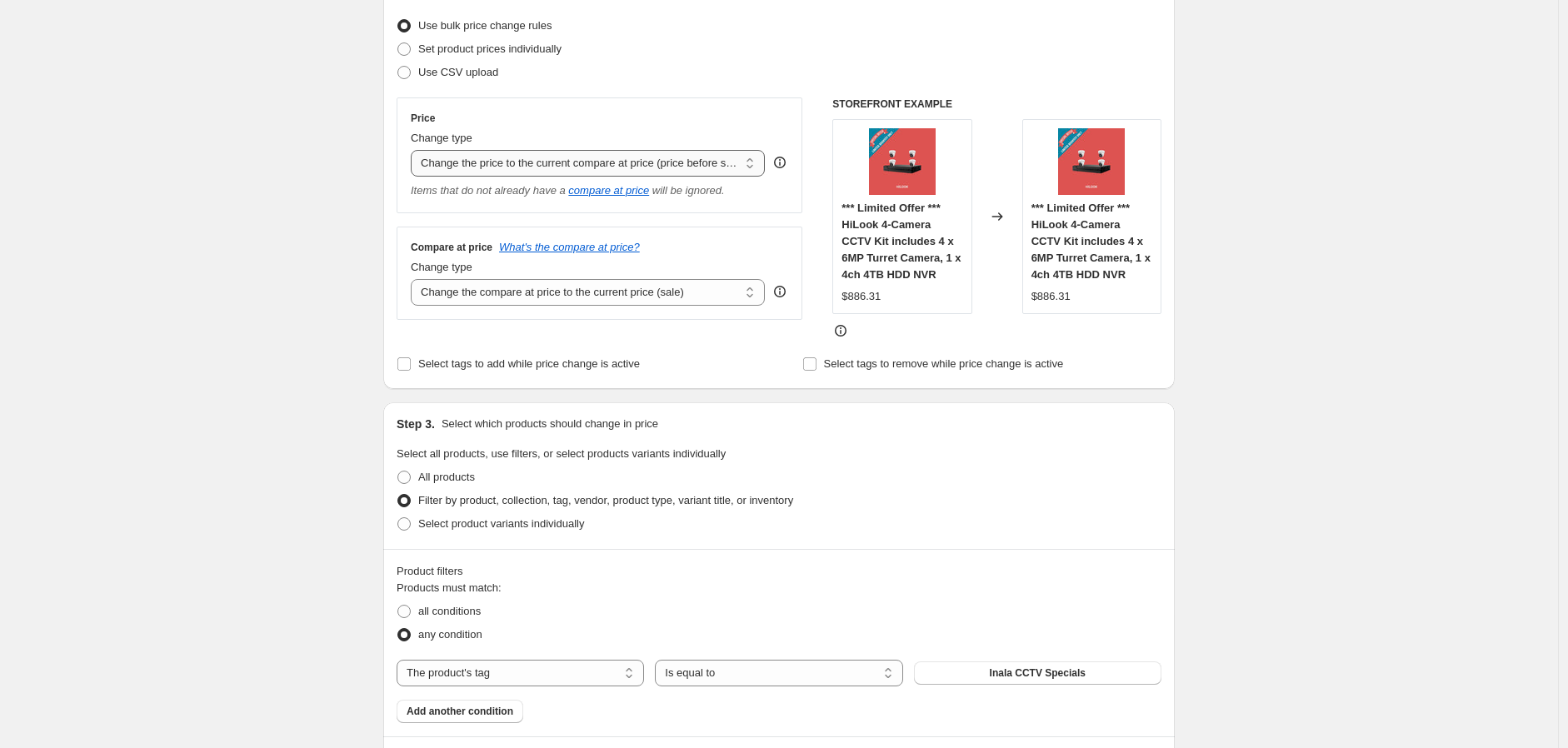
click at [706, 165] on select "Change the price to a certain amount Change the price by a certain amount Chang…" at bounding box center [588, 163] width 354 height 27
click at [1389, 240] on div "Create new price change job. This page is ready Create new price change job Dra…" at bounding box center [778, 640] width 1558 height 1698
click at [691, 297] on select "Change the compare at price to the current price (sale) Change the compare at p…" at bounding box center [588, 292] width 354 height 27
select select "to"
click at [415, 279] on select "Change the compare at price to the current price (sale) Change the compare at p…" at bounding box center [588, 292] width 354 height 27
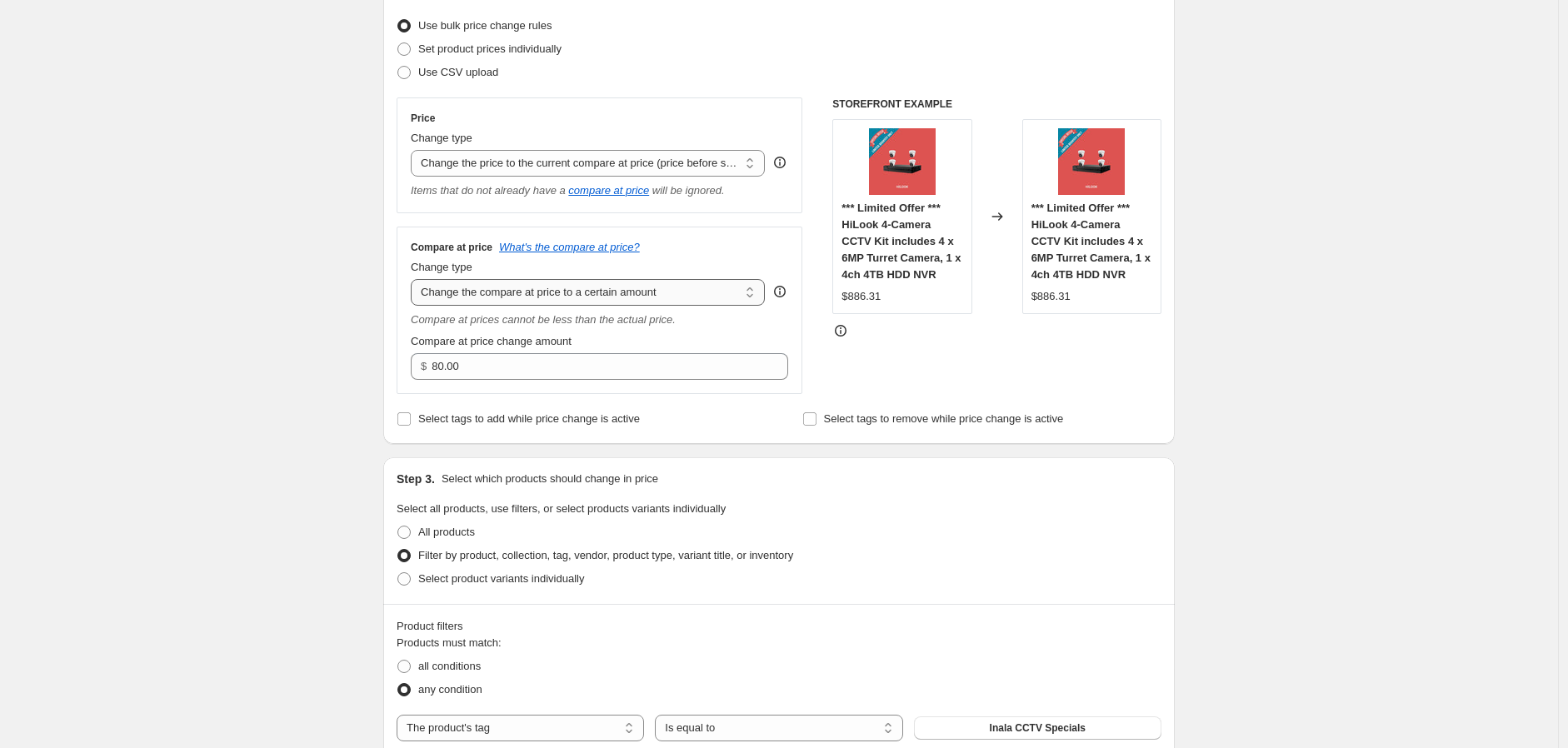
click at [716, 299] on select "Change the compare at price to the current price (sale) Change the compare at p…" at bounding box center [588, 292] width 354 height 27
click at [642, 158] on select "Change the price to a certain amount Change the price by a certain amount Chang…" at bounding box center [588, 163] width 354 height 27
select select "to"
click at [415, 150] on select "Change the price to a certain amount Change the price by a certain amount Chang…" at bounding box center [588, 163] width 354 height 27
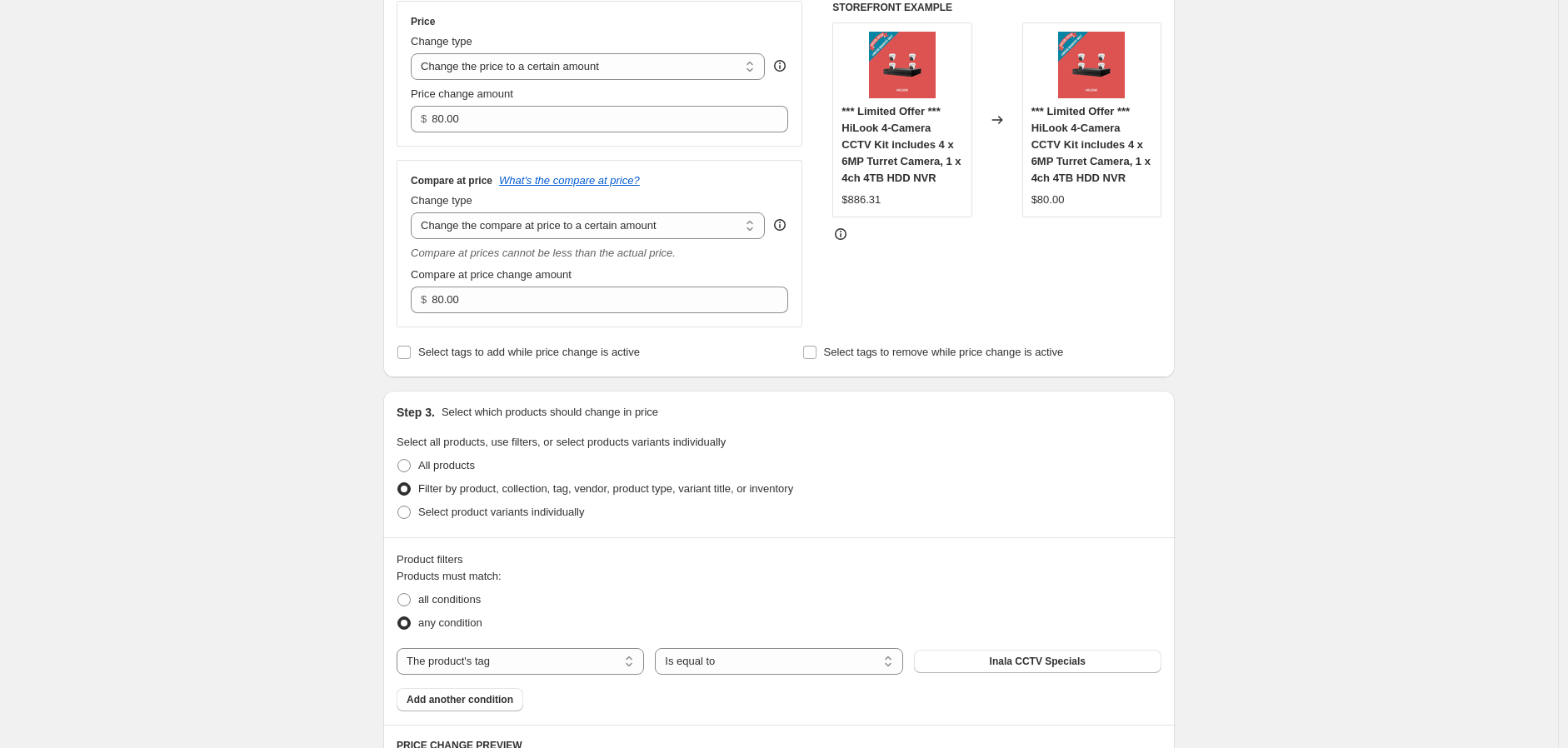
scroll to position [301, 0]
click at [720, 69] on select "Change the price to a certain amount Change the price by a certain amount Chang…" at bounding box center [588, 70] width 354 height 27
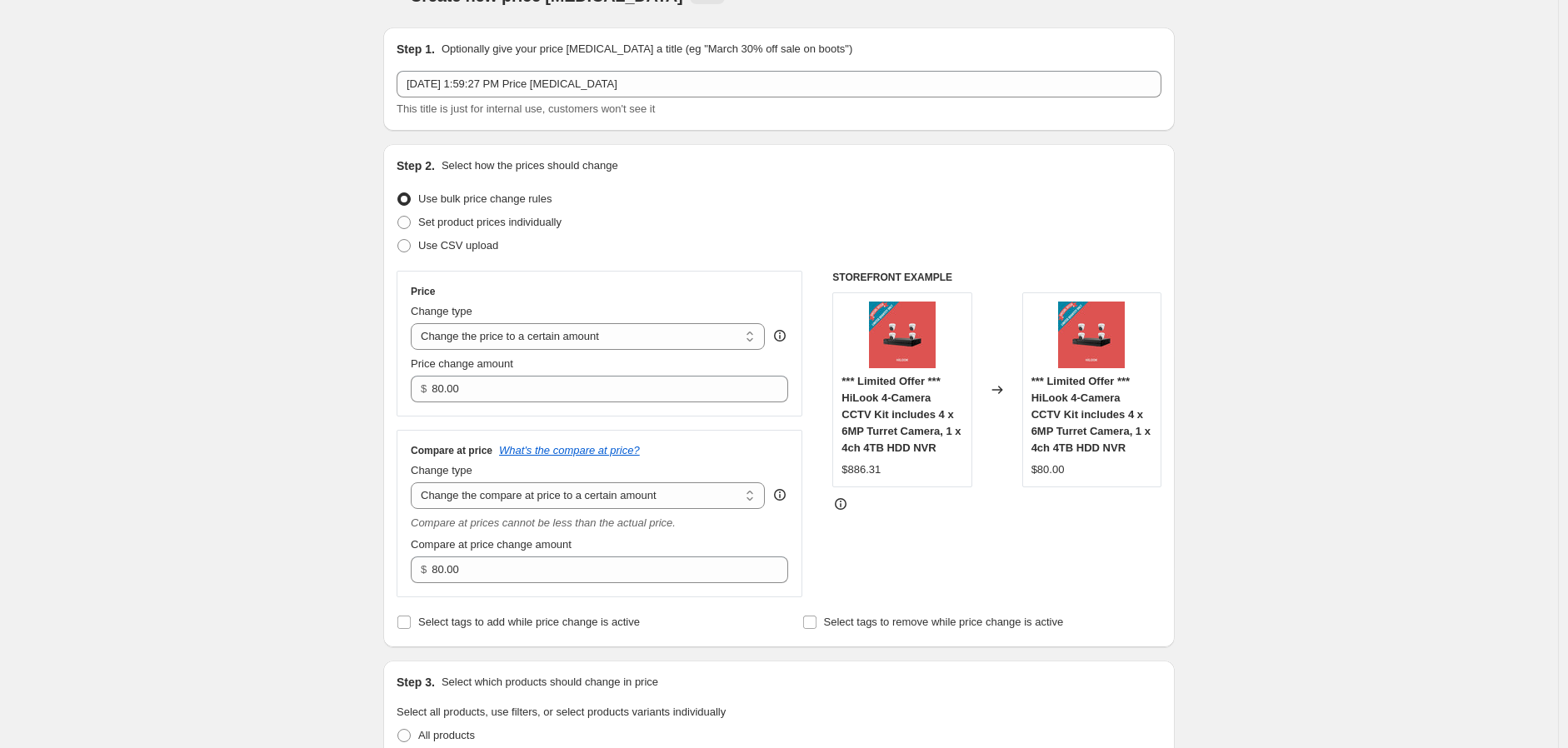
scroll to position [23, 0]
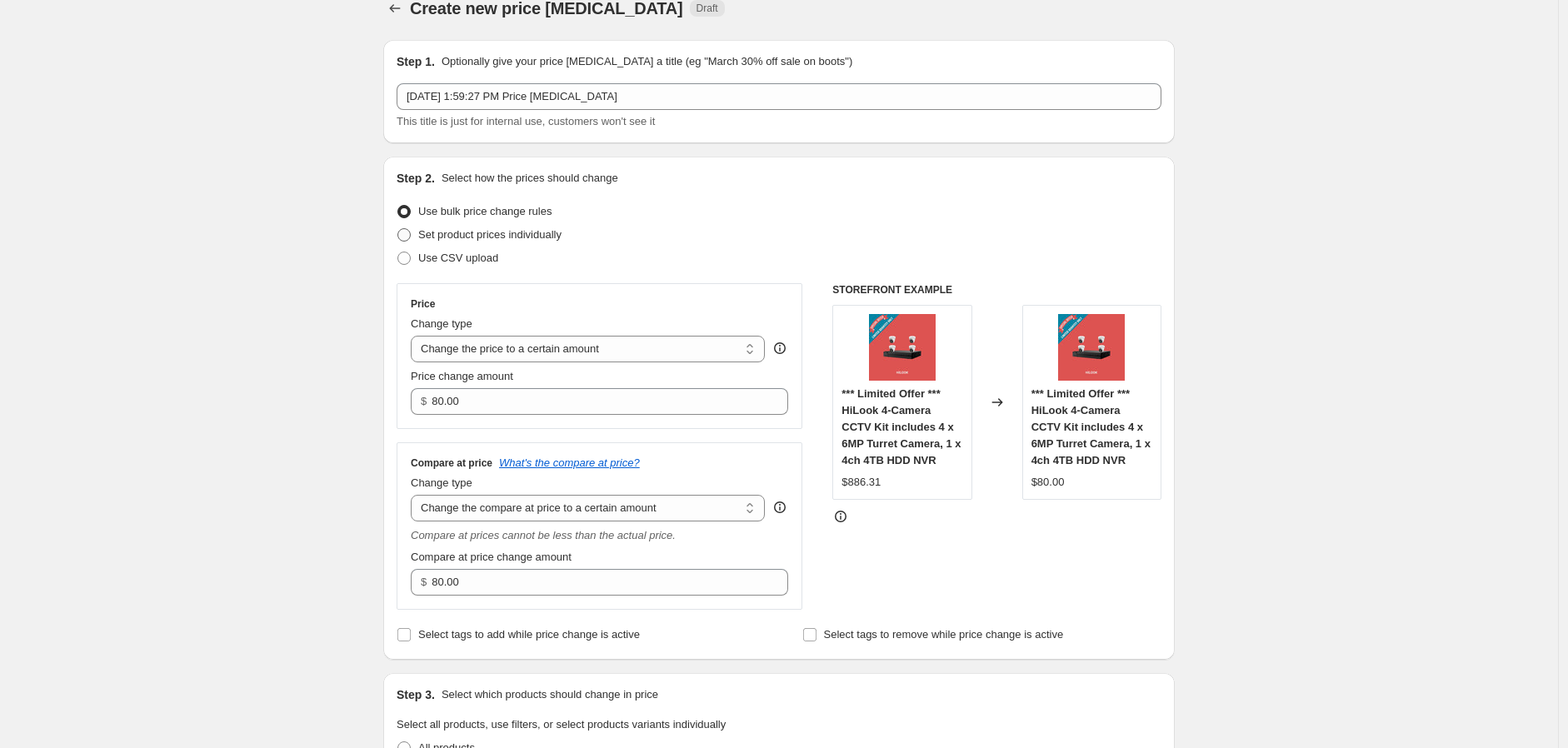
click at [562, 233] on span "Set product prices individually" at bounding box center [489, 234] width 144 height 12
click at [398, 229] on input "Set product prices individually" at bounding box center [398, 228] width 1 height 1
radio input "true"
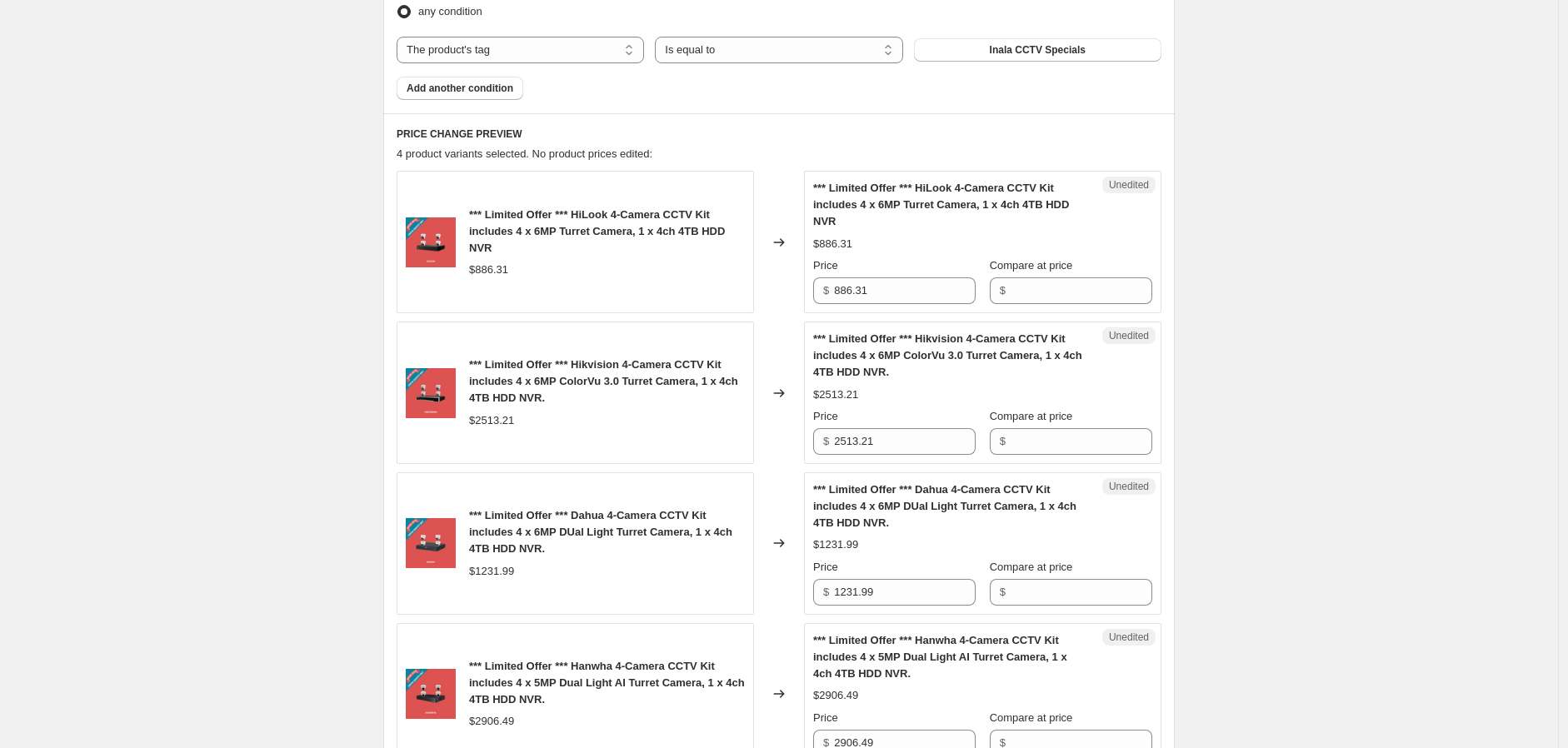
scroll to position [579, 0]
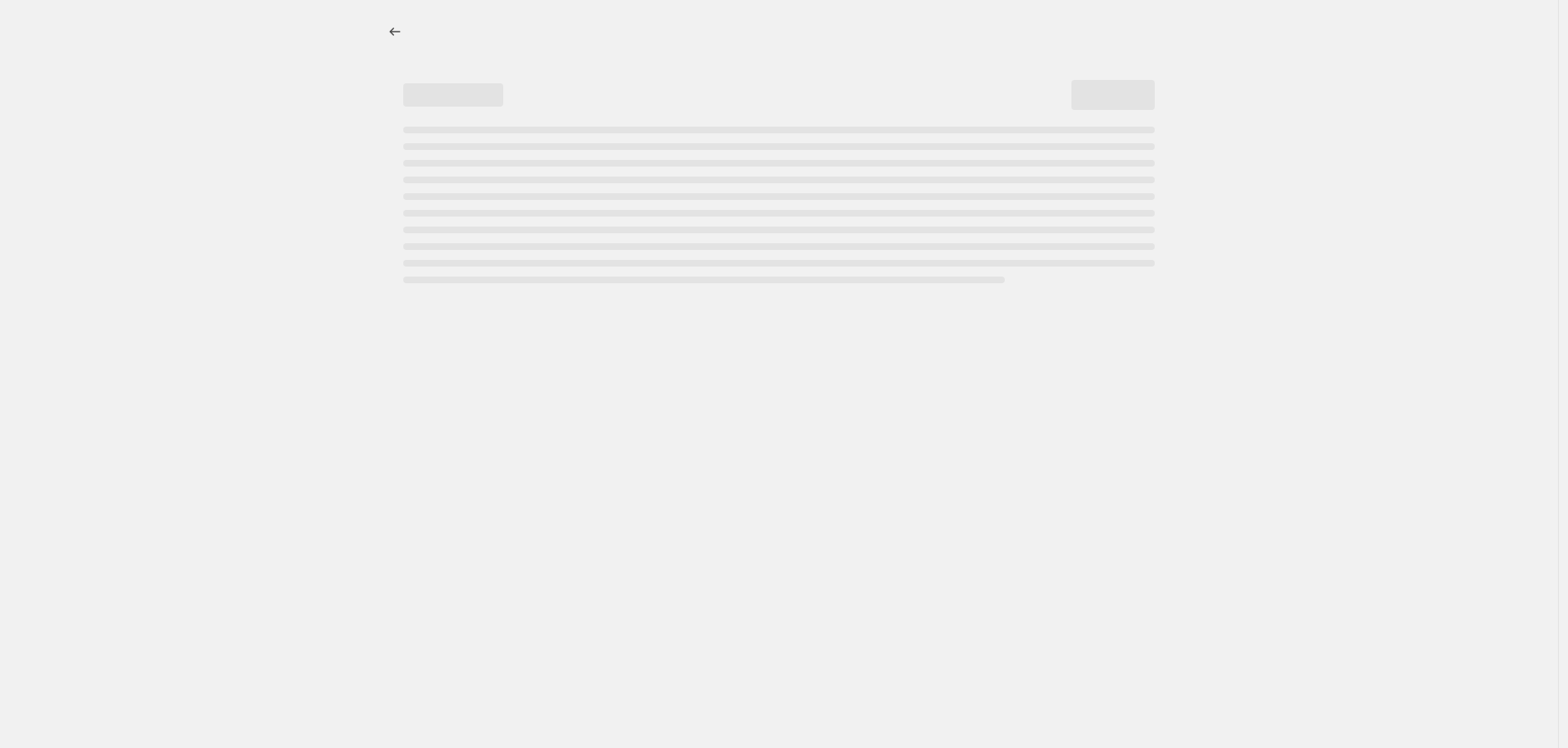
select select "percentage"
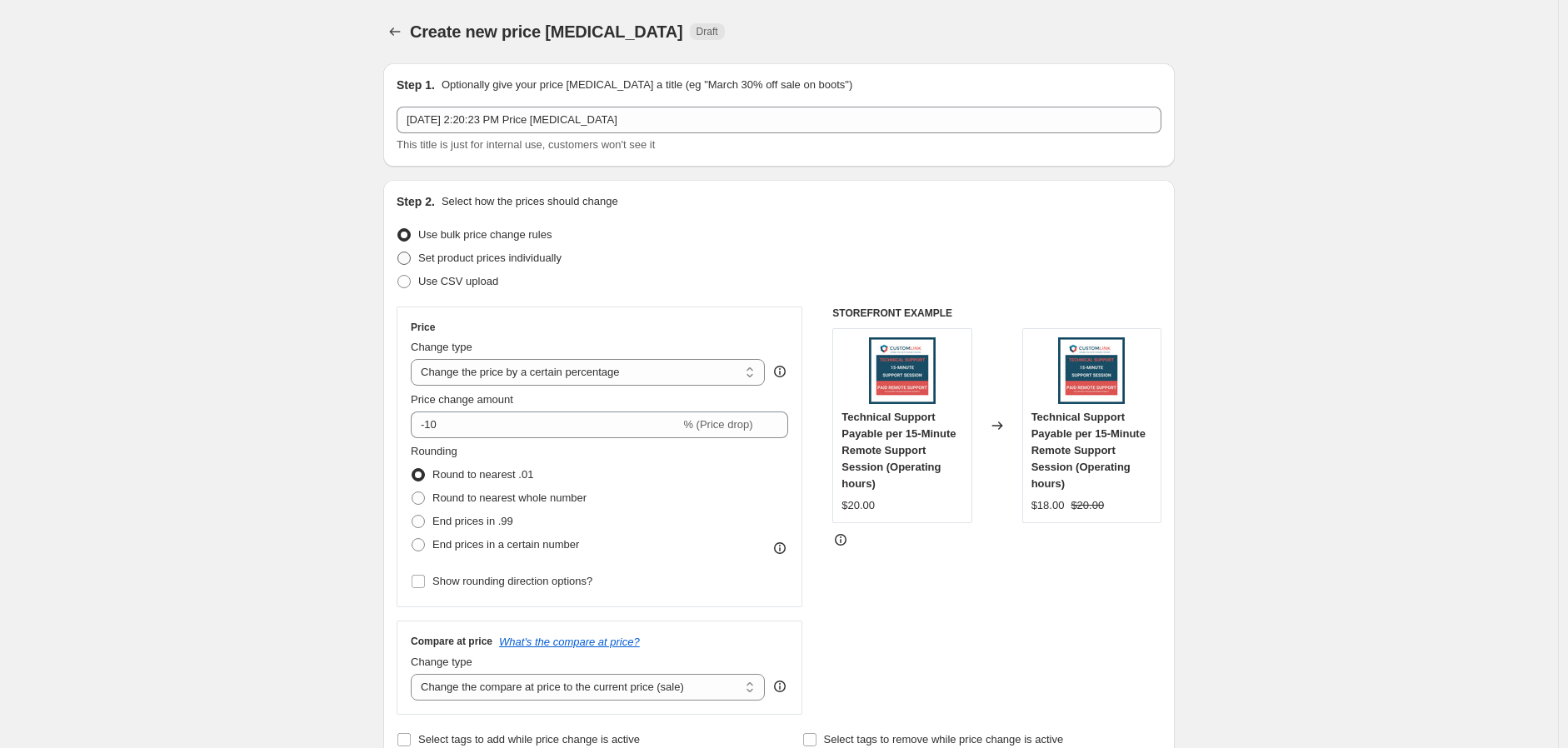
click at [521, 259] on span "Set product prices individually" at bounding box center [489, 257] width 144 height 12
click at [398, 252] on input "Set product prices individually" at bounding box center [398, 251] width 1 height 1
radio input "true"
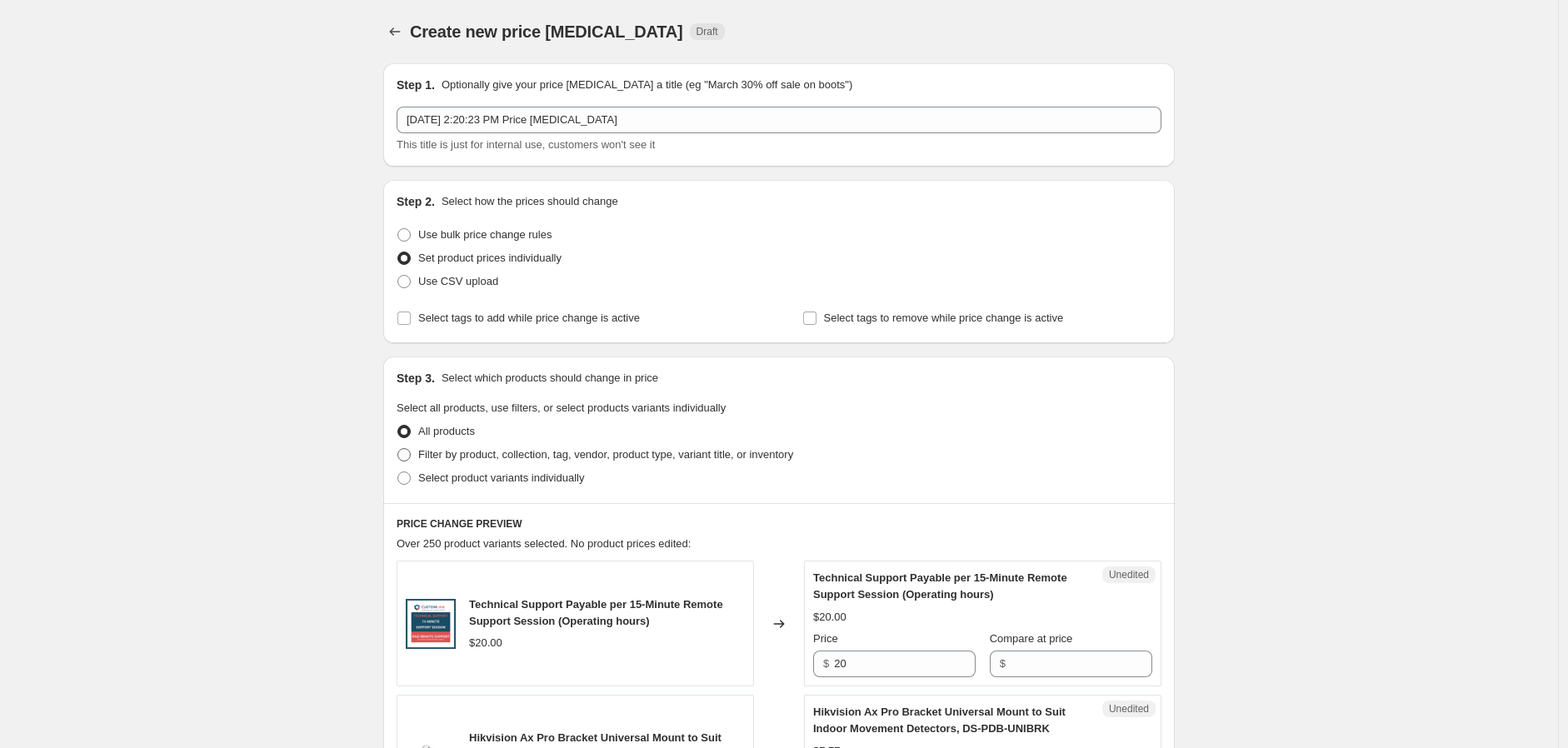
click at [434, 457] on span "Filter by product, collection, tag, vendor, product type, variant title, or inv…" at bounding box center [605, 454] width 375 height 12
click at [398, 450] on input "Filter by product, collection, tag, vendor, product type, variant title, or inv…" at bounding box center [398, 449] width 1 height 1
radio input "true"
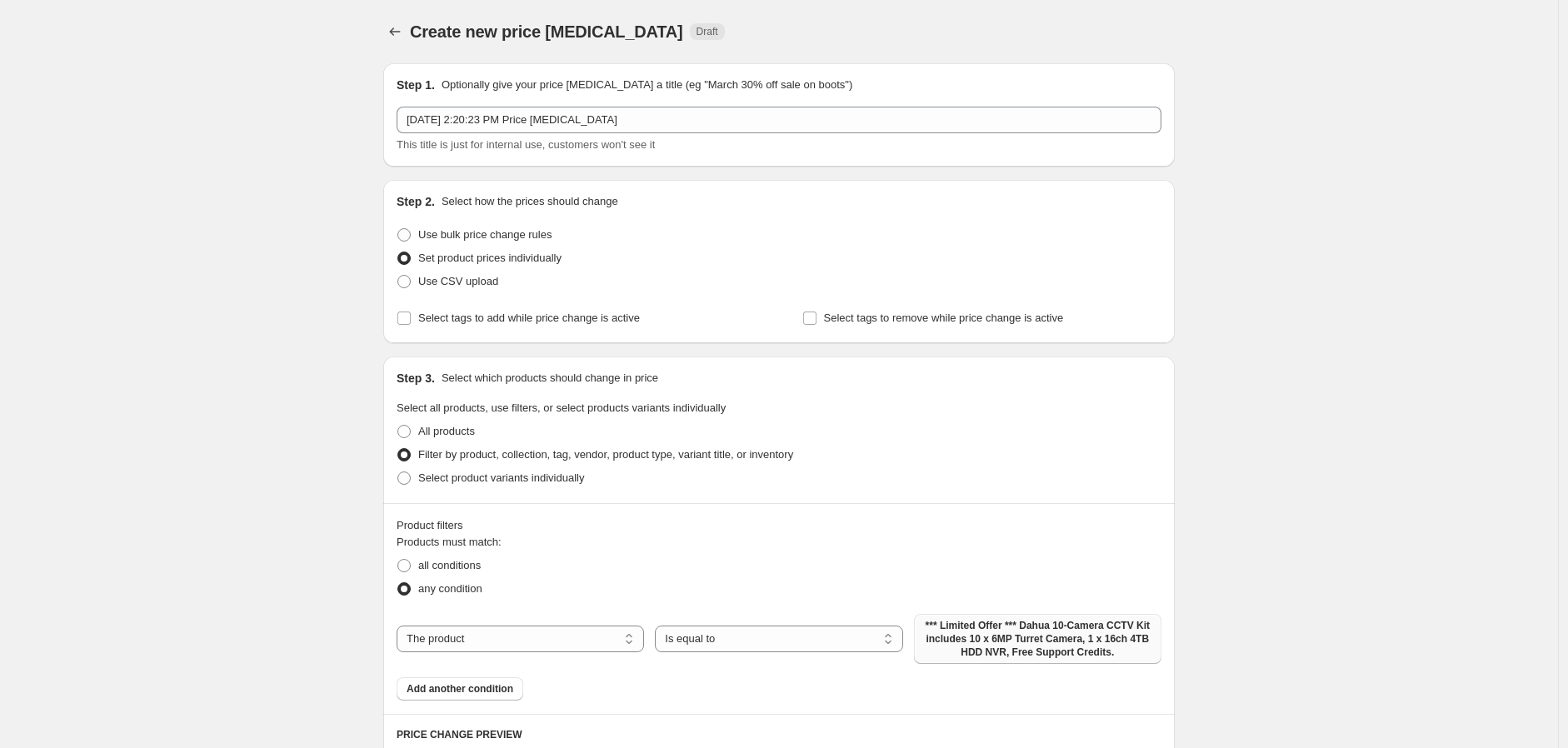
click at [1045, 643] on span "*** Limited Offer *** Dahua 10-Camera CCTV Kit includes 10 x 6MP Turret Camera,…" at bounding box center [1037, 639] width 227 height 40
click at [596, 637] on select "The product The product's collection The product's tag The product's vendor The…" at bounding box center [520, 639] width 247 height 27
select select "tag"
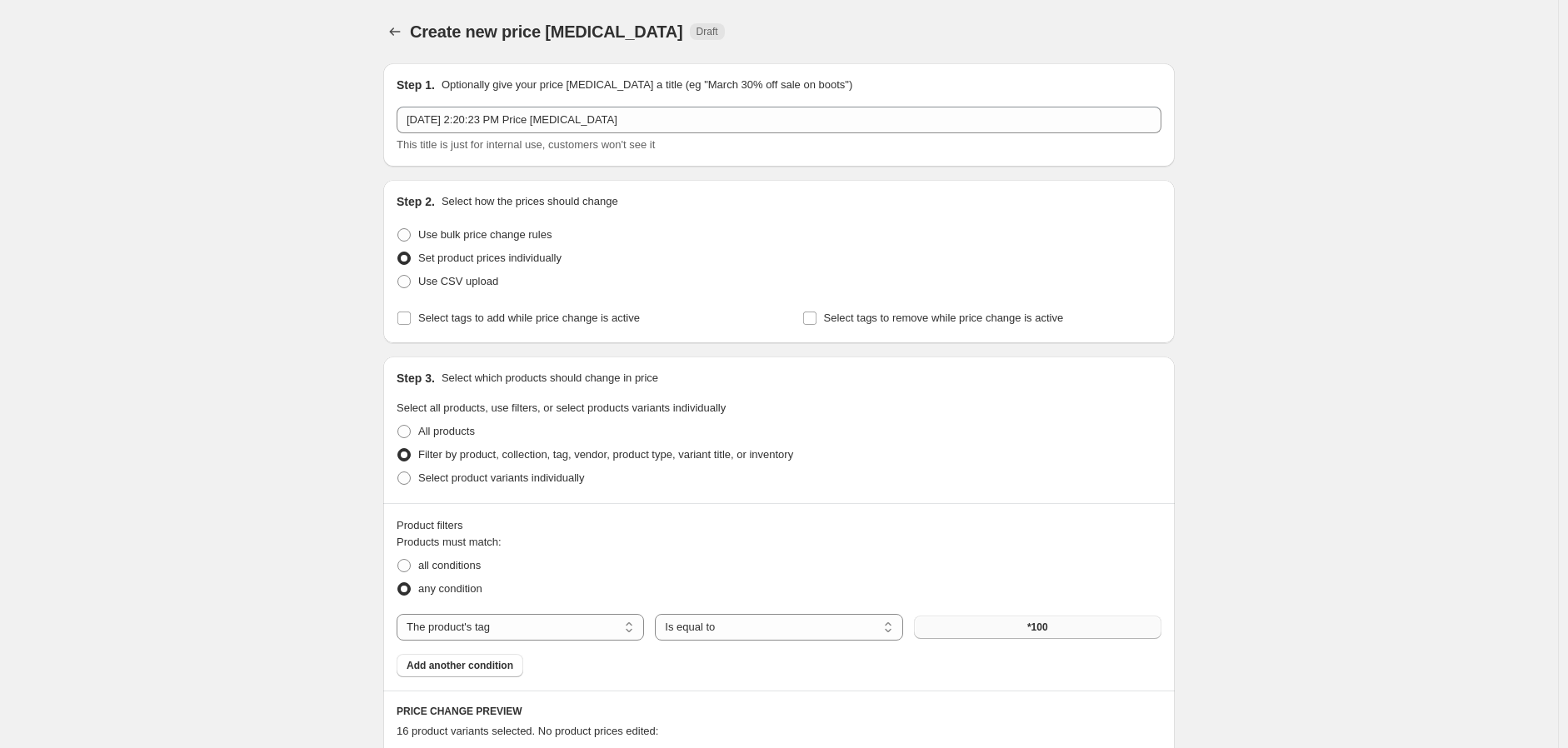
click at [1128, 629] on button "*100" at bounding box center [1037, 627] width 247 height 23
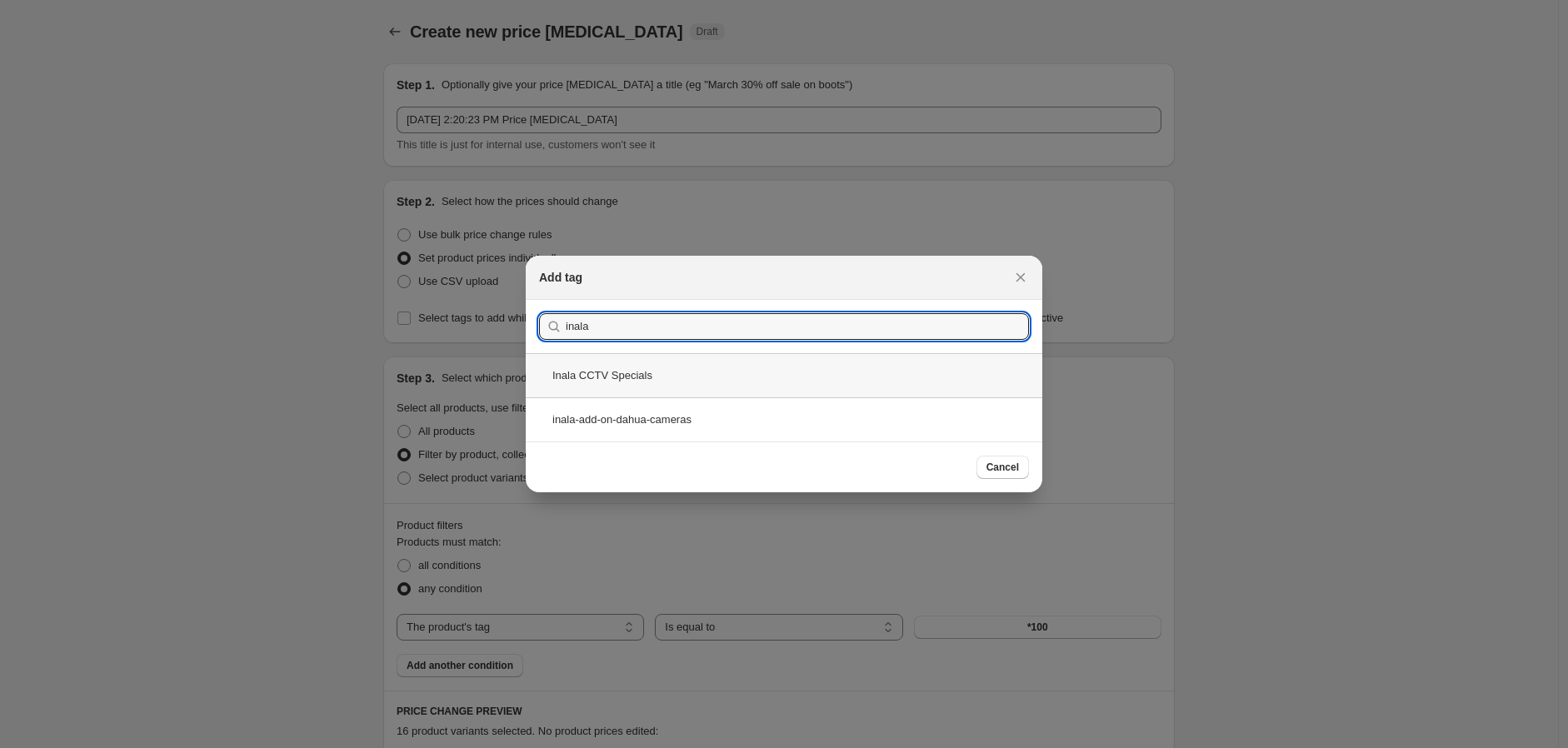
type input "inala"
click at [879, 380] on div "Inala CCTV Specials" at bounding box center [783, 375] width 516 height 44
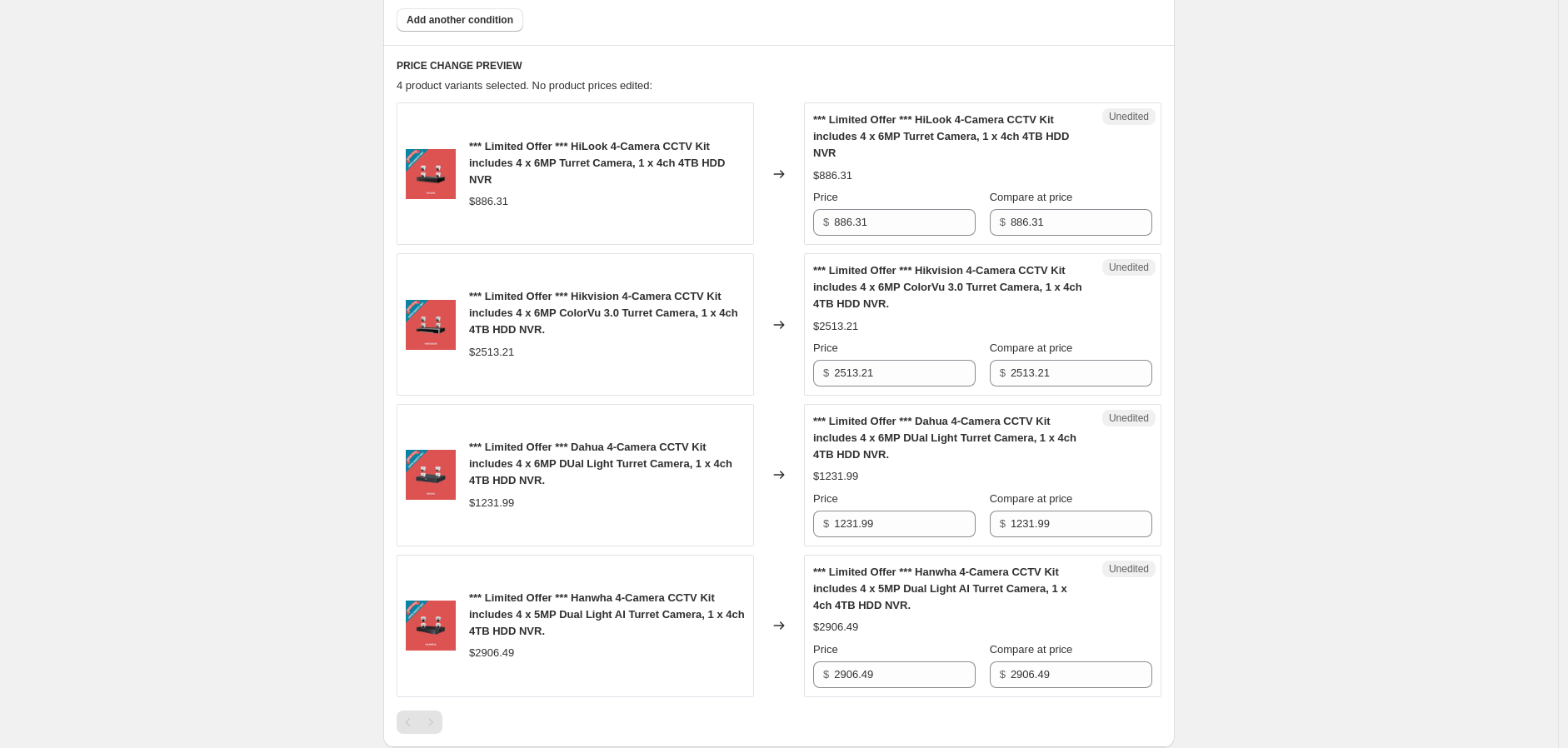
scroll to position [647, 0]
click at [912, 219] on input "886.31" at bounding box center [904, 221] width 142 height 27
drag, startPoint x: 912, startPoint y: 219, endPoint x: 722, endPoint y: 211, distance: 190.2
click at [722, 211] on div "*** Limited Offer *** HiLook 4-Camera CCTV Kit includes 4 x 6MP Turret Camera, …" at bounding box center [778, 172] width 765 height 143
type input "753.37"
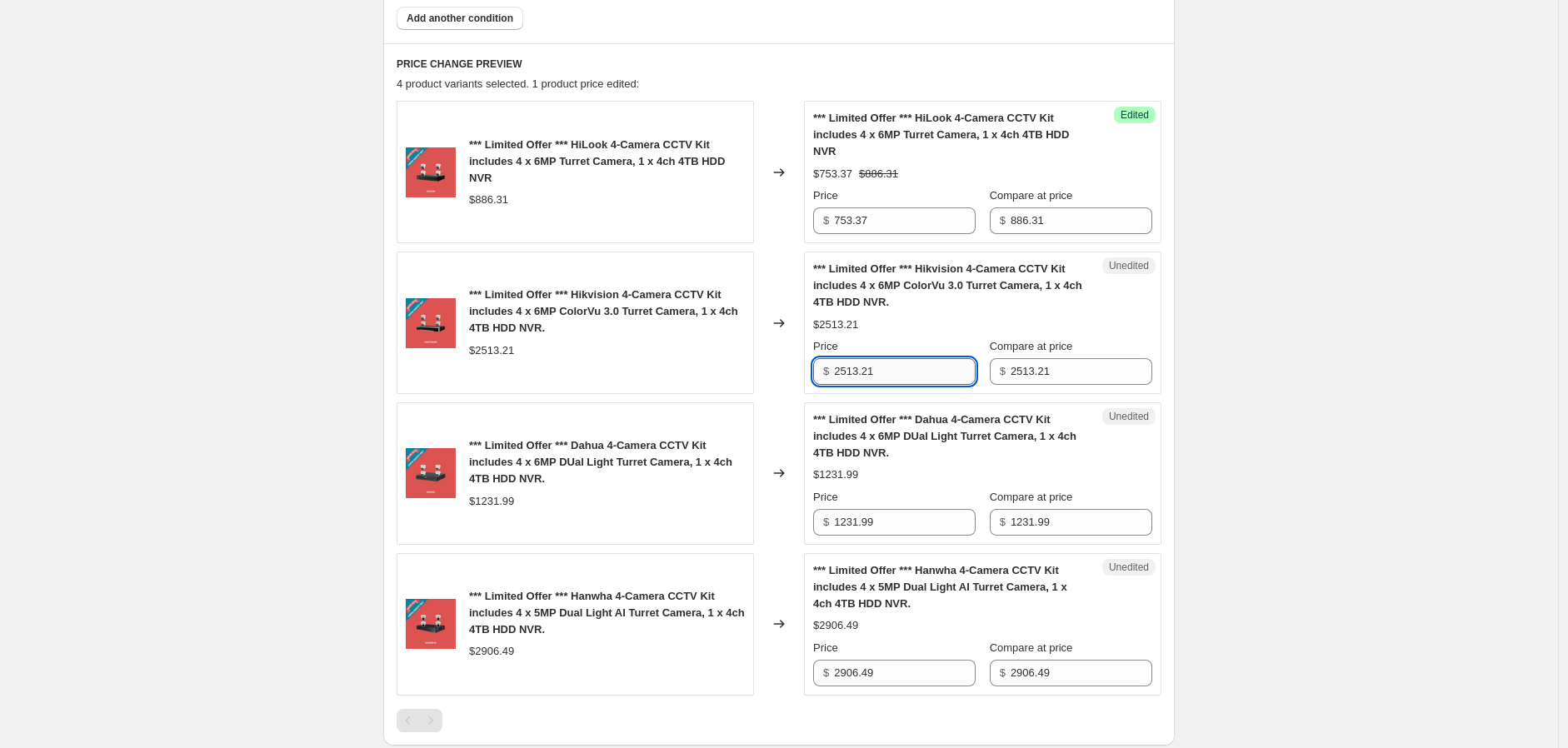
click at [928, 371] on input "2513.21" at bounding box center [904, 372] width 142 height 27
drag, startPoint x: 928, startPoint y: 371, endPoint x: 806, endPoint y: 368, distance: 122.0
click at [806, 368] on div "*** Limited Offer *** Hikvision 4-Camera CCTV Kit includes 4 x 6MP ColorVu 3.0 …" at bounding box center [778, 323] width 765 height 143
type input "2136.23"
click at [913, 524] on input "1231.99" at bounding box center [904, 522] width 142 height 27
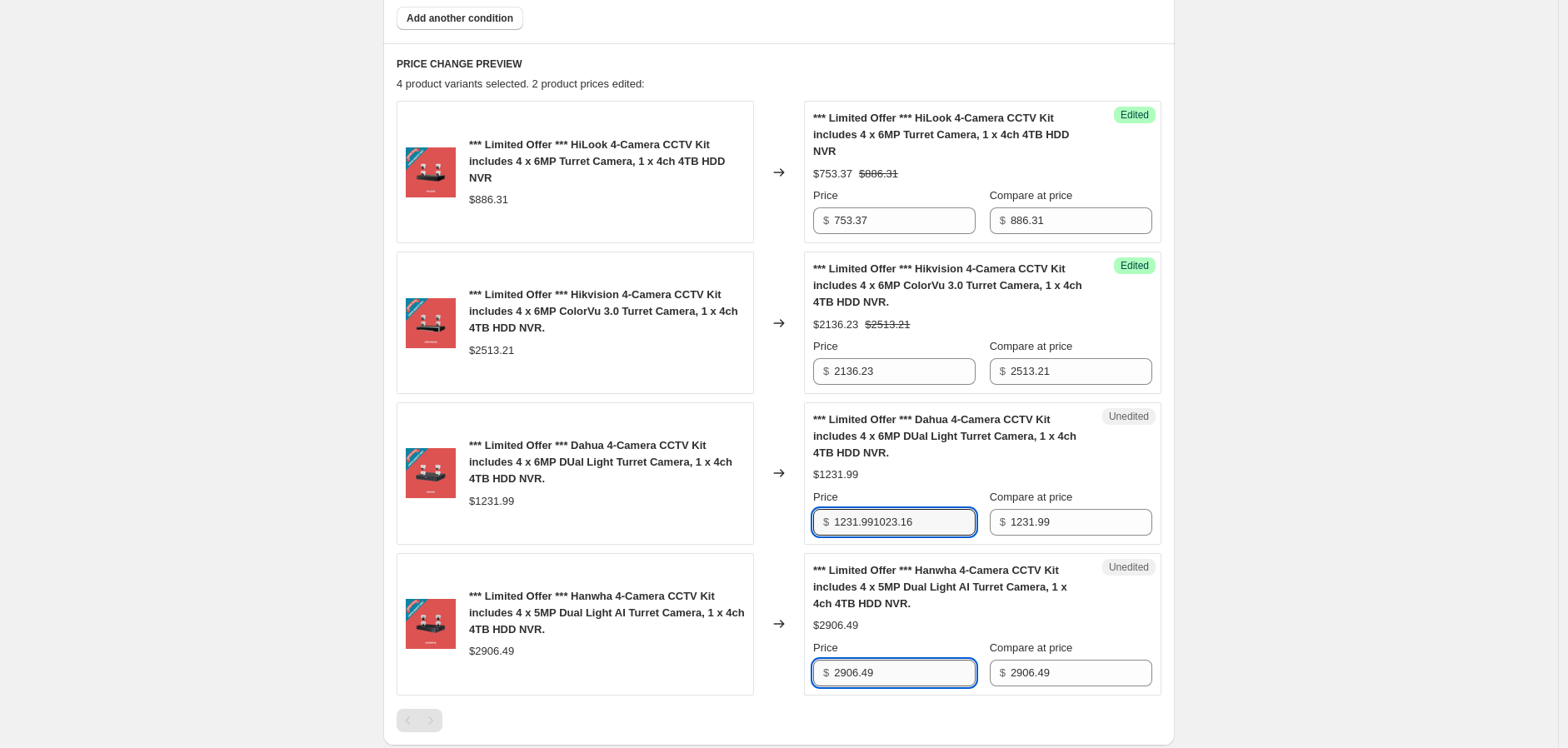
type input "1231.99"
click at [915, 670] on input "2906.49" at bounding box center [904, 673] width 142 height 27
drag, startPoint x: 915, startPoint y: 670, endPoint x: 748, endPoint y: 655, distance: 167.7
click at [748, 655] on div "*** Limited Offer *** Hanwha 4-Camera CCTV Kit includes 4 x 5MP Dual Light AI T…" at bounding box center [778, 625] width 765 height 143
type input "2383.32"
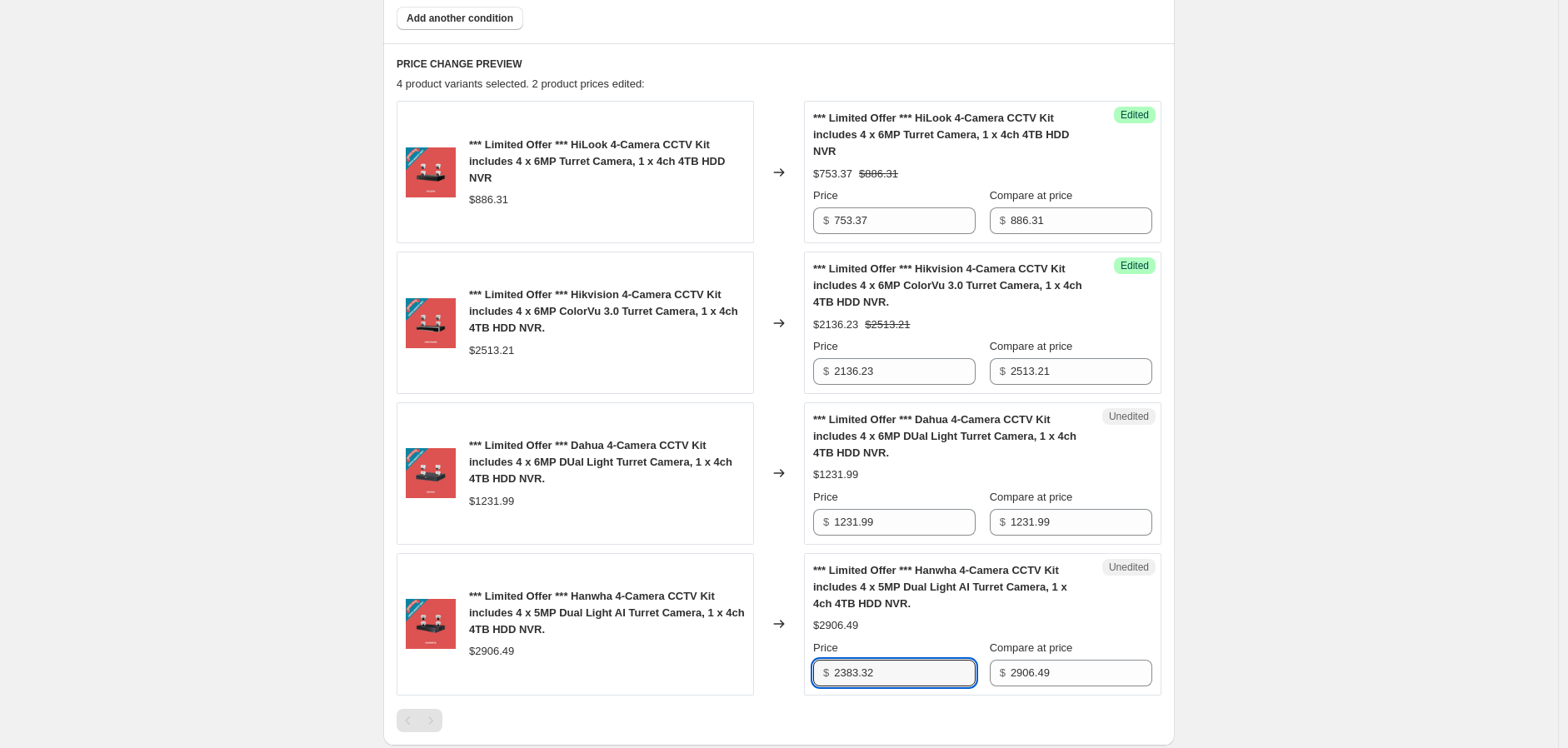
click at [1274, 572] on div "Create new price change job. This page is ready Create new price change job Dra…" at bounding box center [778, 179] width 1558 height 1652
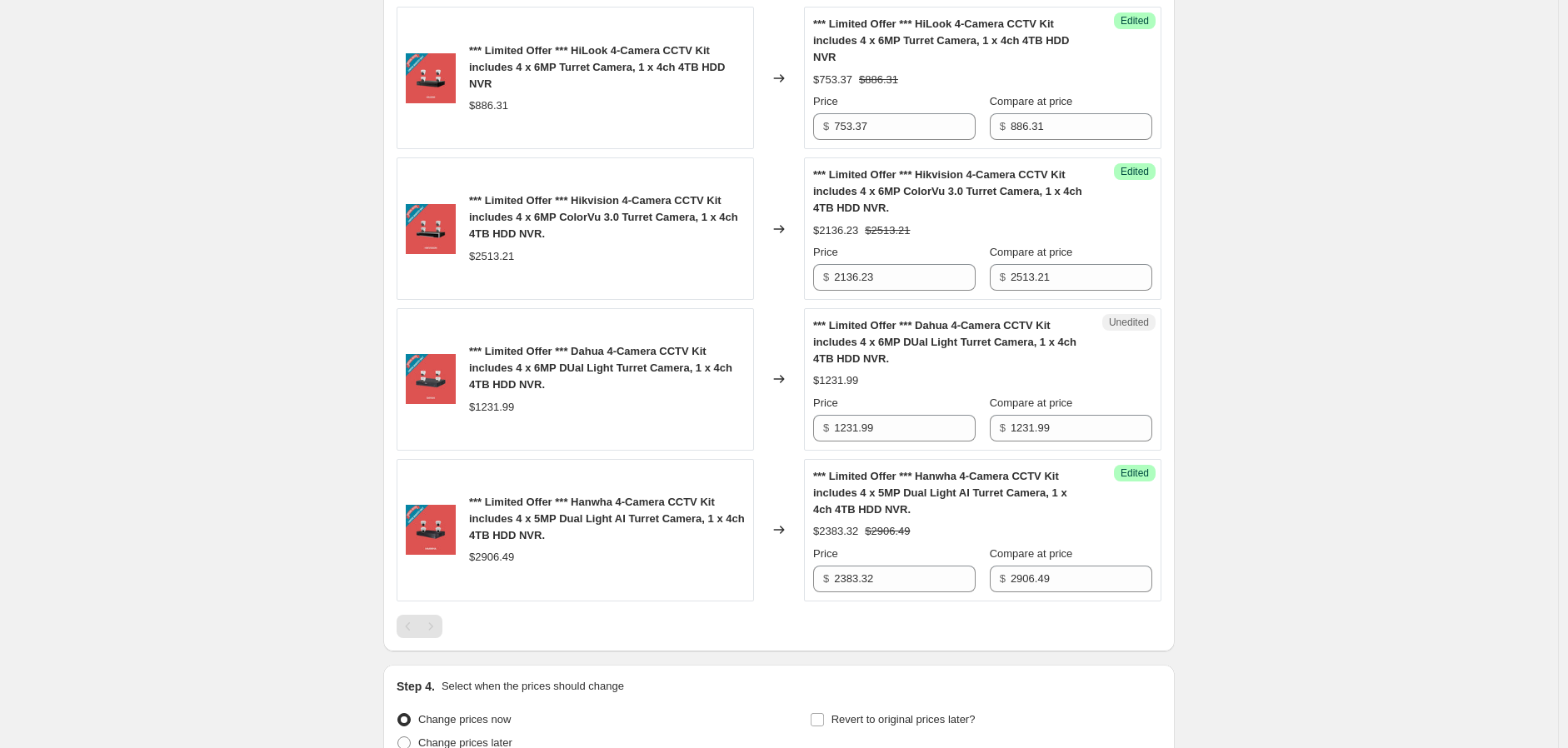
scroll to position [903, 0]
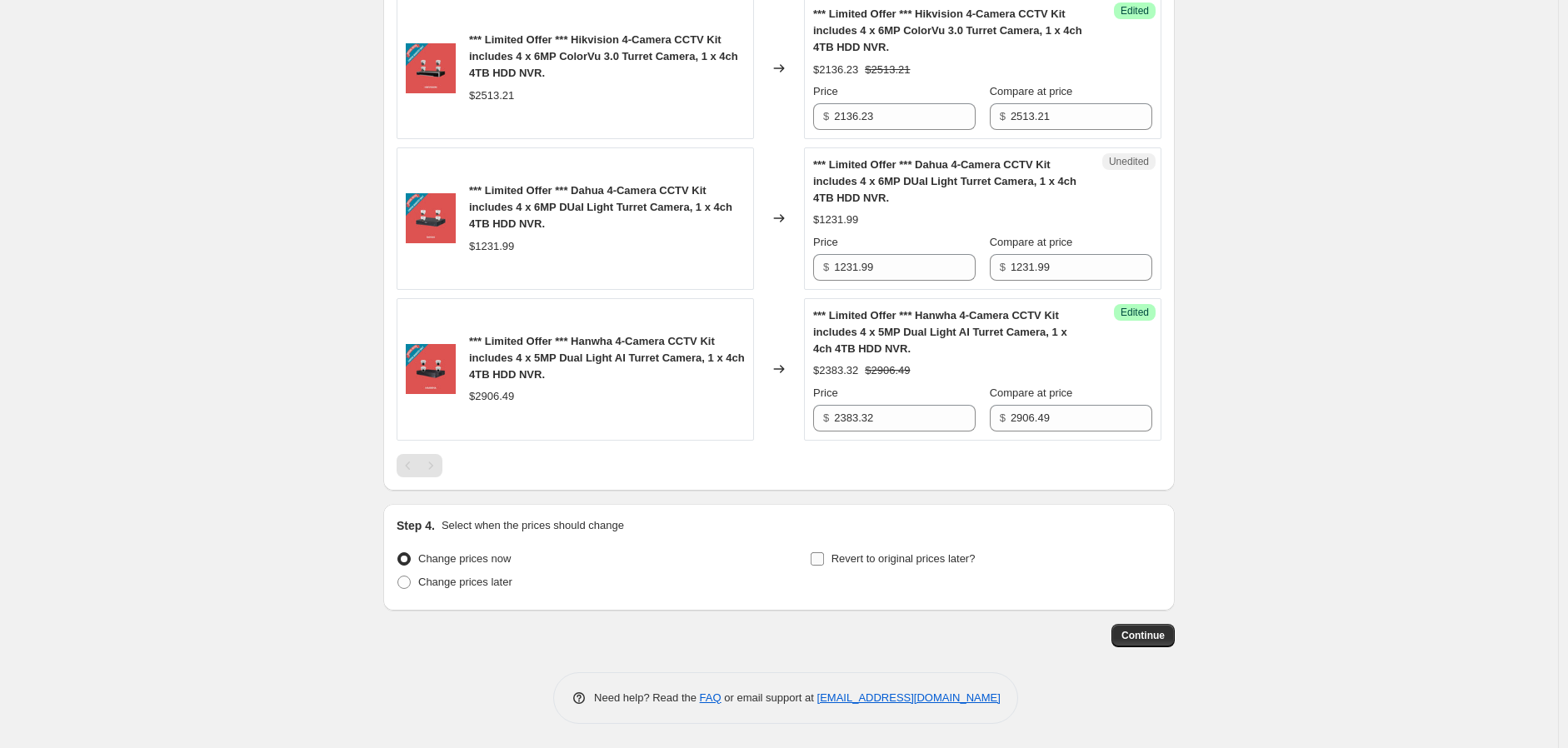
click at [926, 557] on span "Revert to original prices later?" at bounding box center [904, 558] width 145 height 12
click at [824, 557] on input "Revert to original prices later?" at bounding box center [817, 559] width 13 height 13
checkbox input "true"
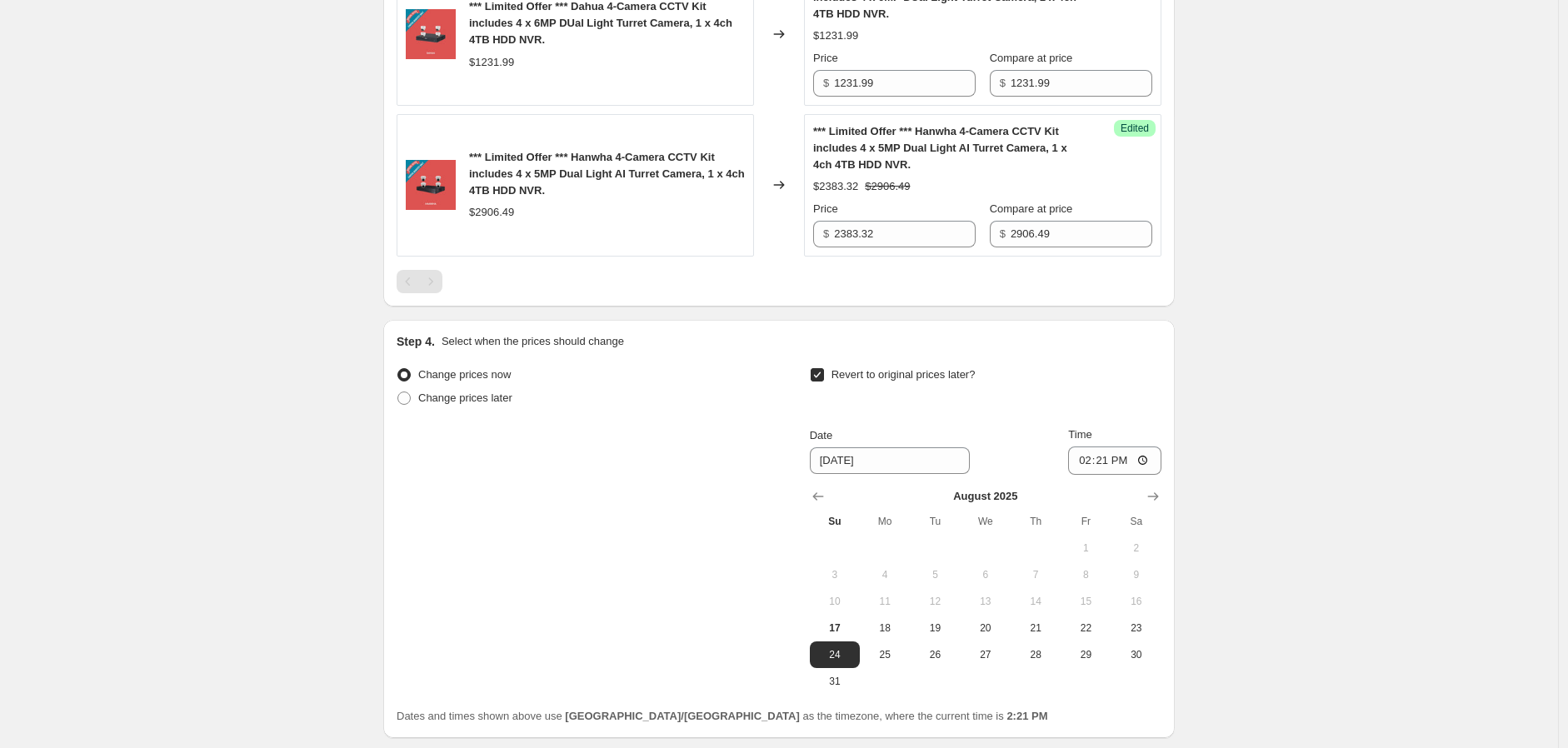
scroll to position [1087, 0]
click at [1103, 462] on input "14:21" at bounding box center [1114, 460] width 94 height 29
type input "14:25"
click at [834, 629] on span "17" at bounding box center [835, 628] width 37 height 13
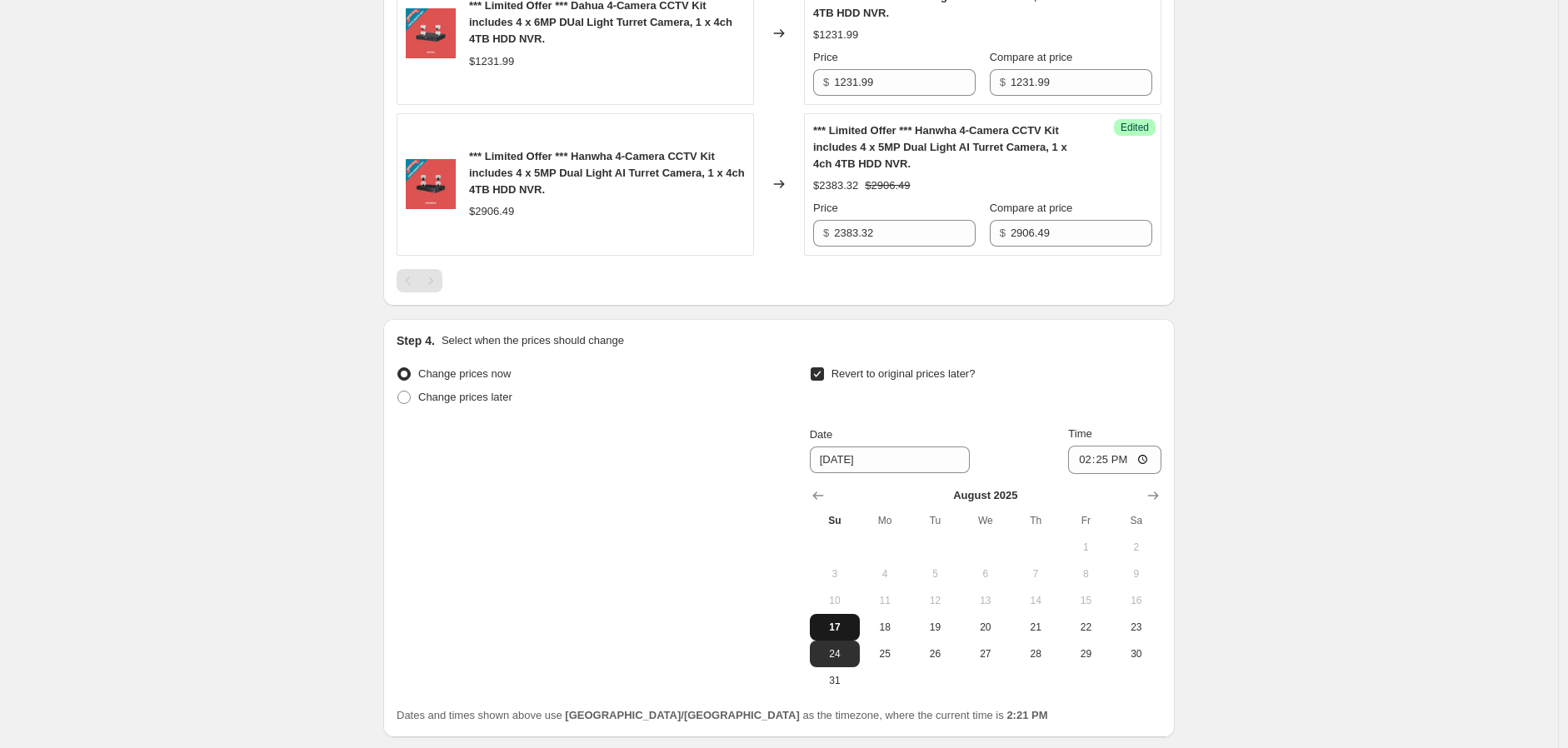
type input "8/17/2025"
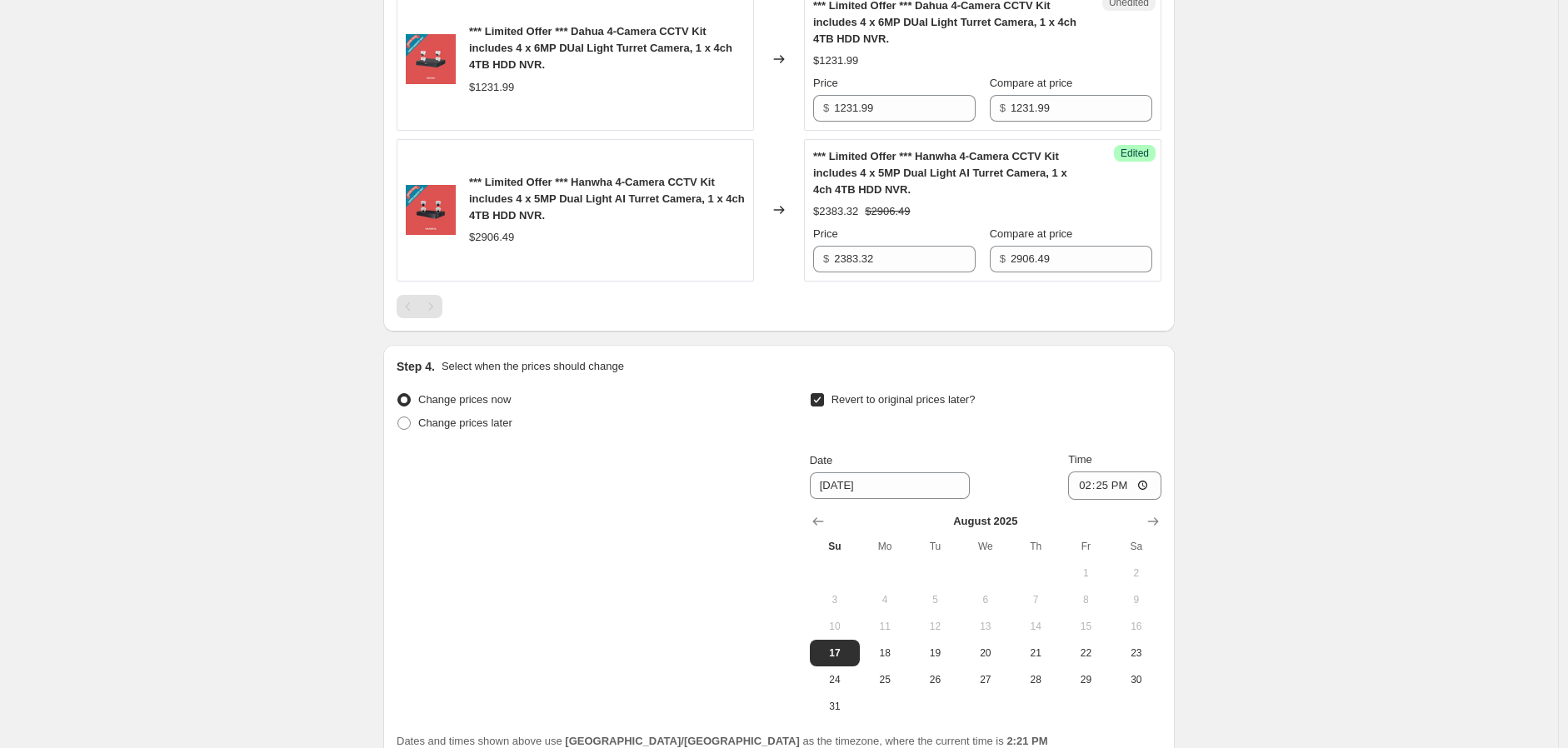
scroll to position [1213, 0]
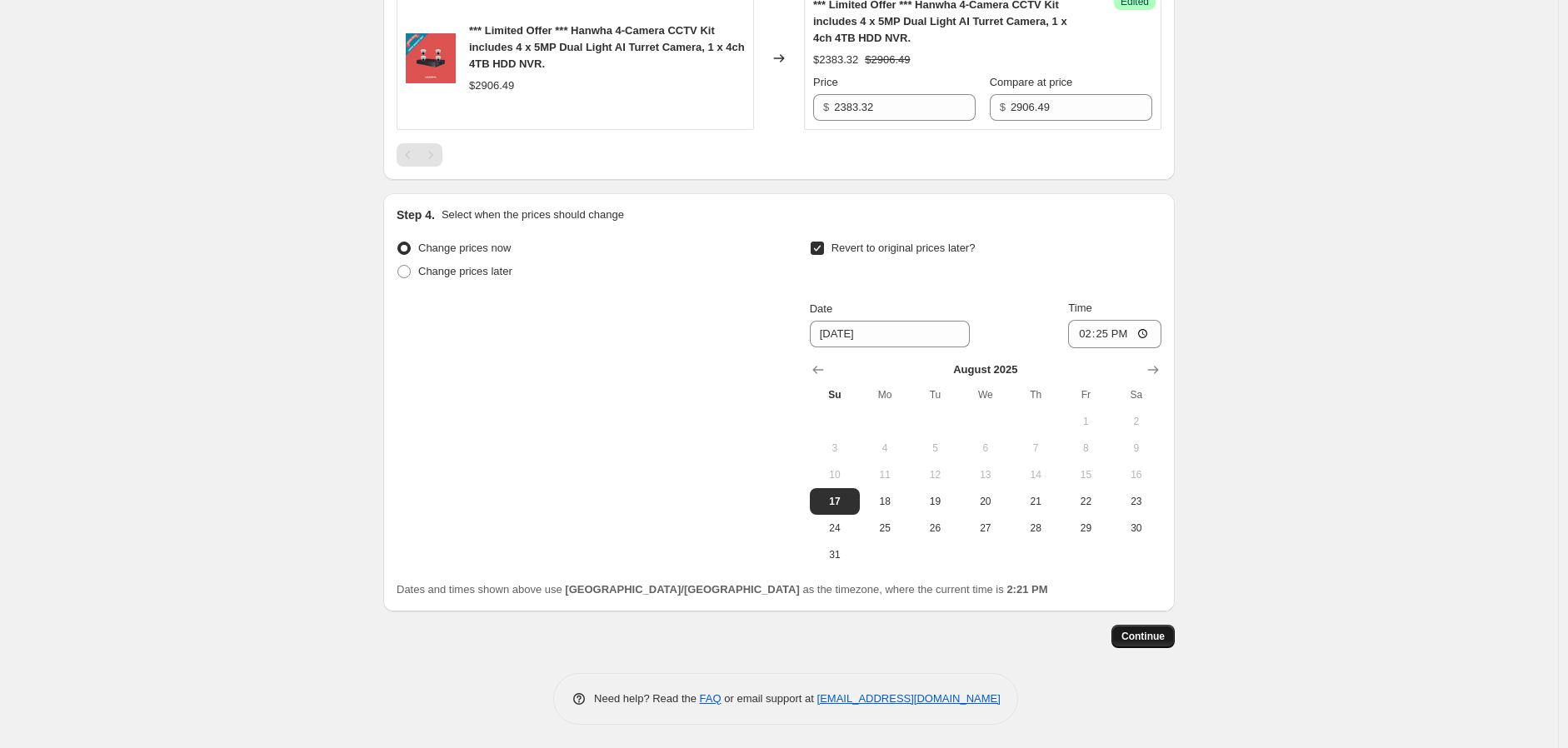
click at [1158, 630] on span "Continue" at bounding box center [1143, 637] width 44 height 13
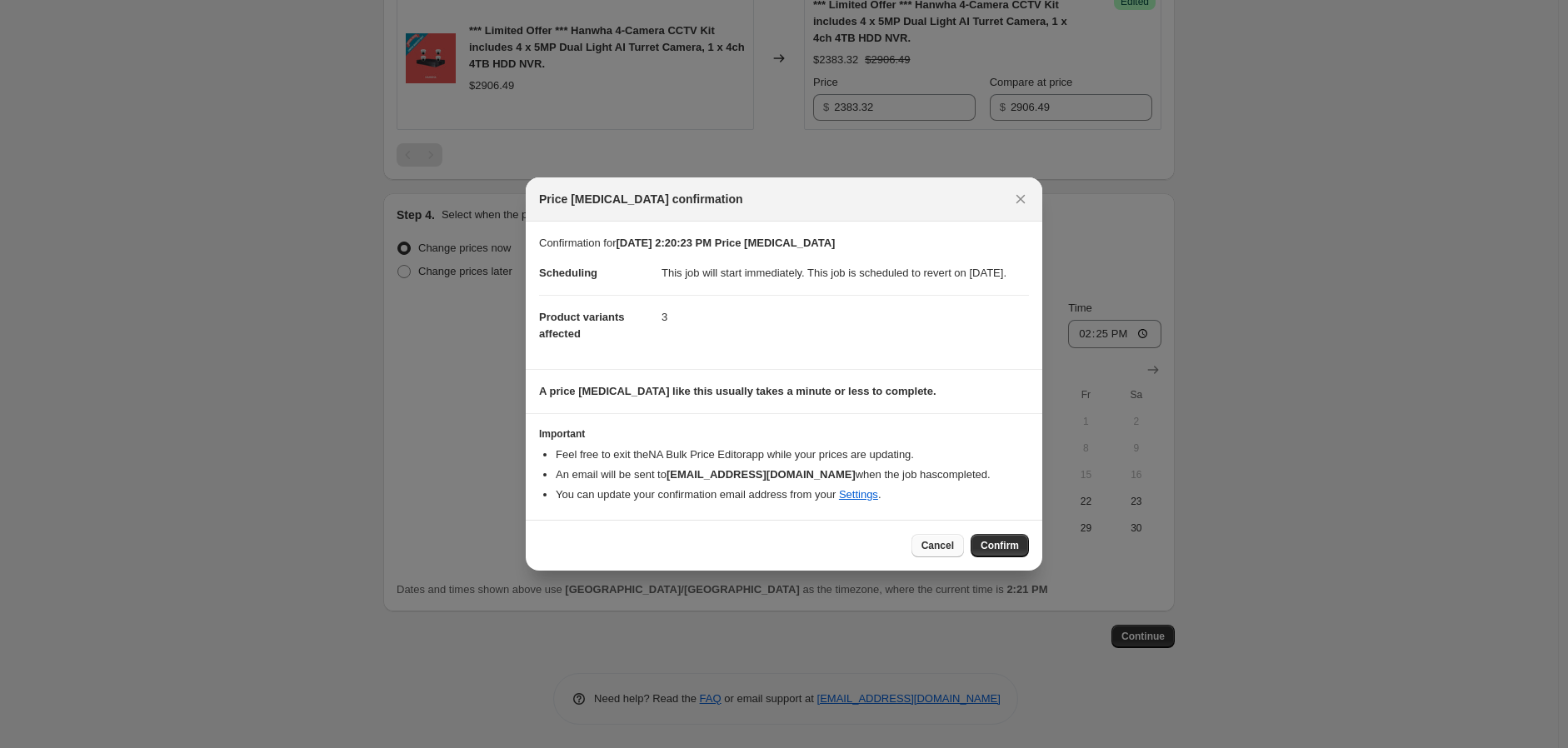
click at [935, 552] on span "Cancel" at bounding box center [937, 546] width 32 height 13
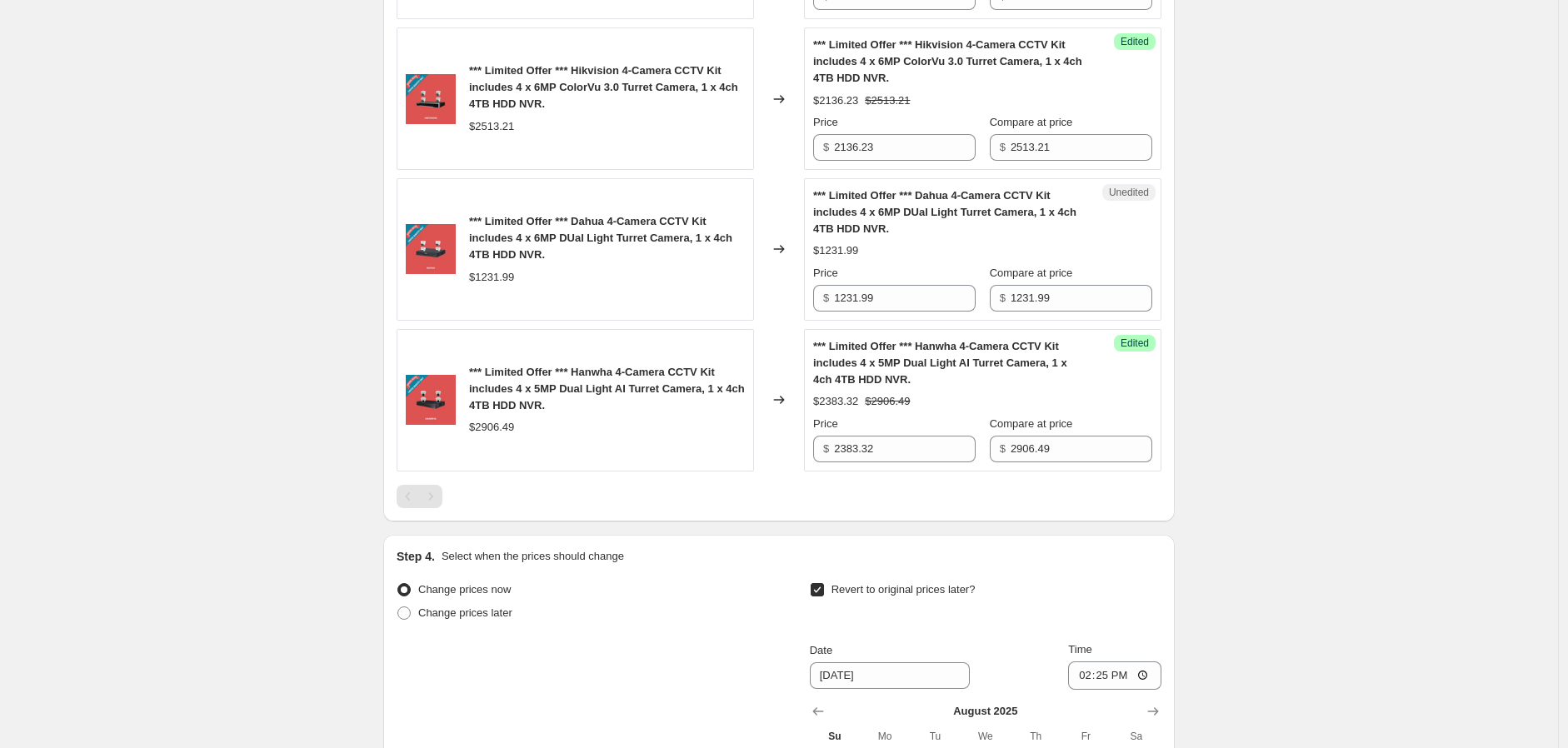
scroll to position [751, 0]
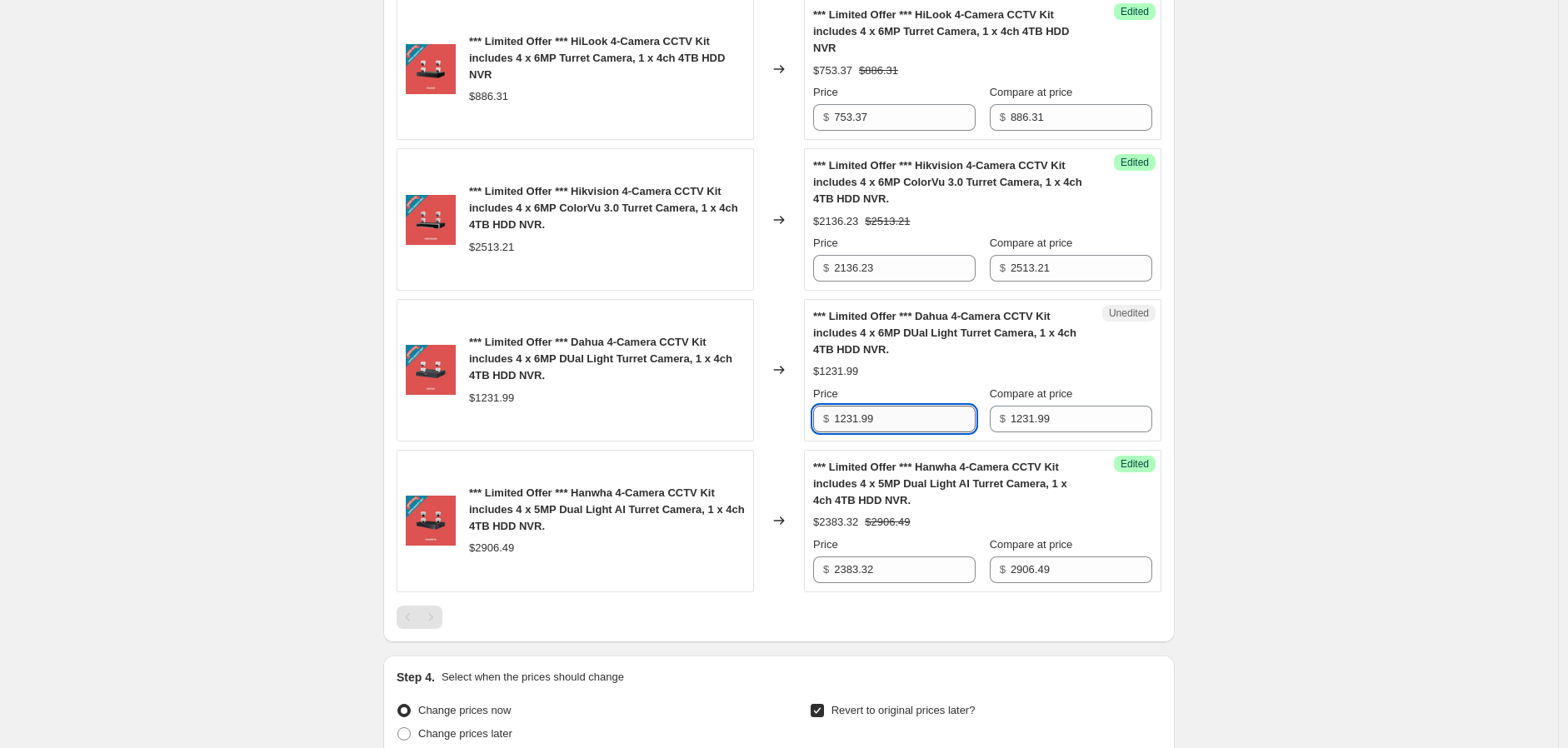
click at [928, 413] on input "1231.99" at bounding box center [904, 419] width 142 height 27
drag, startPoint x: 935, startPoint y: 418, endPoint x: 827, endPoint y: 410, distance: 108.3
click at [827, 410] on div "$ 1231.991023.16" at bounding box center [893, 419] width 162 height 27
type input "1023.16"
click at [1414, 441] on div "Create new price change job. This page is ready Create new price change job Dra…" at bounding box center [778, 231] width 1558 height 1963
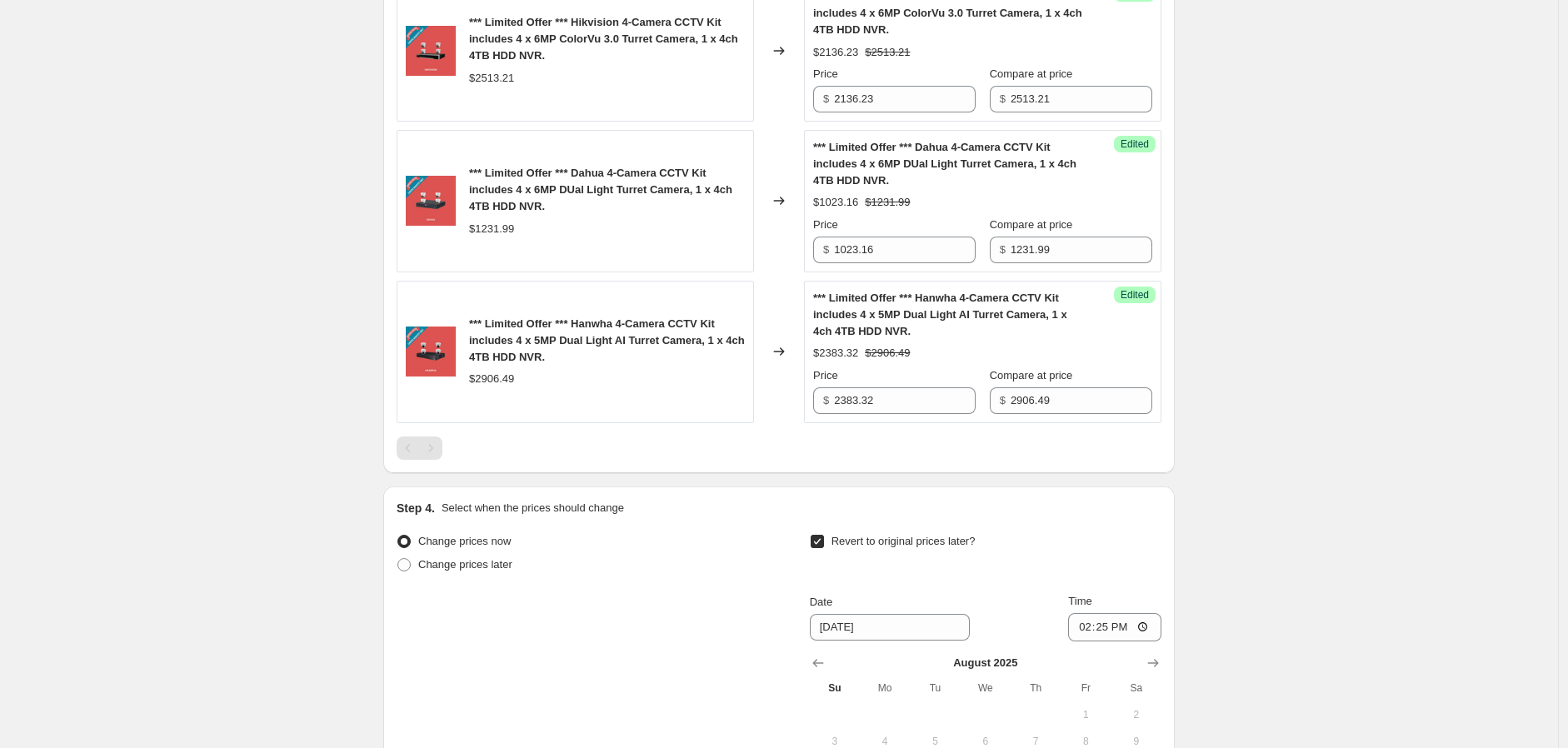
scroll to position [1121, 0]
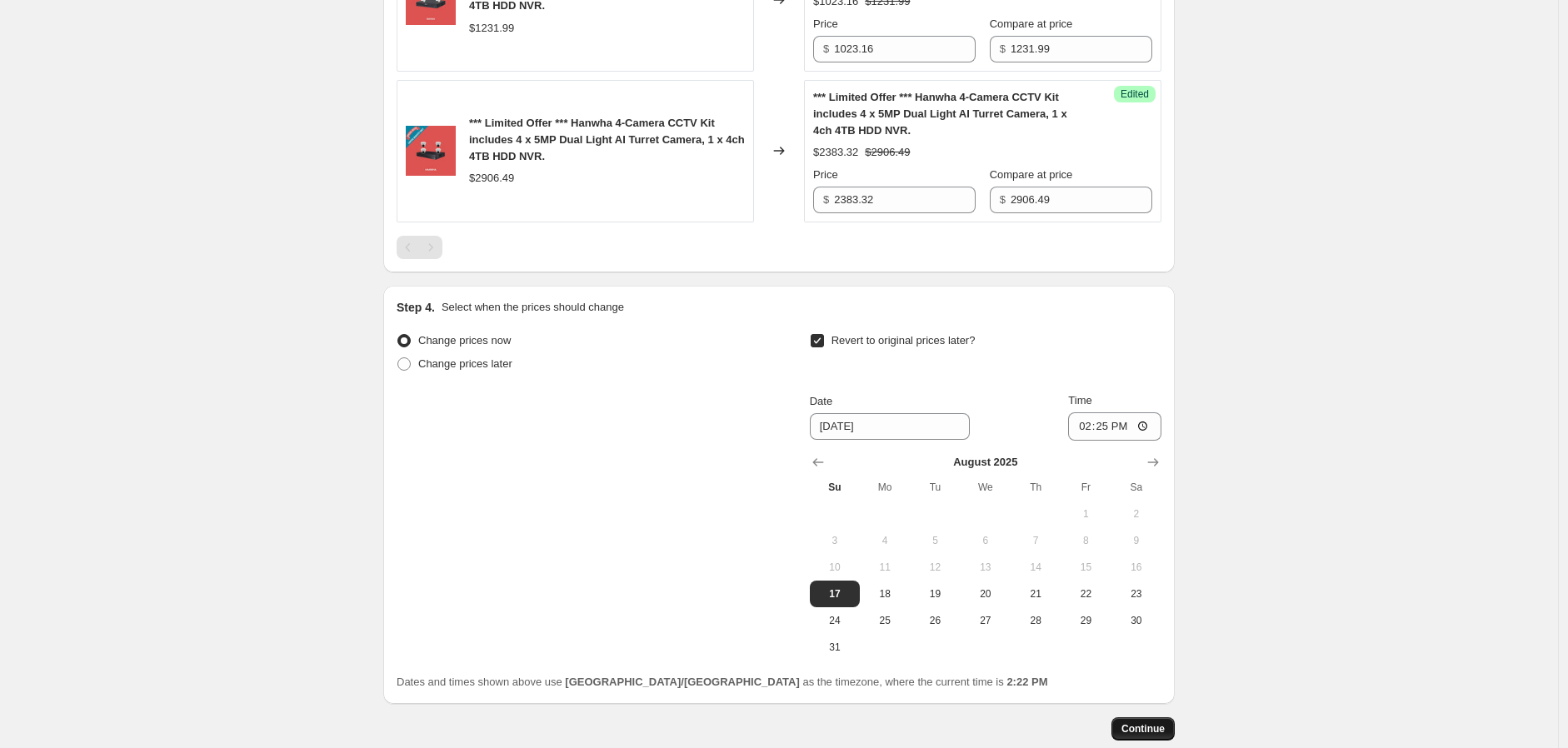
click at [1150, 732] on span "Continue" at bounding box center [1143, 729] width 44 height 13
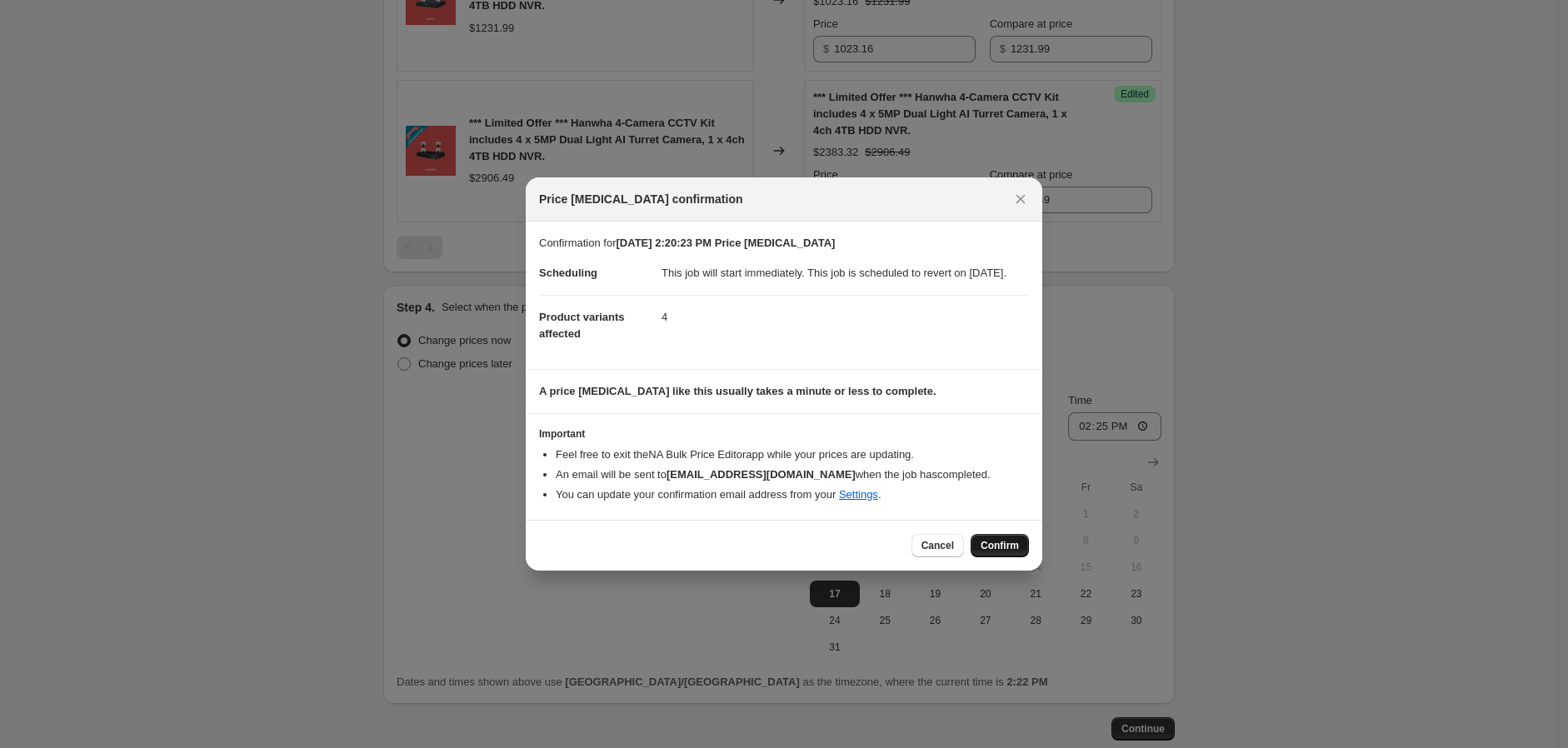
click at [1009, 552] on span "Confirm" at bounding box center [999, 546] width 38 height 13
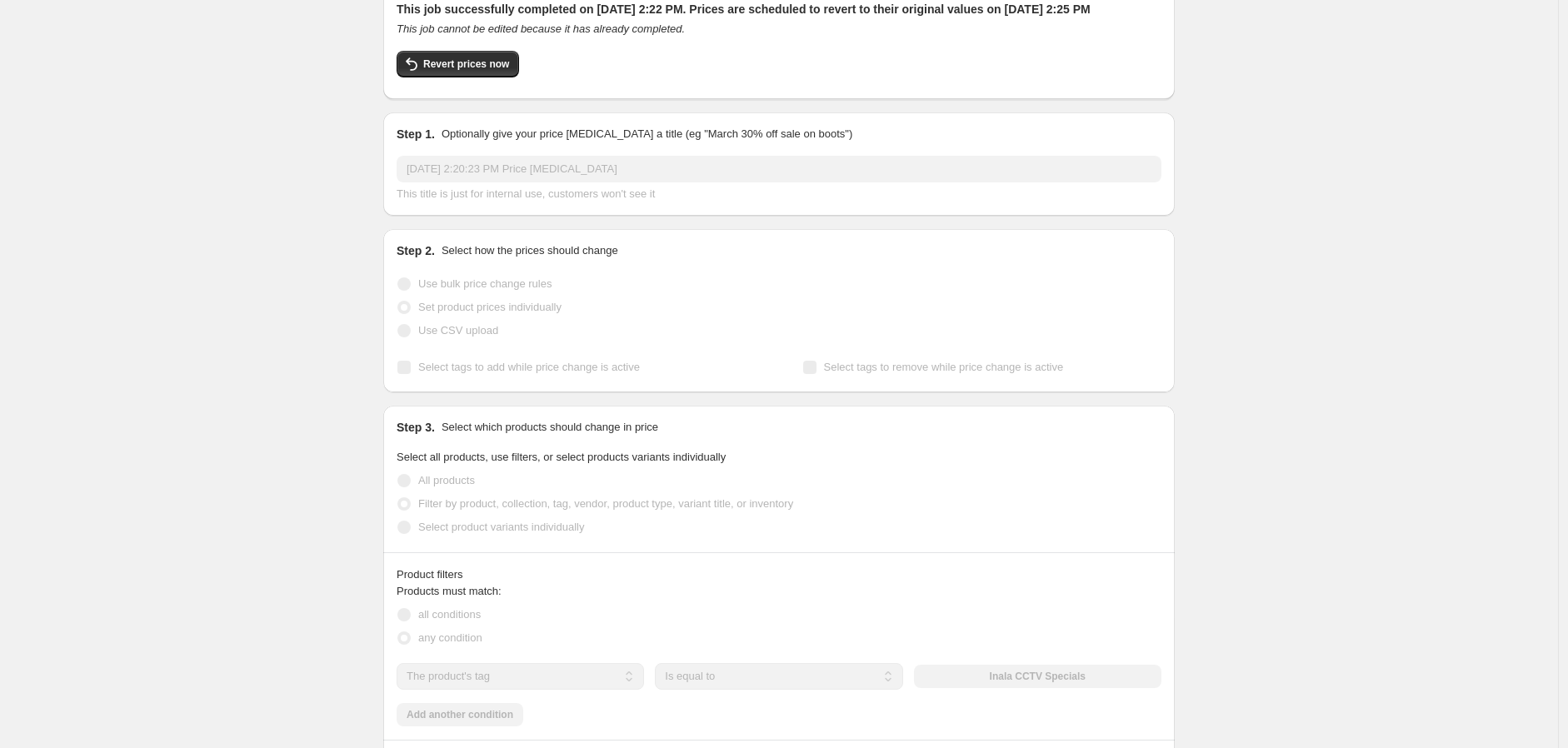
scroll to position [108, 0]
click at [473, 71] on span "Revert prices now" at bounding box center [466, 65] width 86 height 13
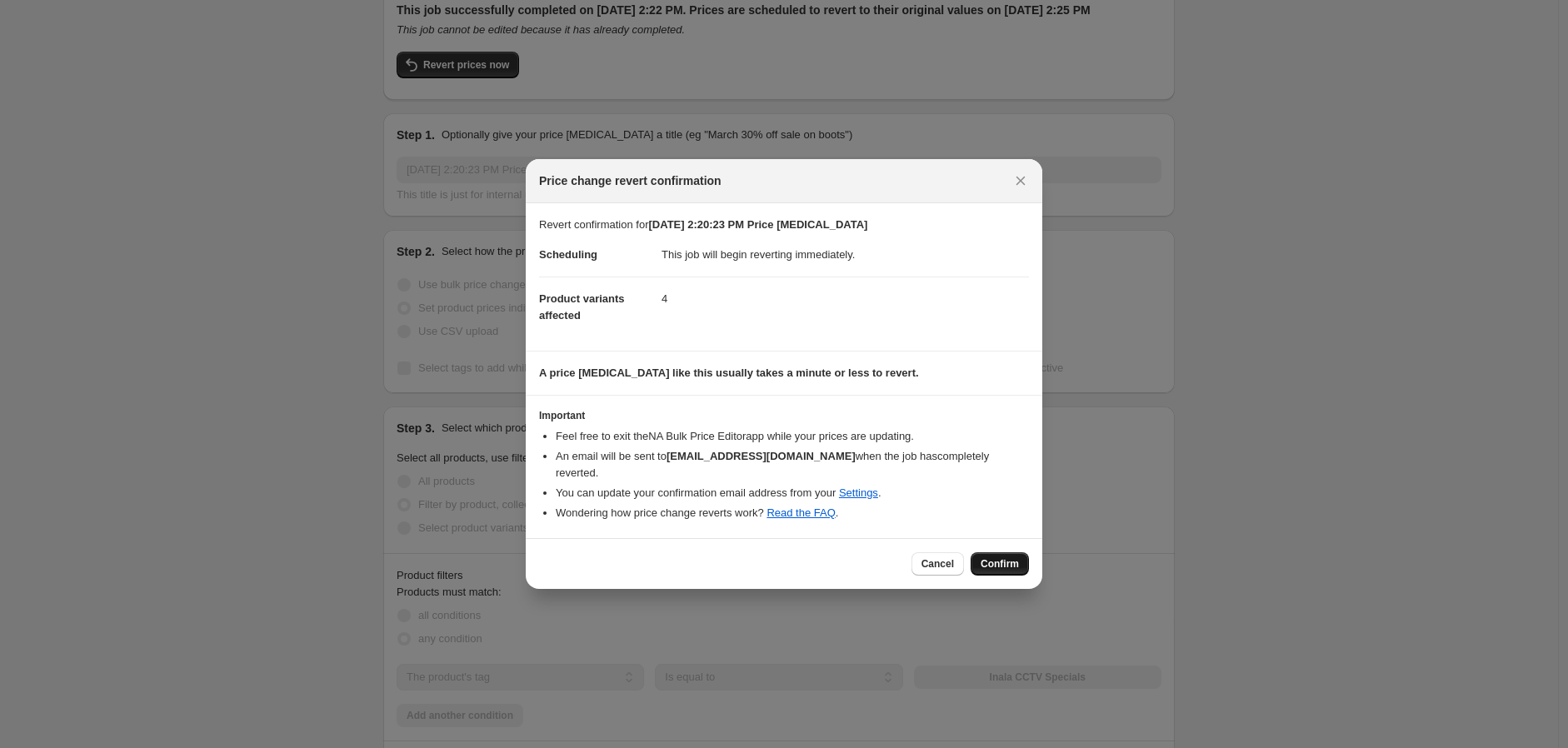
click at [992, 557] on span "Confirm" at bounding box center [999, 564] width 38 height 13
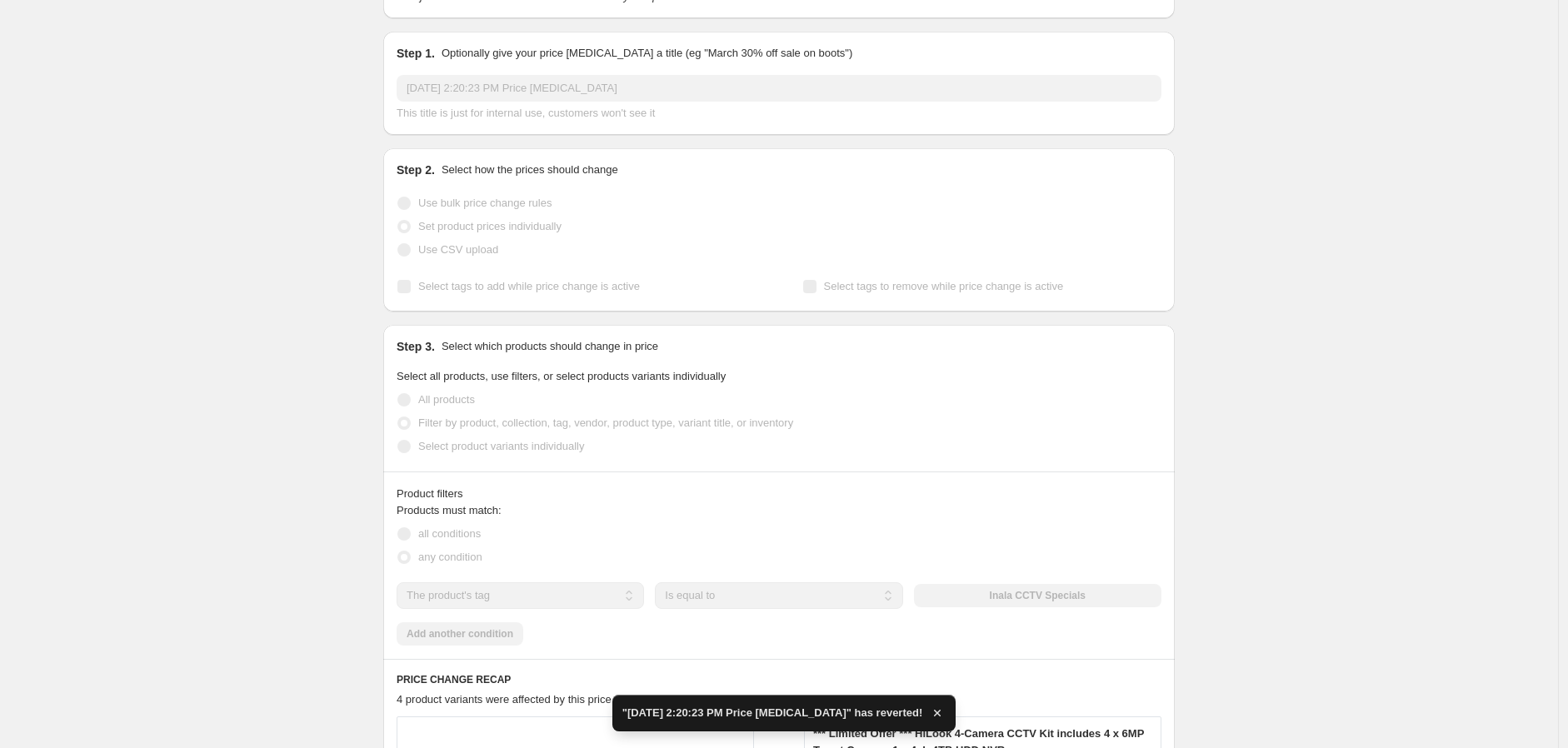
checkbox input "true"
